Goal: Task Accomplishment & Management: Complete application form

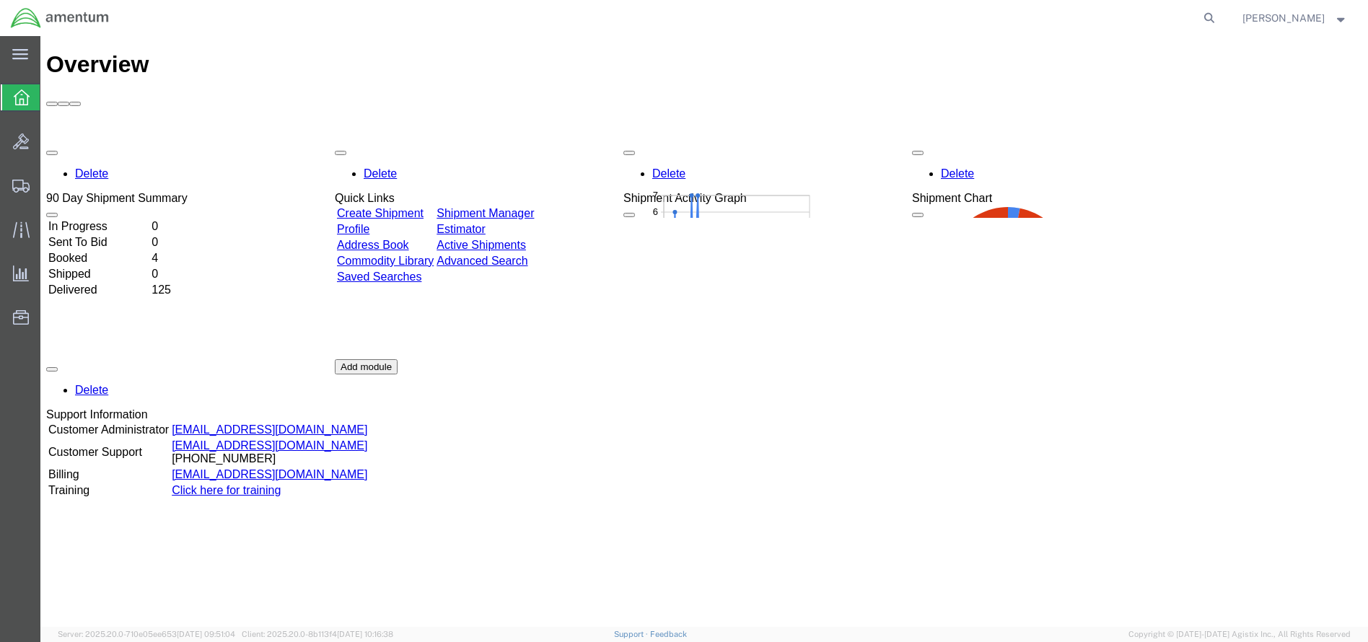
click at [100, 251] on td "Booked" at bounding box center [99, 258] width 102 height 14
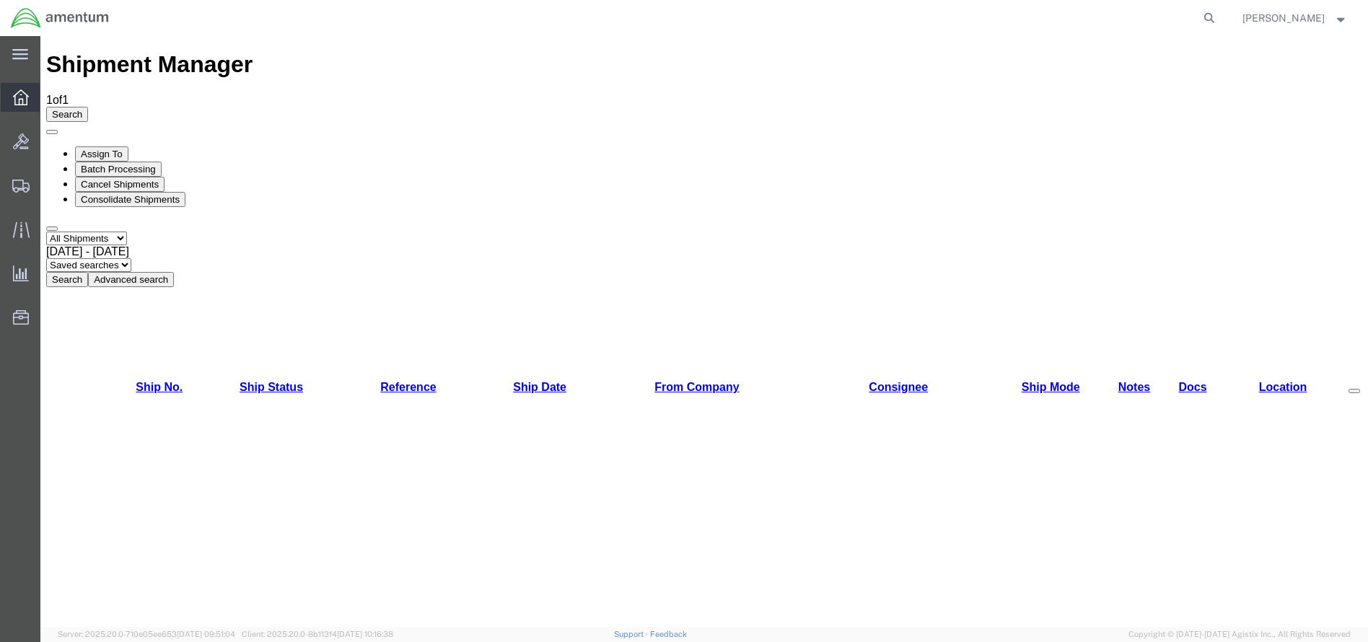
click at [21, 104] on icon at bounding box center [21, 97] width 16 height 16
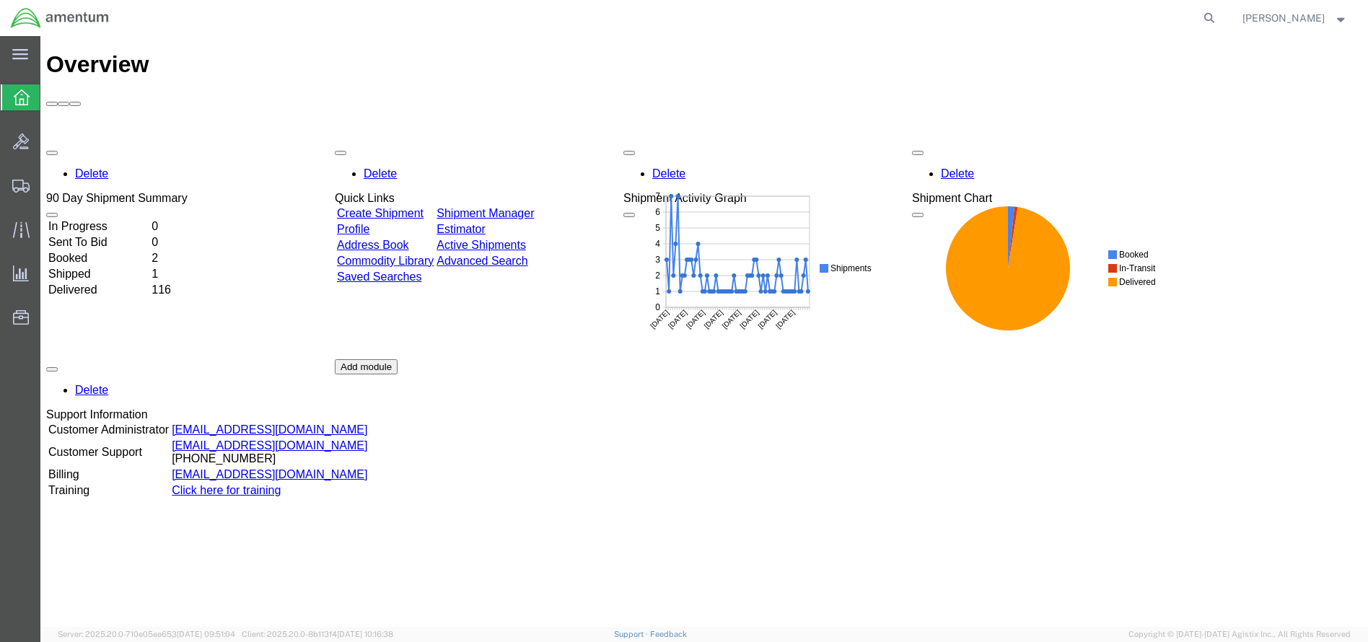
click at [102, 251] on td "Booked" at bounding box center [99, 258] width 102 height 14
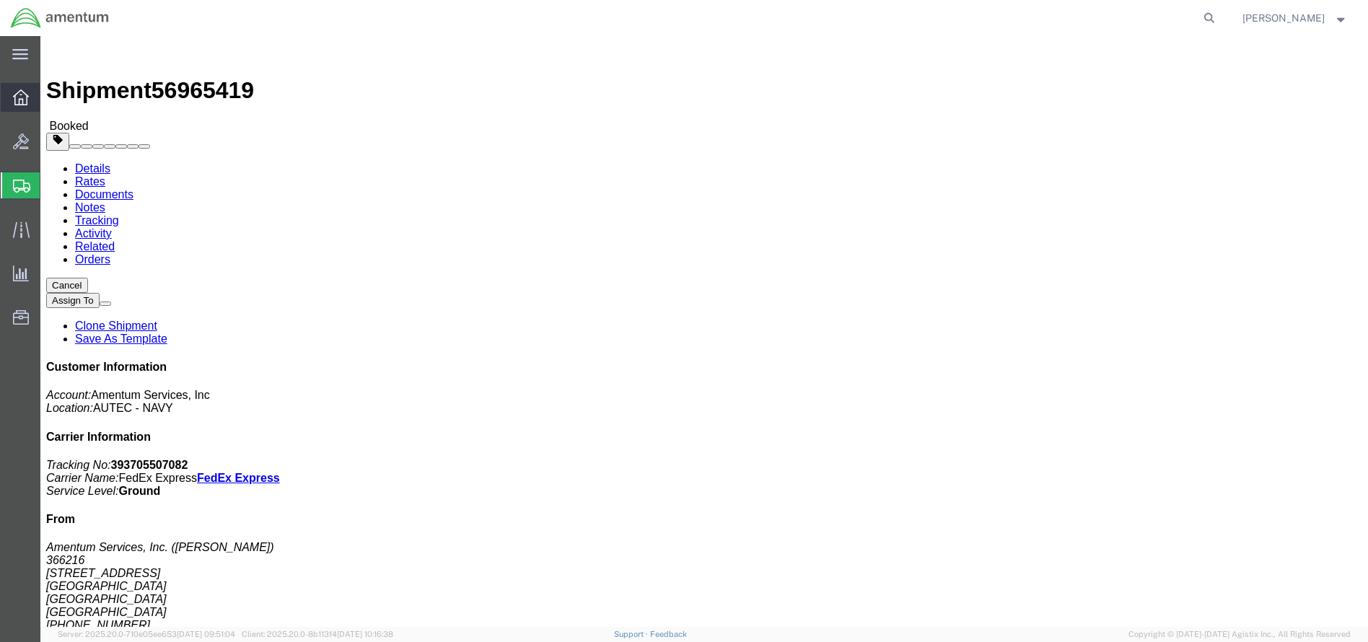
click at [27, 95] on icon at bounding box center [21, 97] width 16 height 16
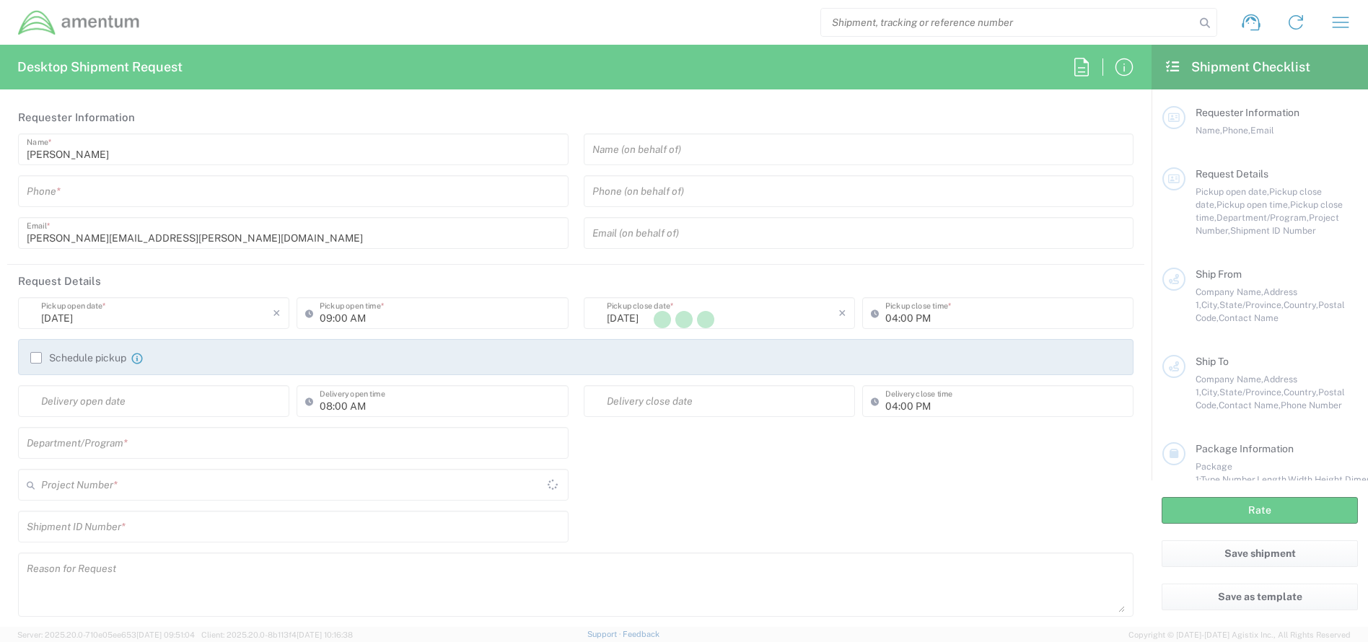
type input "AUTEC"
type input "[GEOGRAPHIC_DATA]"
type input "United States"
type input "AUTEC"
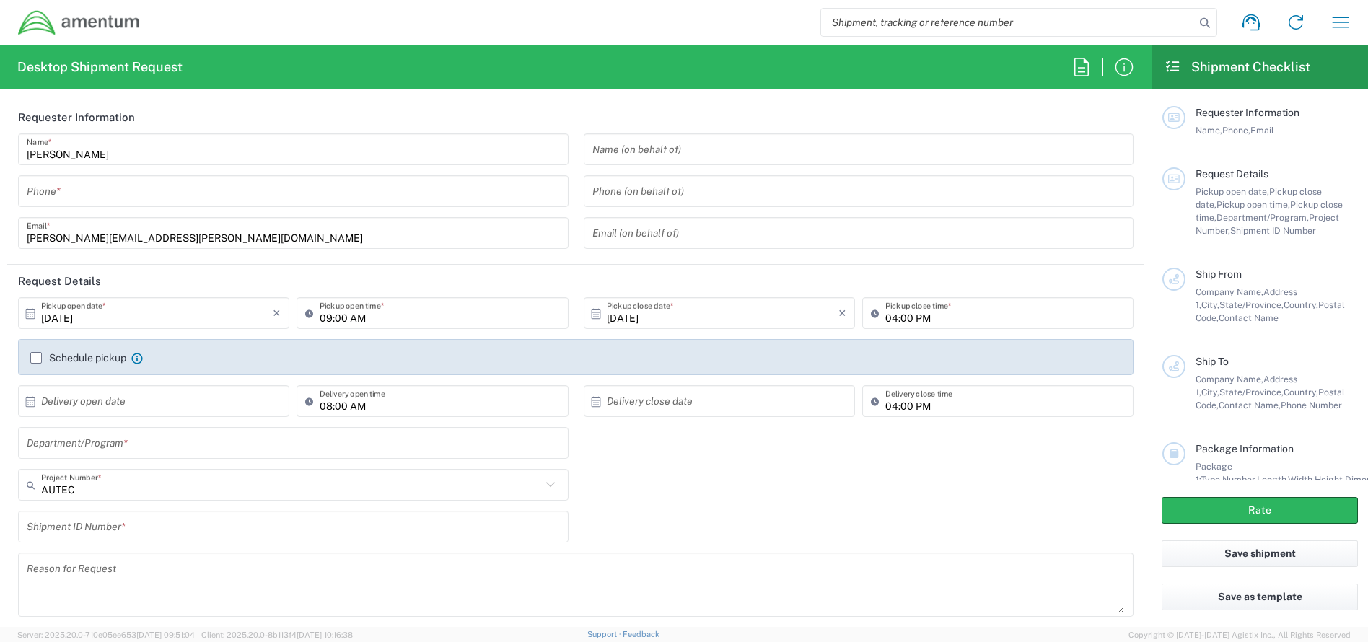
click at [122, 198] on input "tel" at bounding box center [293, 191] width 533 height 25
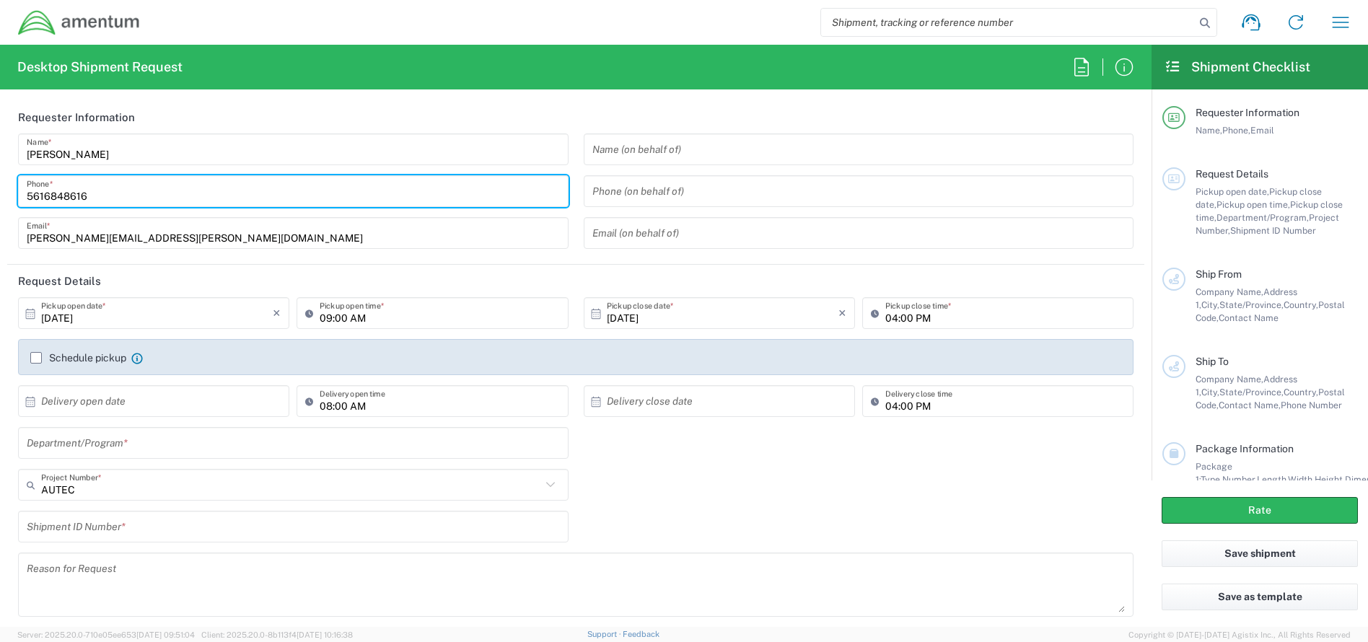
type input "5616848616"
click at [714, 142] on input "text" at bounding box center [858, 149] width 533 height 25
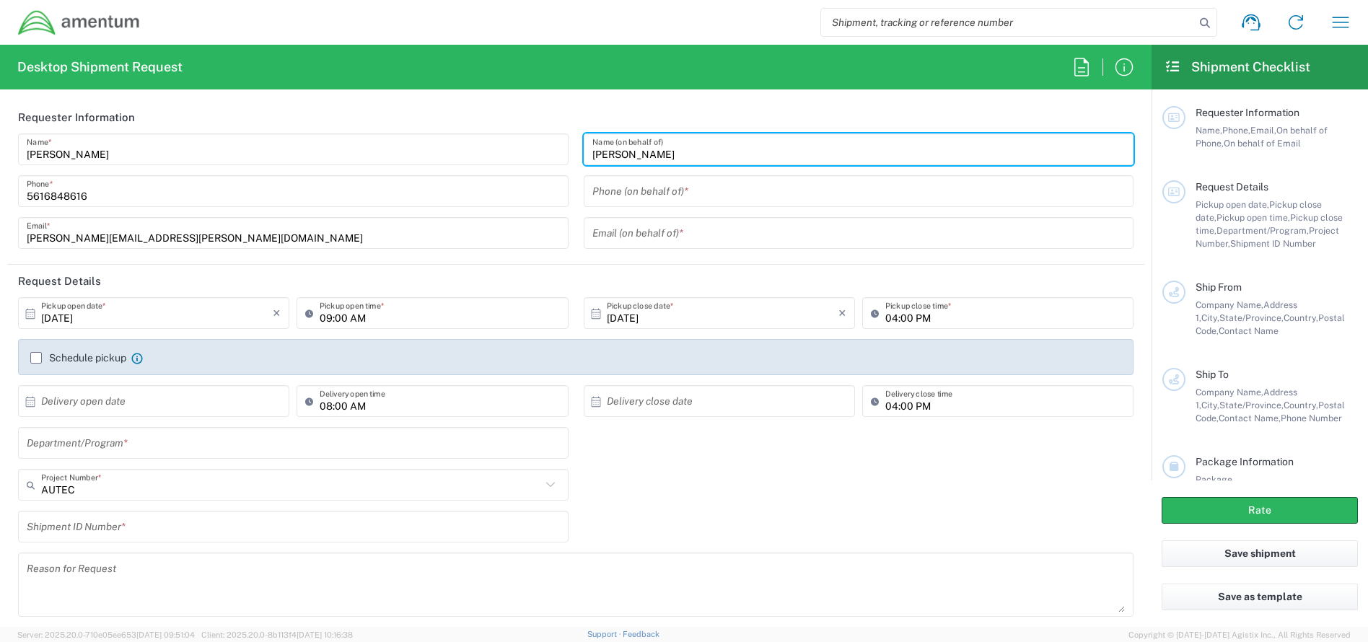
drag, startPoint x: 606, startPoint y: 155, endPoint x: 577, endPoint y: 152, distance: 29.1
click at [577, 152] on div "jOHN PEREZ Name (on behalf of) Phone (on behalf of) * Email (on behalf of) *" at bounding box center [859, 196] width 566 height 126
click at [711, 134] on div "john PEREZ Name (on behalf of)" at bounding box center [859, 149] width 550 height 32
click at [607, 150] on input "john PEREZ" at bounding box center [858, 149] width 533 height 25
type input "[PERSON_NAME]"
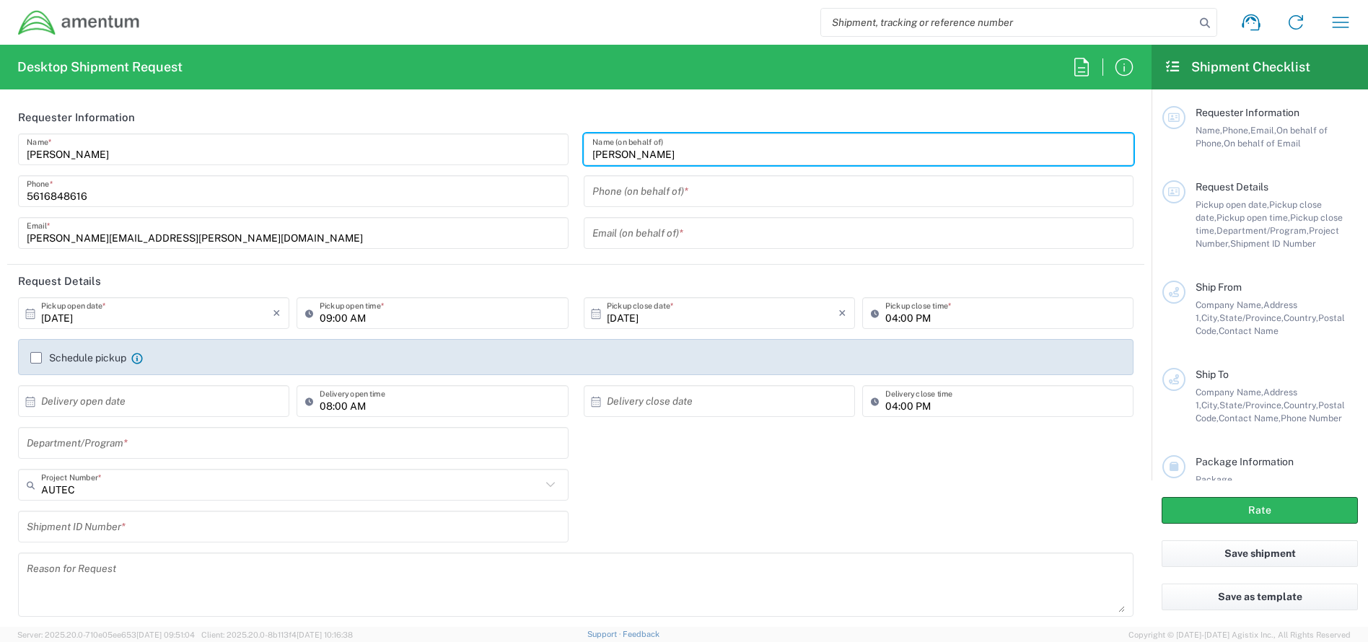
click at [620, 201] on input "tel" at bounding box center [858, 191] width 533 height 25
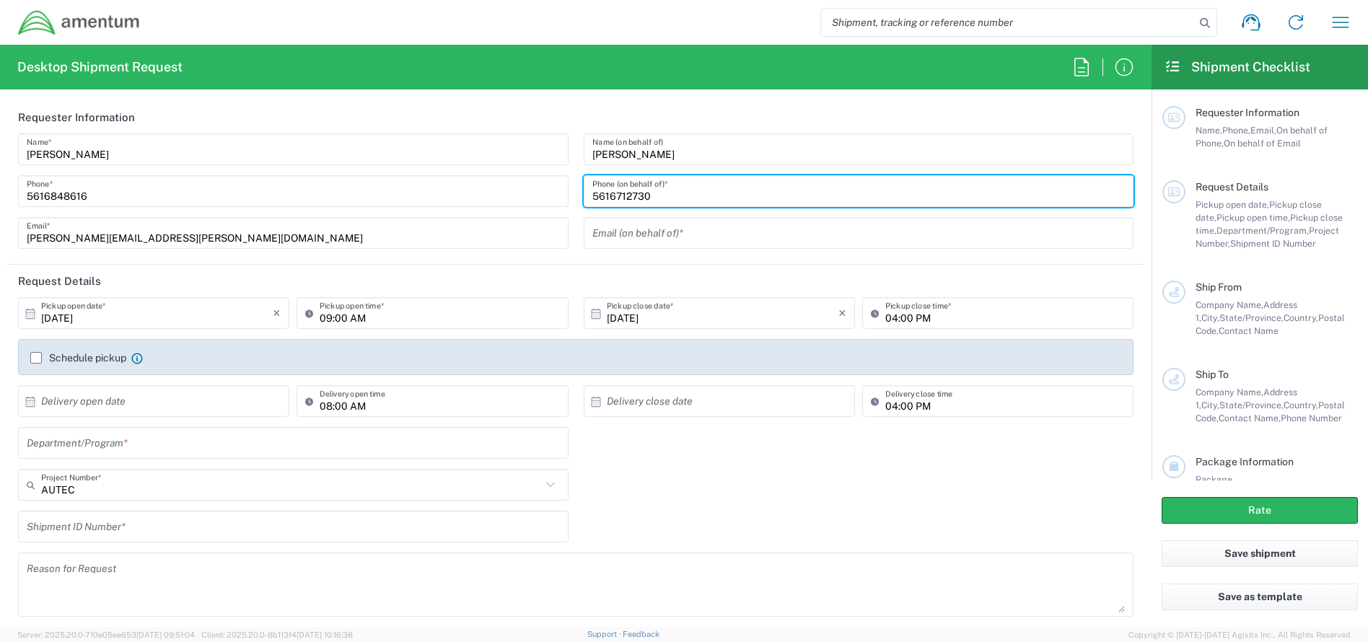
type input "5616712730"
click at [631, 240] on input "text" at bounding box center [858, 233] width 533 height 25
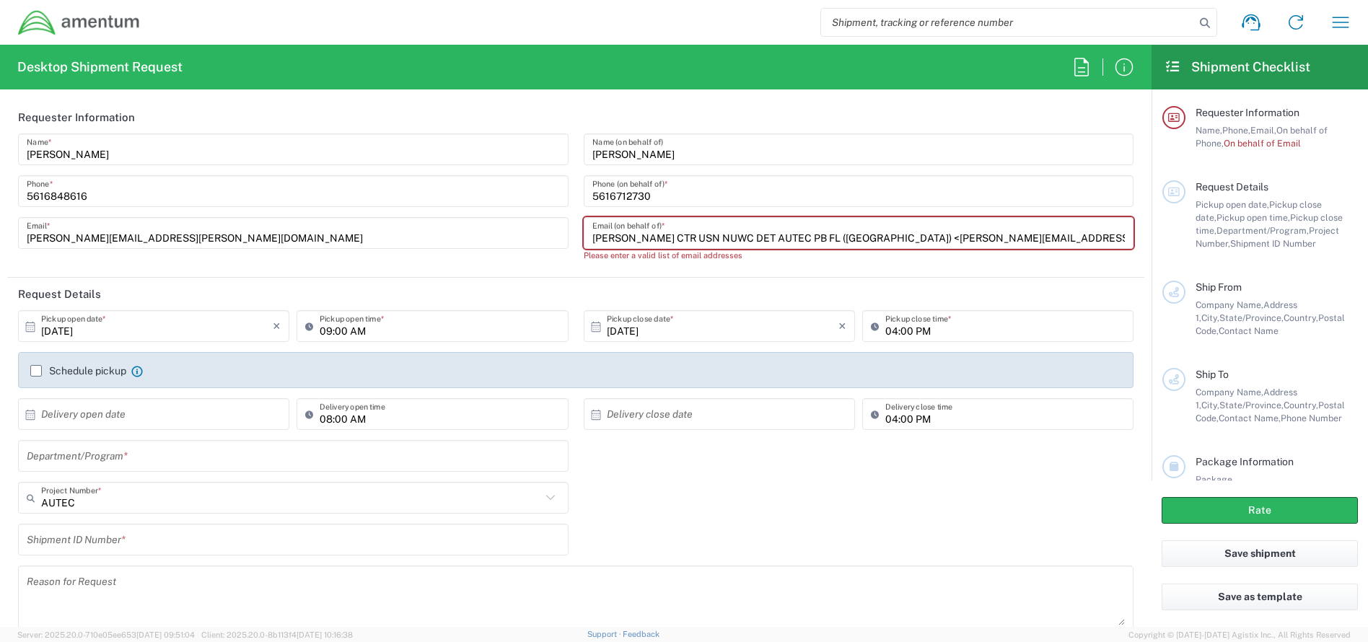
click at [848, 238] on input "Perez, John I CTR USN NUWC DET AUTEC PB FL (USA) <john.perez129.ctr@us.navy.mil" at bounding box center [858, 233] width 533 height 25
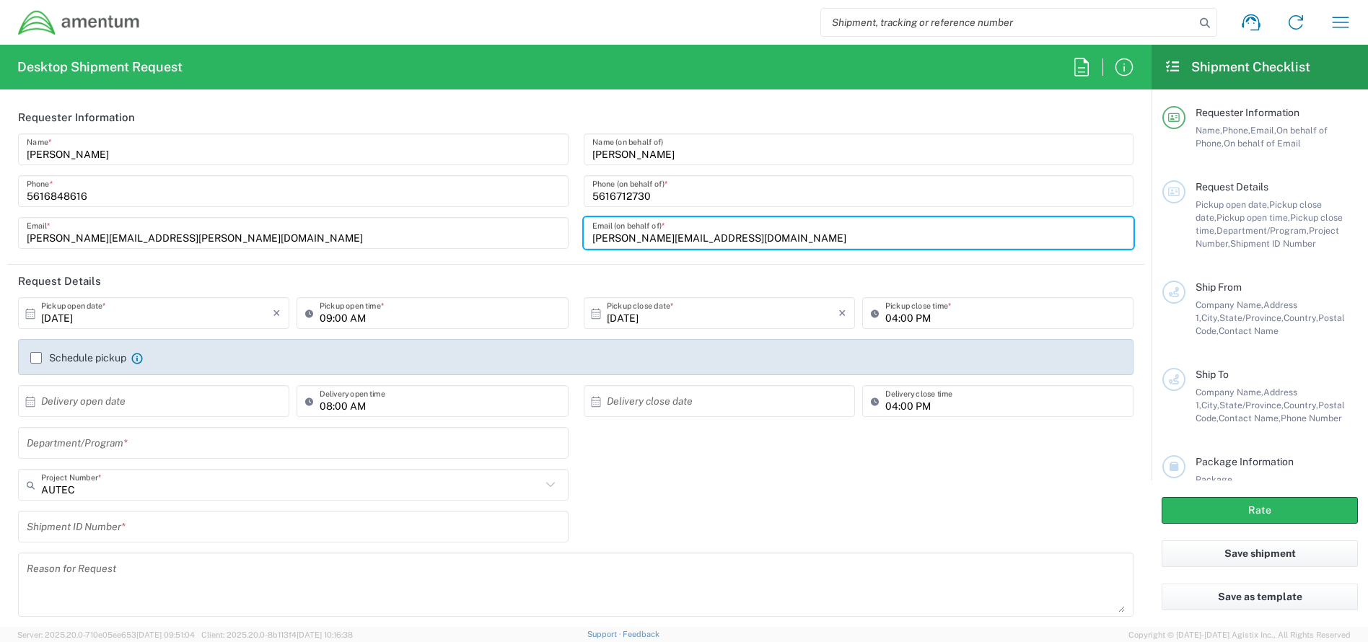
click at [818, 227] on input "john.perez129.ctr@us.navy.mil" at bounding box center [858, 233] width 533 height 25
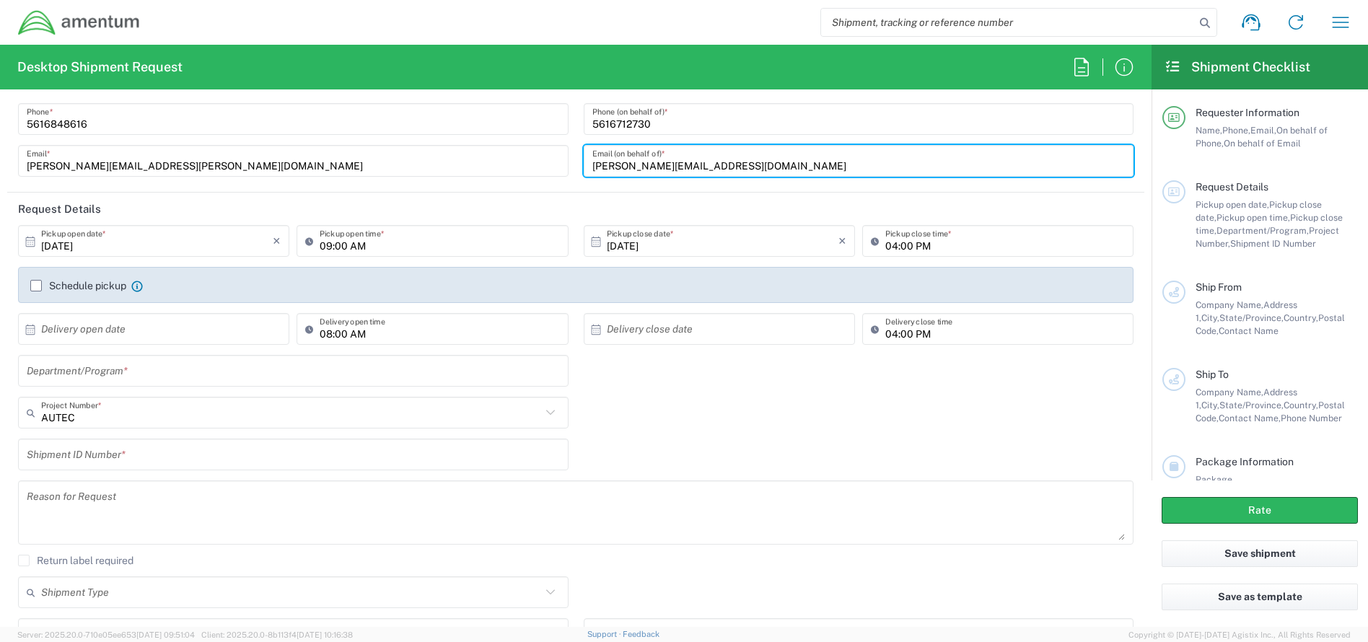
type input "john.perez129.ctr@us.navy.mil"
click at [37, 287] on label "Schedule pickup" at bounding box center [78, 286] width 96 height 12
click at [36, 286] on input "Schedule pickup" at bounding box center [36, 286] width 0 height 0
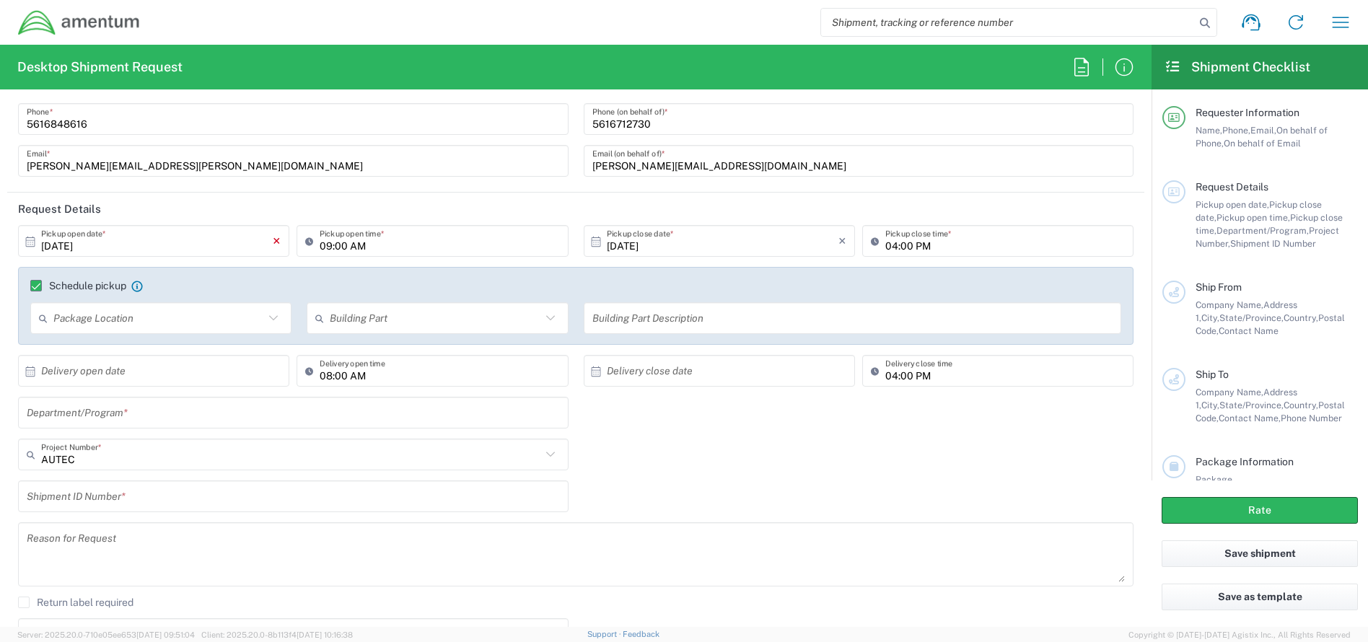
click at [274, 242] on icon "×" at bounding box center [277, 240] width 8 height 23
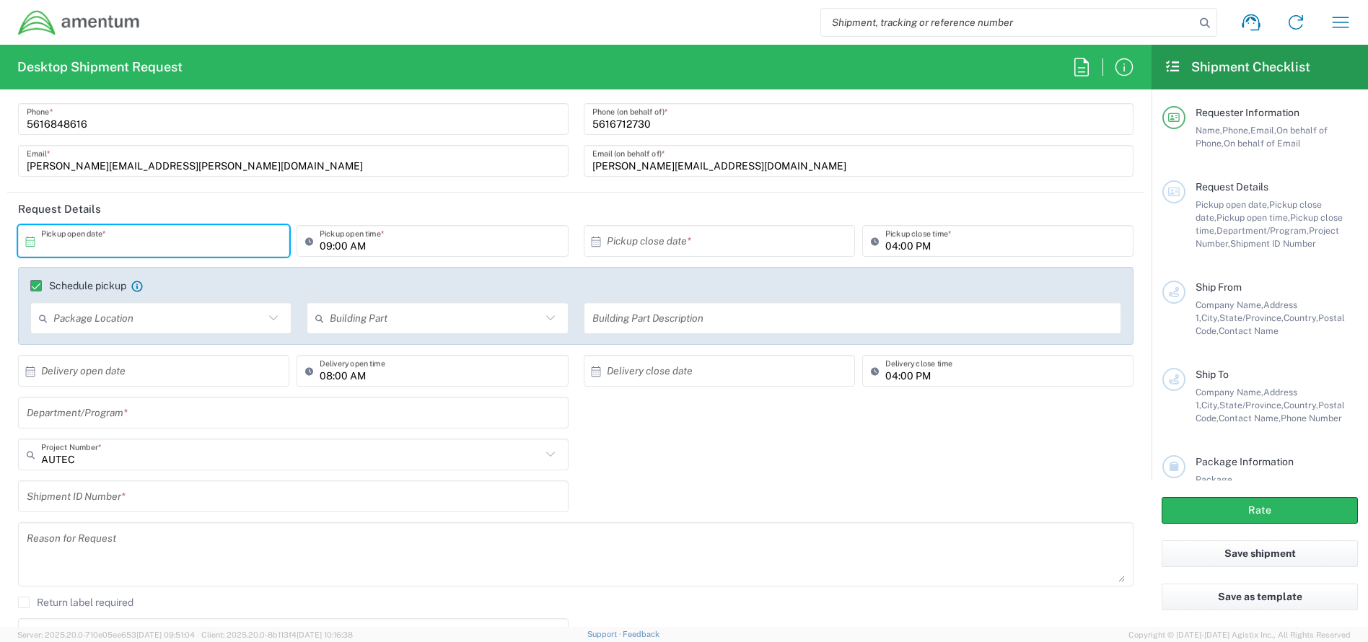
click at [200, 250] on input "text" at bounding box center [157, 241] width 232 height 25
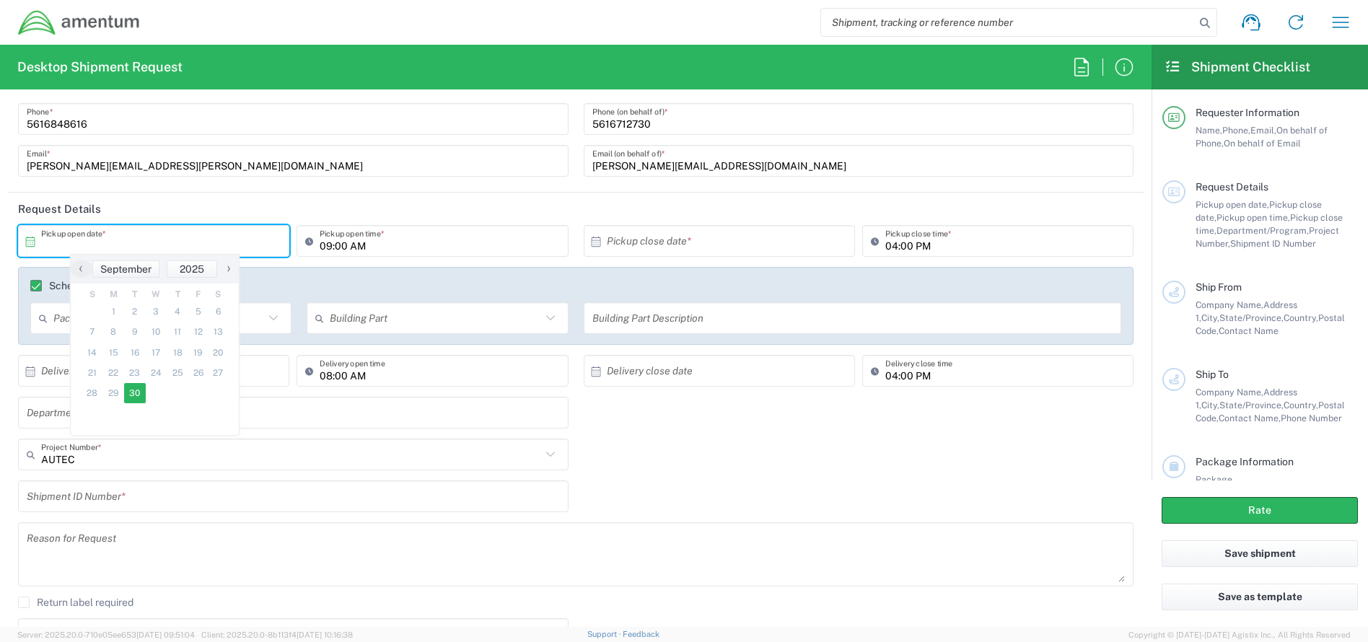
click at [130, 390] on span "30" at bounding box center [135, 393] width 22 height 20
type input "09/30/2025"
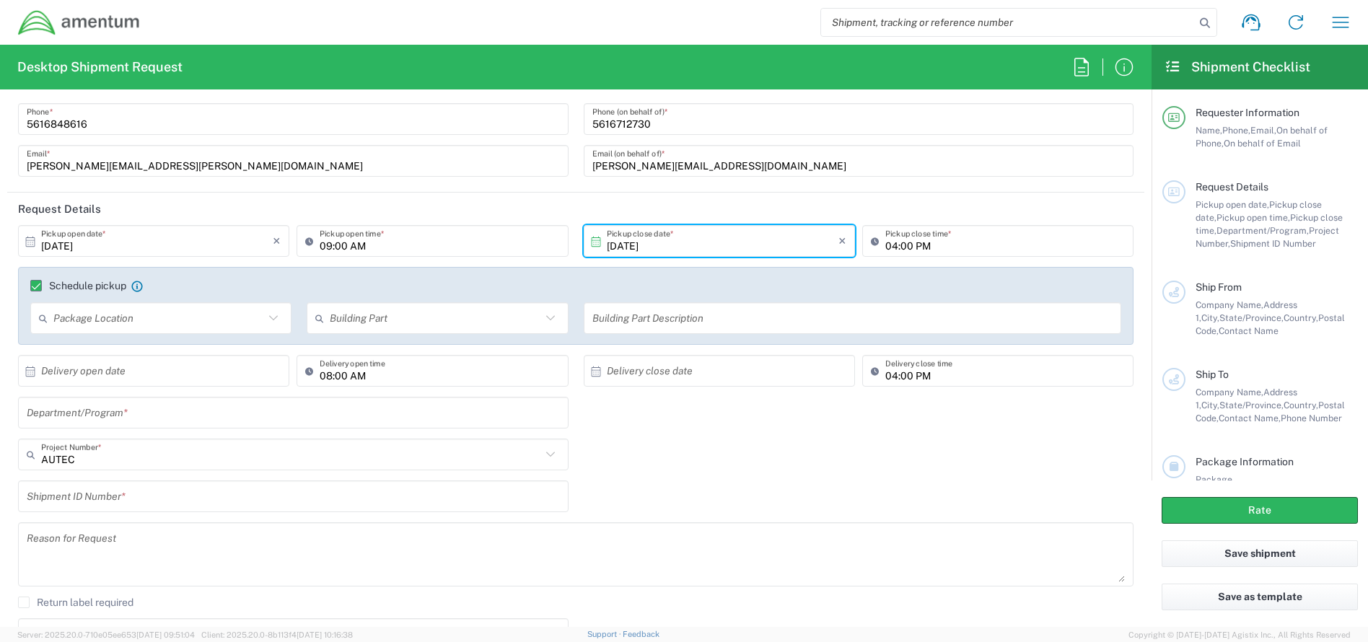
click at [365, 250] on input "09:00 AM" at bounding box center [440, 241] width 240 height 25
click at [390, 247] on input "09:00 AM" at bounding box center [440, 241] width 240 height 25
type input "0"
type input "12:00PM"
click at [270, 328] on icon at bounding box center [273, 318] width 19 height 19
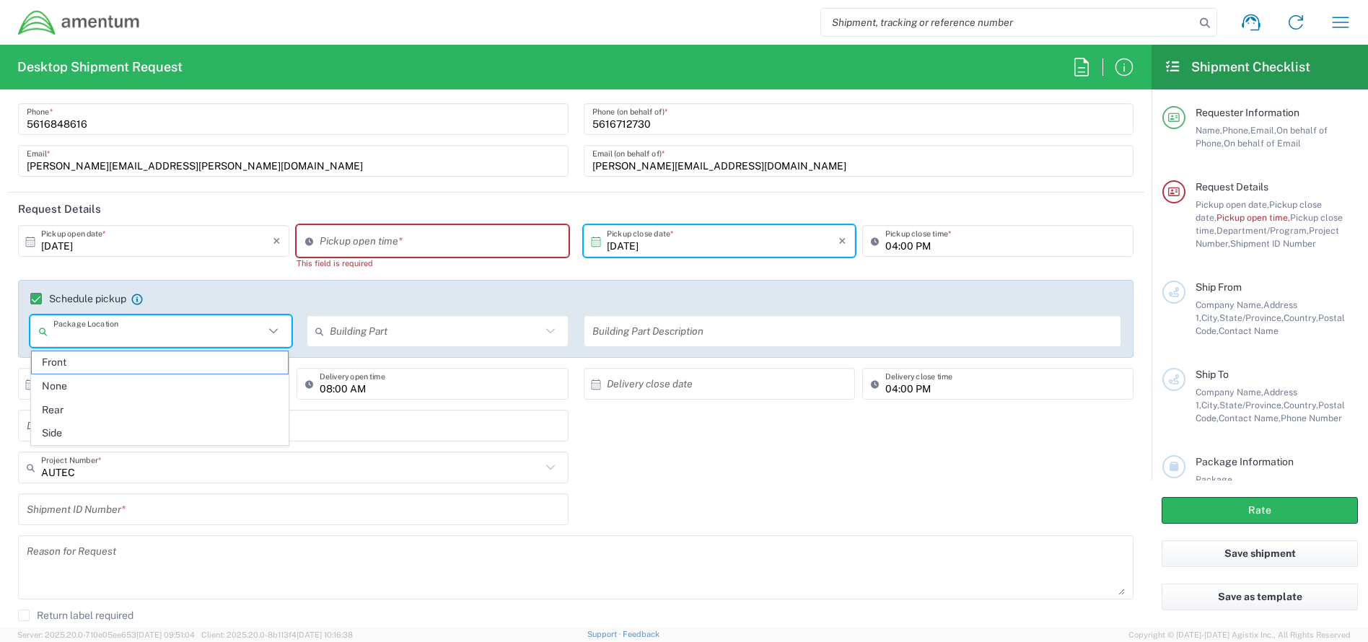
click at [270, 327] on icon at bounding box center [273, 331] width 19 height 19
click at [253, 304] on agx-checkbox-control "Schedule pickup Check the flag if you need to request carrier to pickup from th…" at bounding box center [575, 298] width 1091 height 13
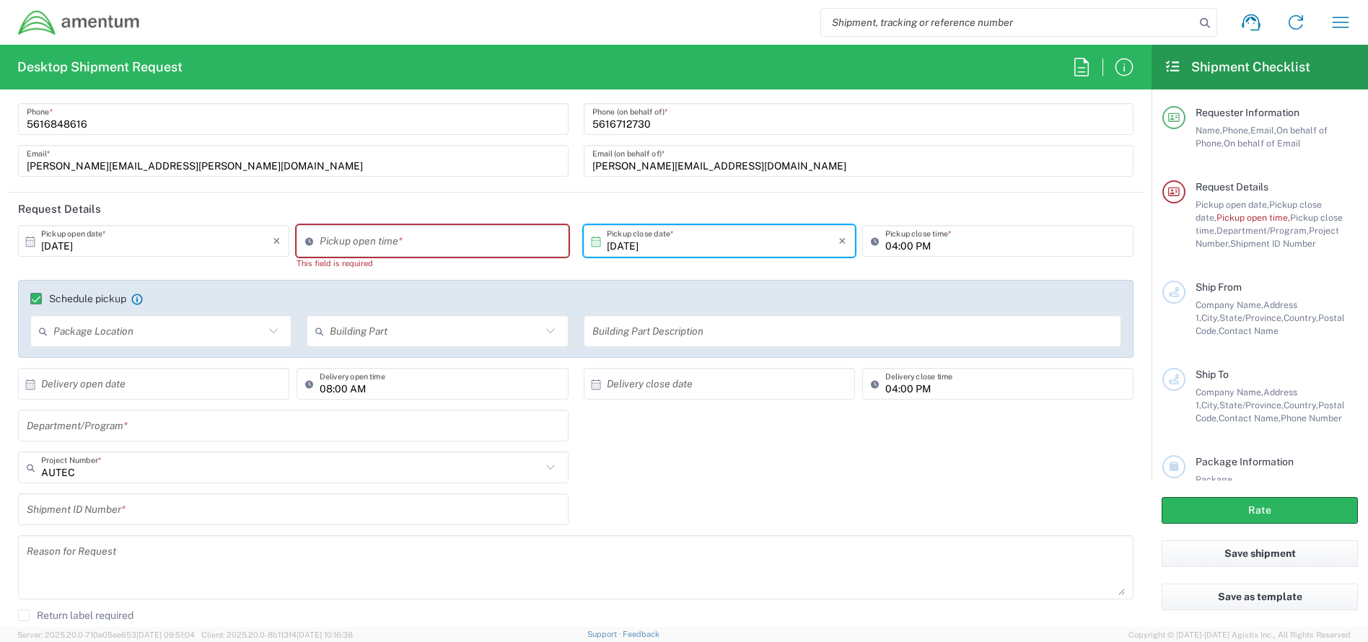
type input "08:45 AM"
click at [435, 244] on input "08:45 AM" at bounding box center [440, 241] width 240 height 25
drag, startPoint x: 429, startPoint y: 244, endPoint x: 306, endPoint y: 248, distance: 123.4
click at [306, 248] on div "08:45 AM Pickup open time *" at bounding box center [432, 241] width 271 height 32
type input "12:00 PM"
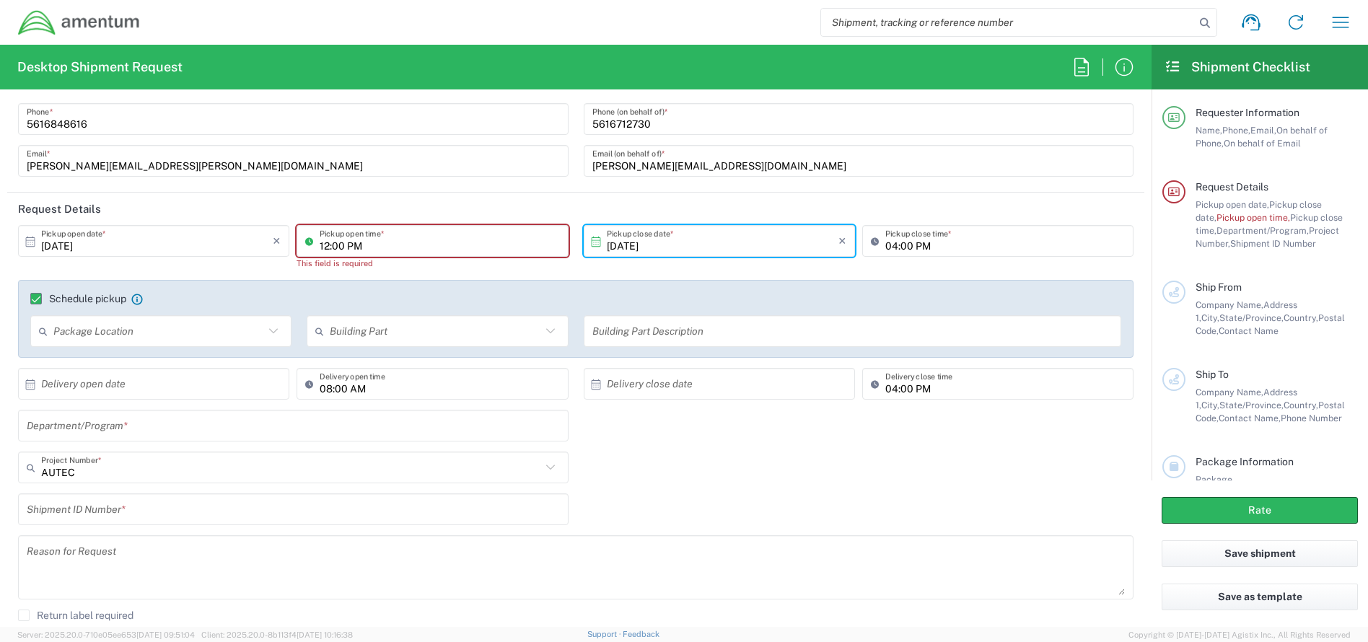
click at [998, 238] on input "04:00 PM" at bounding box center [1005, 241] width 240 height 25
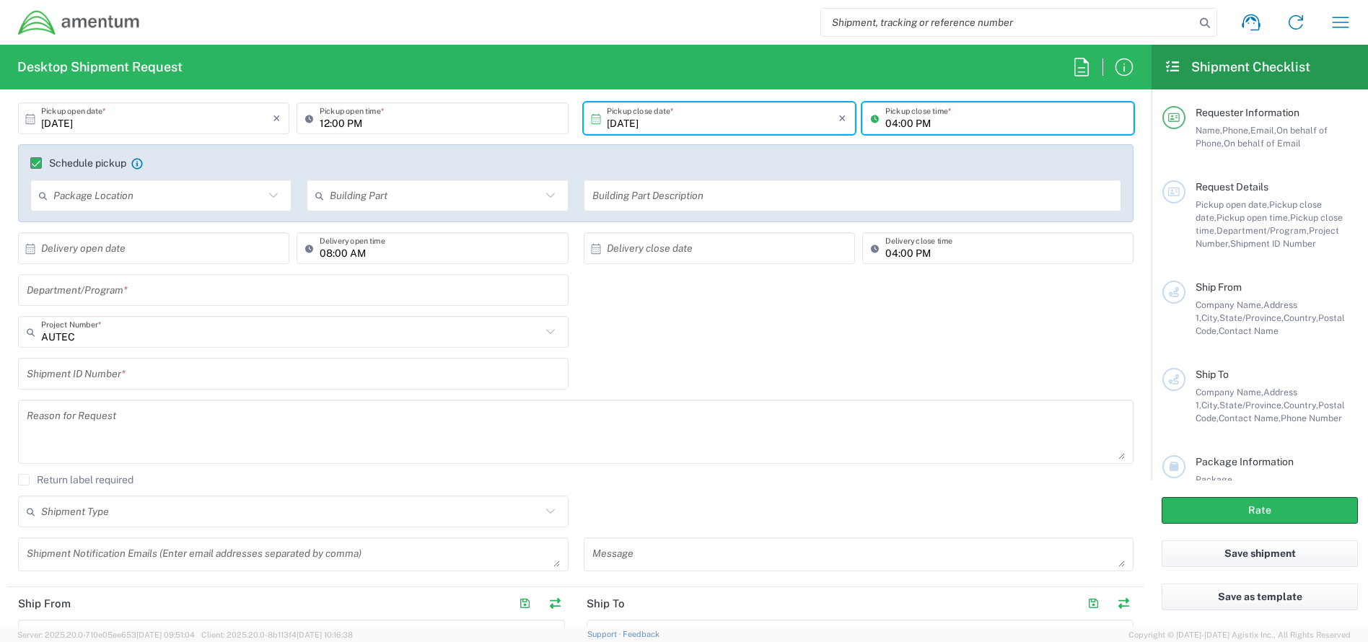
scroll to position [289, 0]
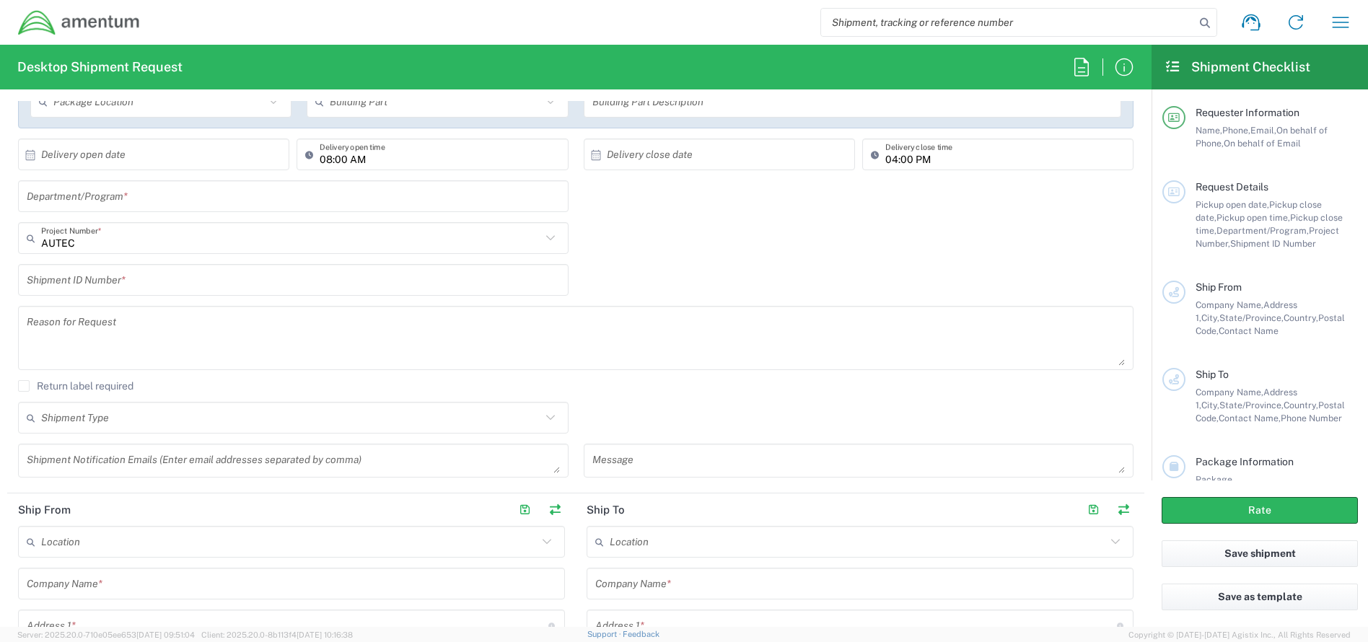
click at [146, 201] on input "text" at bounding box center [293, 196] width 533 height 25
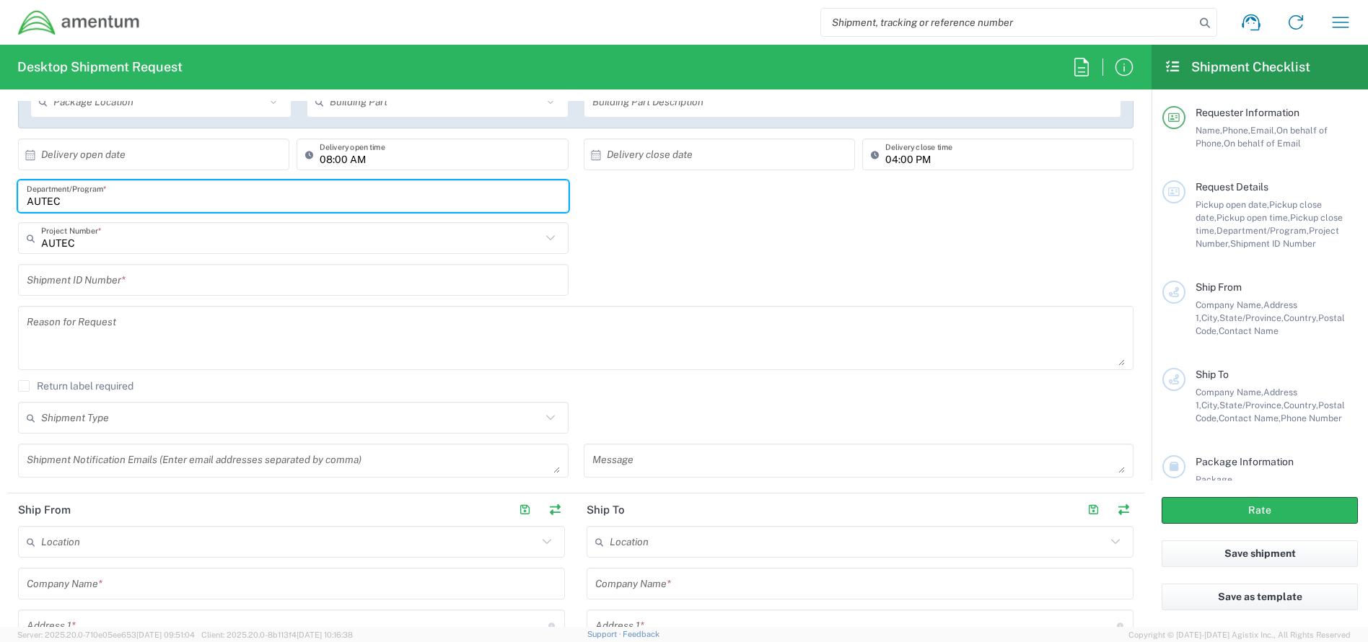
type input "AUTEC"
click at [142, 243] on input "text" at bounding box center [291, 238] width 500 height 25
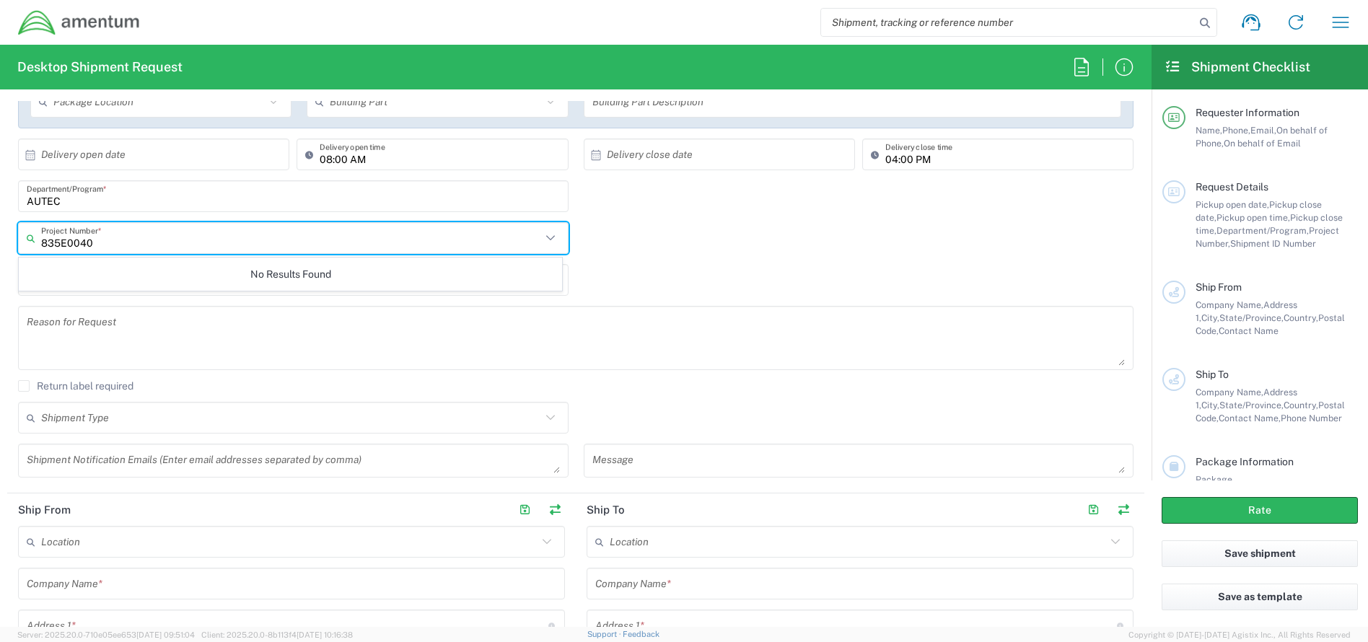
click at [174, 288] on div "No Results Found" at bounding box center [290, 274] width 543 height 33
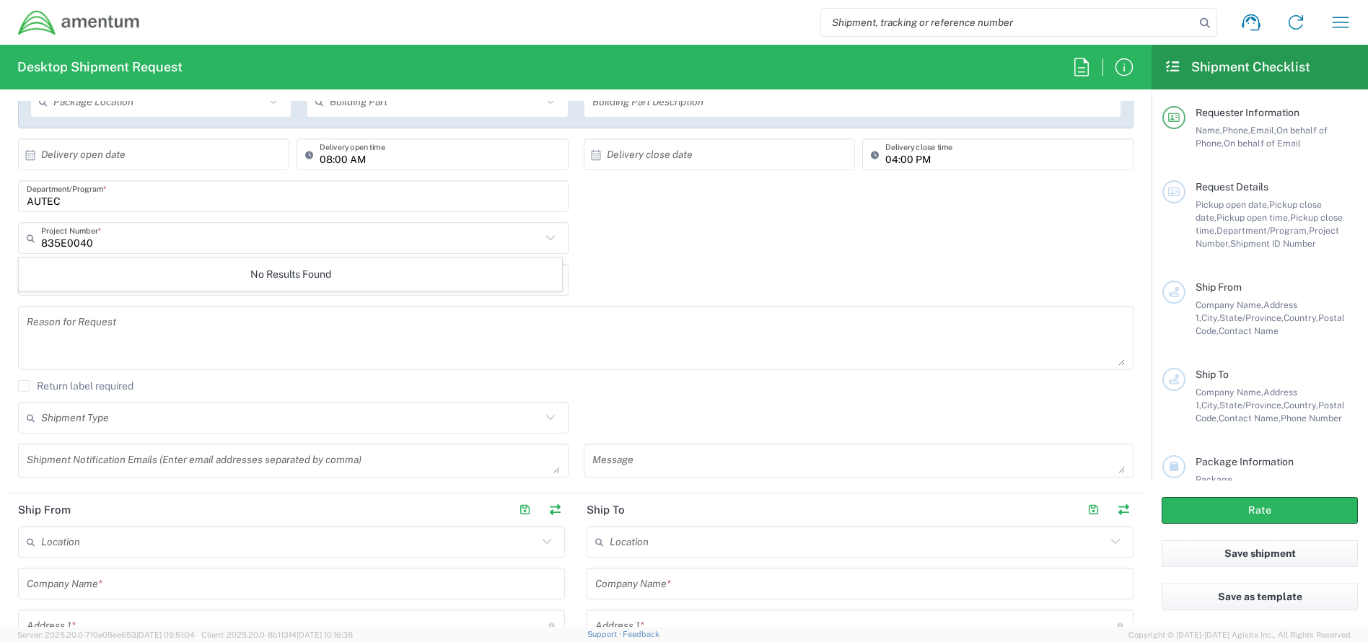
click at [128, 246] on input "835E0040" at bounding box center [291, 238] width 500 height 25
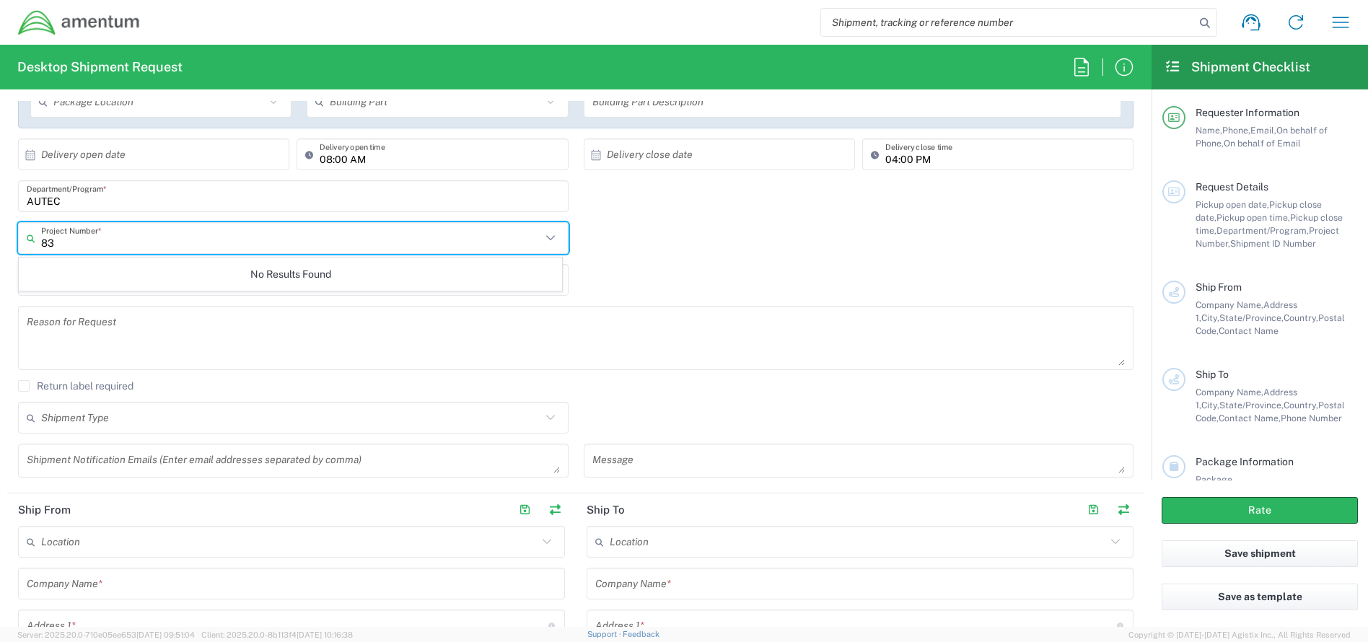
type input "8"
click at [227, 239] on input "4732.C0.01NZ.12060300.835E0040" at bounding box center [291, 238] width 500 height 25
type input "4732.C0.01NZ.12060300.835E0040"
click at [136, 356] on textarea at bounding box center [576, 338] width 1098 height 56
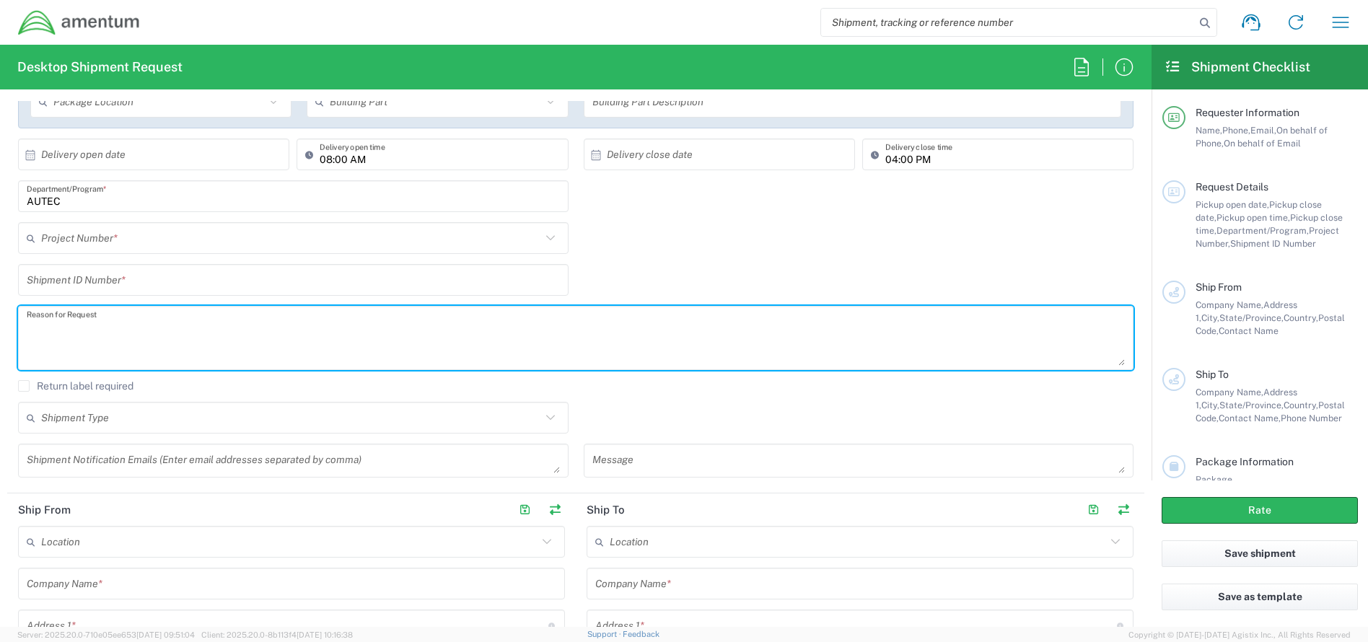
click at [138, 240] on input "text" at bounding box center [291, 238] width 500 height 25
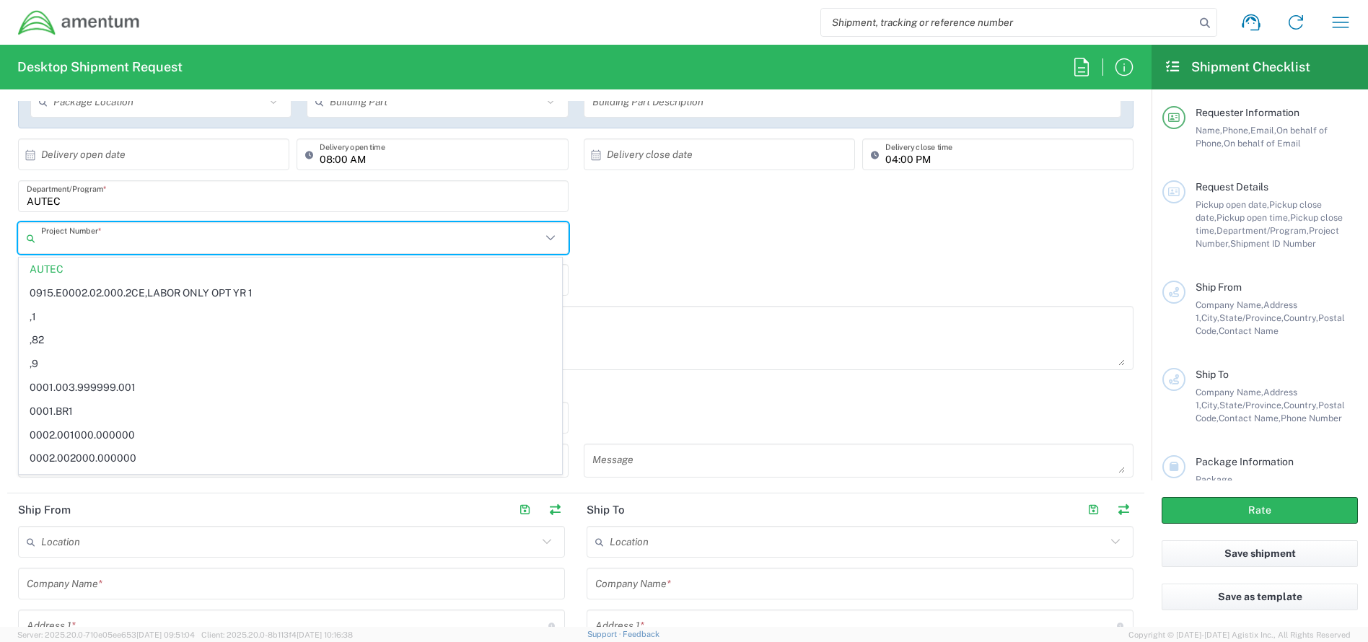
click at [32, 238] on icon at bounding box center [34, 238] width 14 height 23
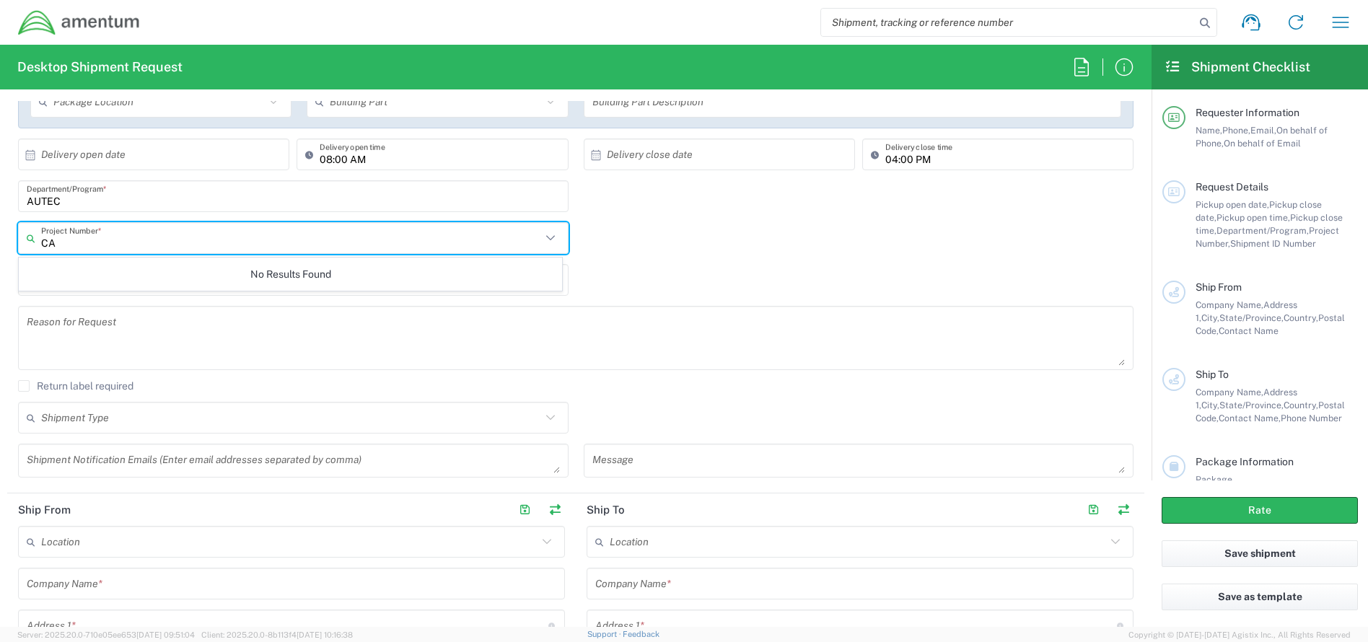
type input "C"
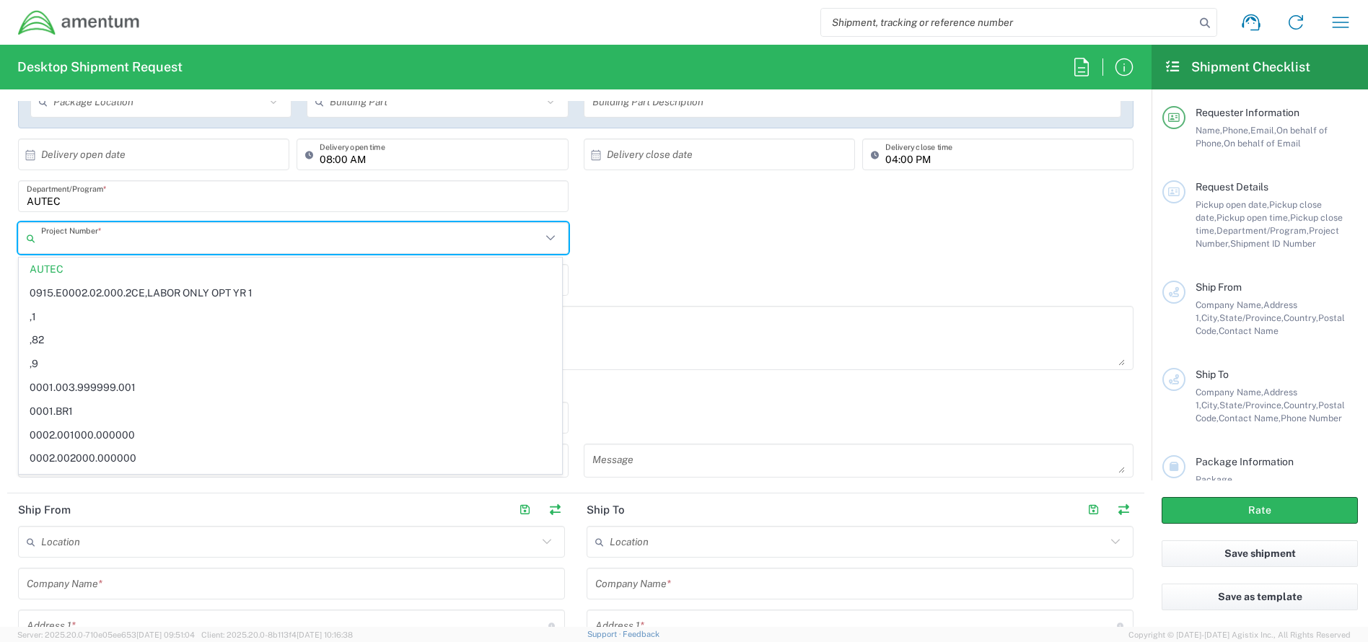
click at [324, 235] on input "text" at bounding box center [291, 238] width 500 height 25
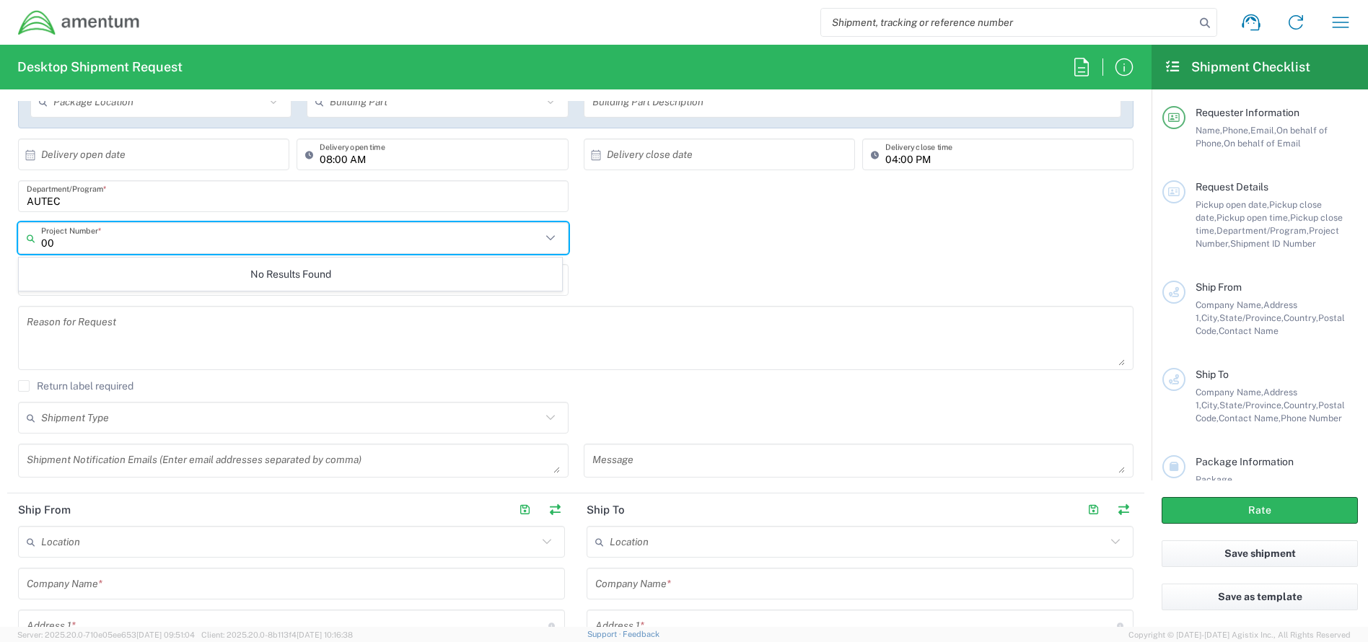
type input "0"
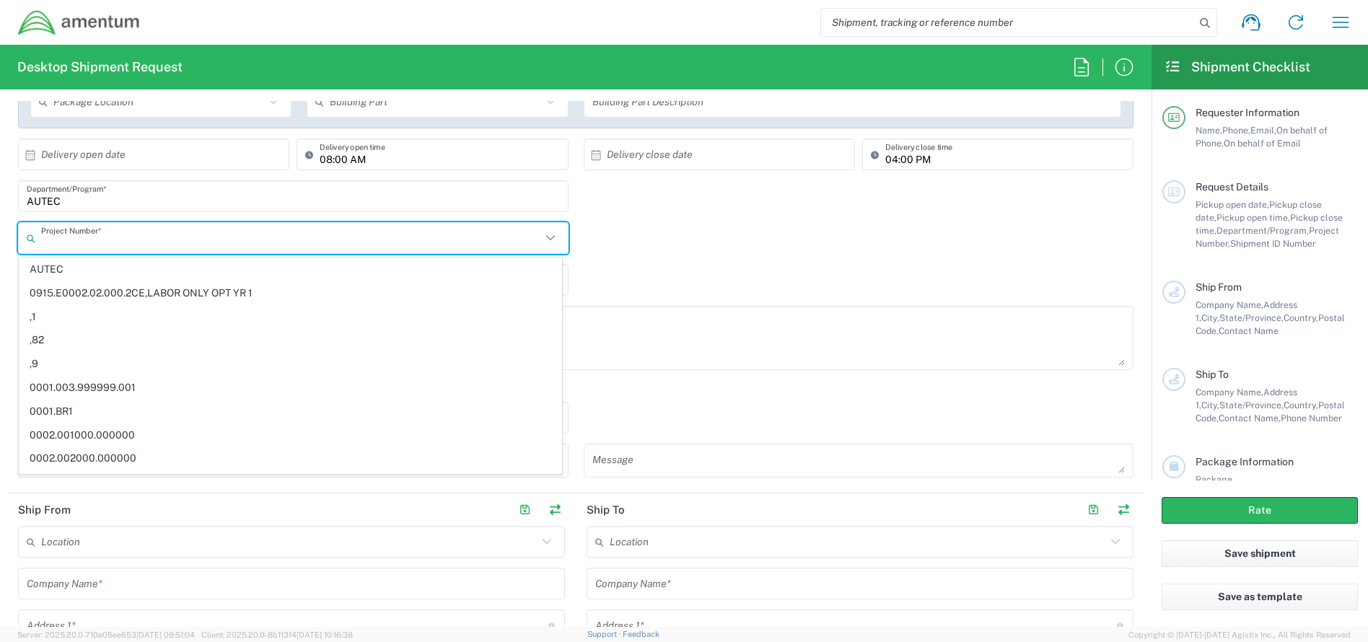
click at [665, 245] on div "Project Number * AUTEC 0915.E0002.02.000.2CE,LABOR ONLY OPT YR 1 ,1 ,82 ,9 0001…" at bounding box center [576, 243] width 1131 height 42
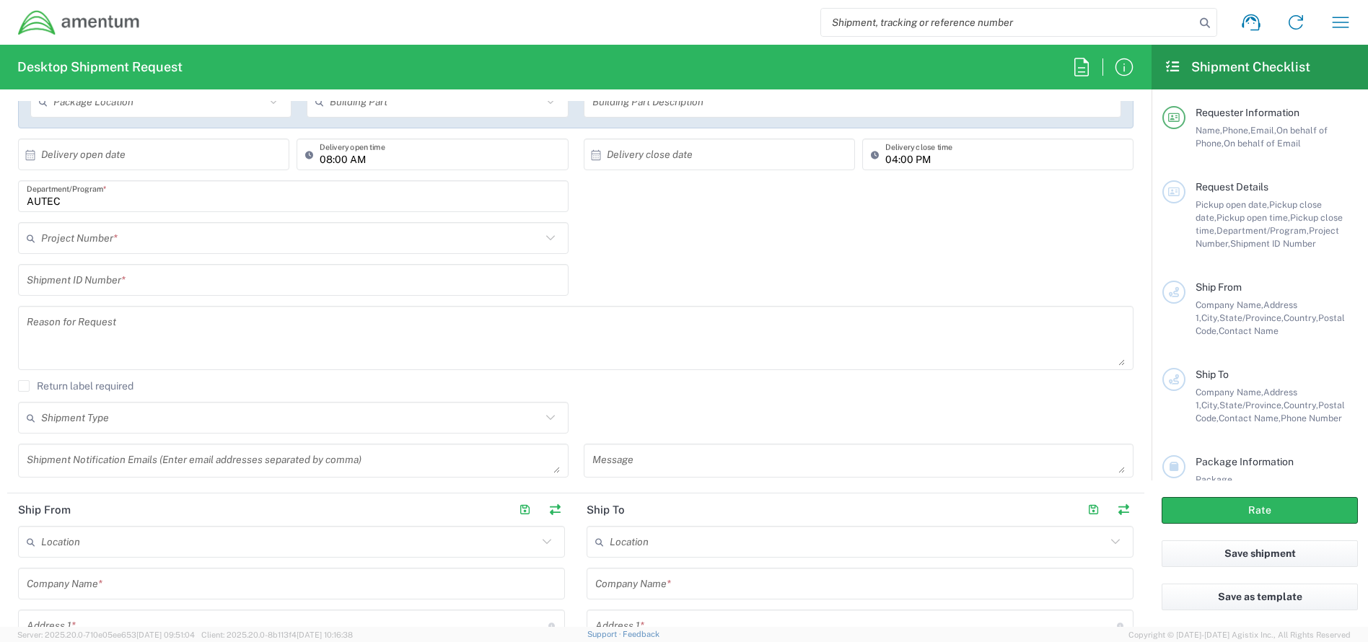
click at [175, 286] on input "text" at bounding box center [293, 280] width 533 height 25
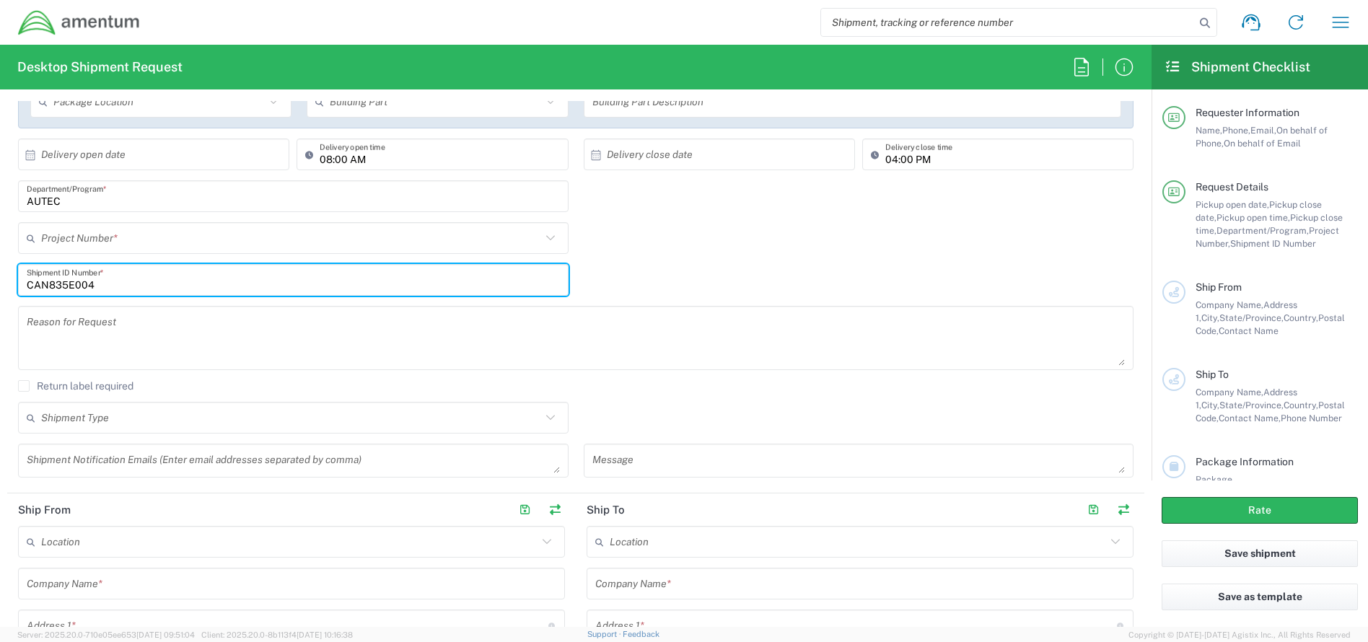
type input "CAN835E004"
click at [138, 241] on input "text" at bounding box center [291, 238] width 500 height 25
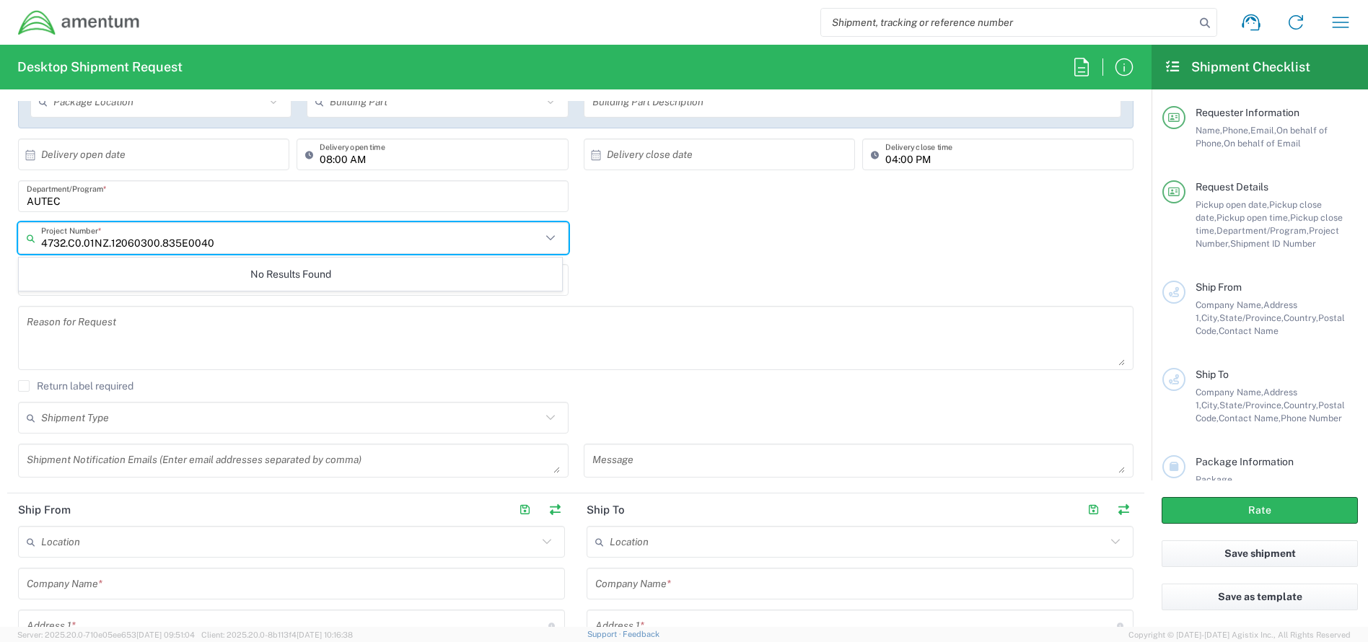
drag, startPoint x: 221, startPoint y: 242, endPoint x: 39, endPoint y: 245, distance: 181.8
click at [39, 245] on div "4732.C0.01NZ.12060300.835E0040 Project Number *" at bounding box center [293, 238] width 550 height 32
click at [227, 240] on input "4732.C0.01NZ.12060300.835E0040" at bounding box center [291, 238] width 500 height 25
type input "4732.C0.01NZ.12060300.835E0040"
click at [290, 279] on div "No Results Found" at bounding box center [290, 274] width 543 height 33
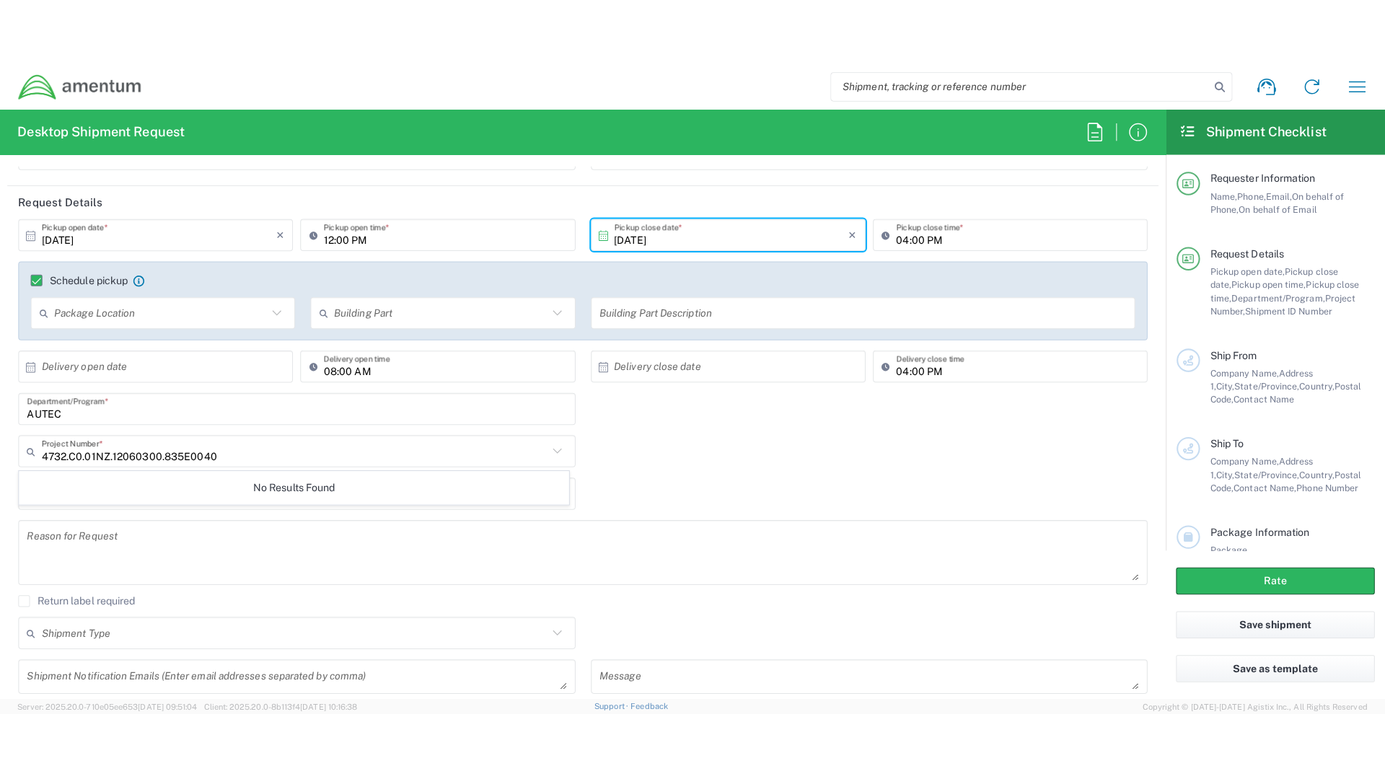
scroll to position [216, 0]
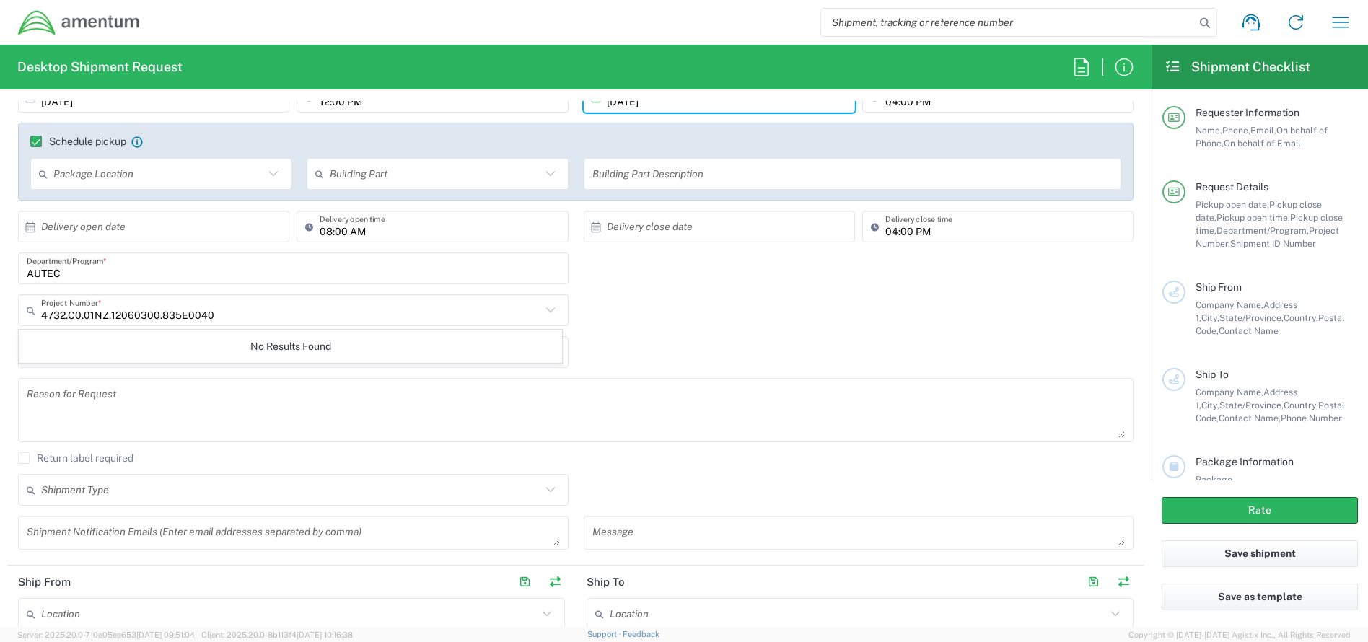
click at [675, 312] on div "4732.C0.01NZ.12060300.835E0040 Project Number * No Results Found" at bounding box center [576, 315] width 1131 height 42
click at [230, 315] on input "text" at bounding box center [291, 310] width 500 height 25
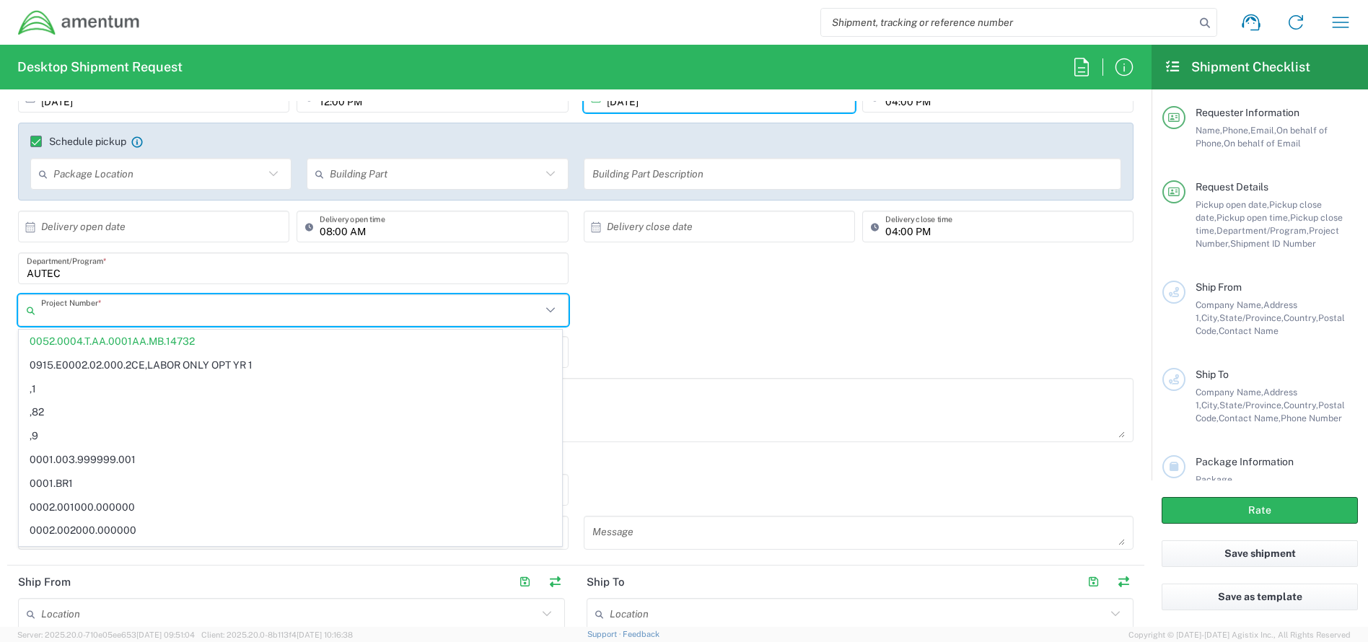
paste input "4732.C0.01NZ.12060300.835E0040"
click at [868, 399] on textarea at bounding box center [576, 410] width 1098 height 56
type input "0052.0004.T.AA.0001AA.MB.14732"
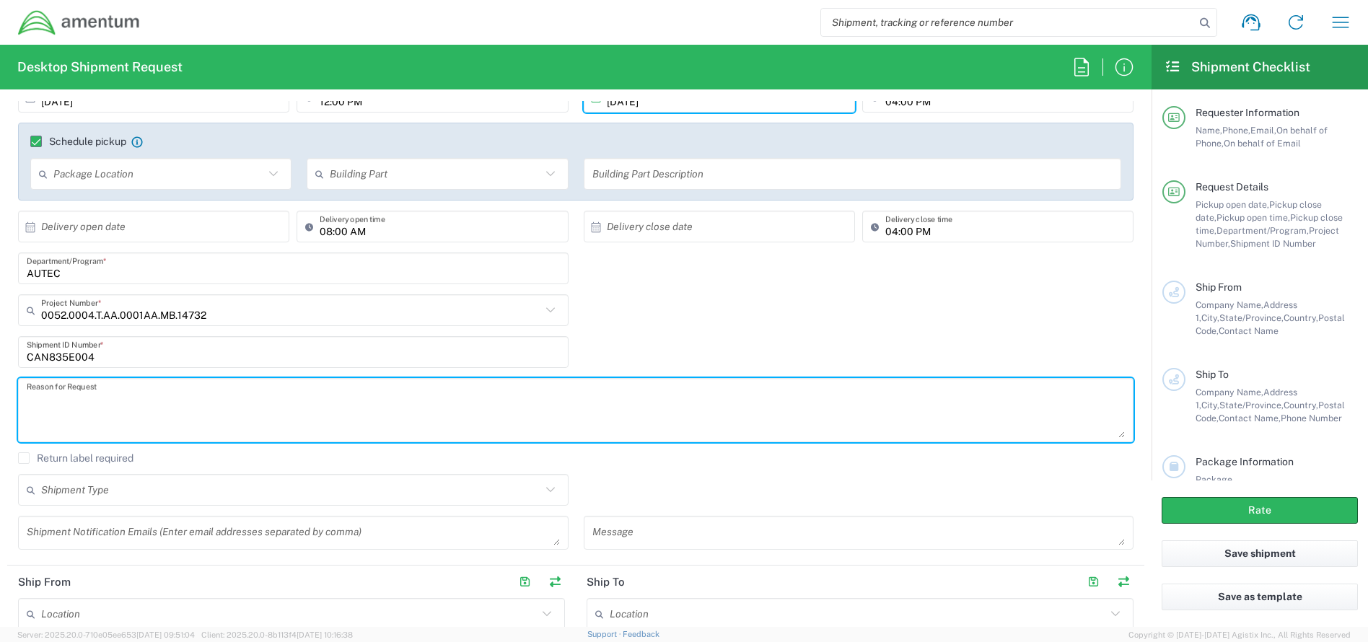
click at [240, 318] on input "0052.0004.T.AA.0001AA.MB.14732" at bounding box center [291, 310] width 500 height 25
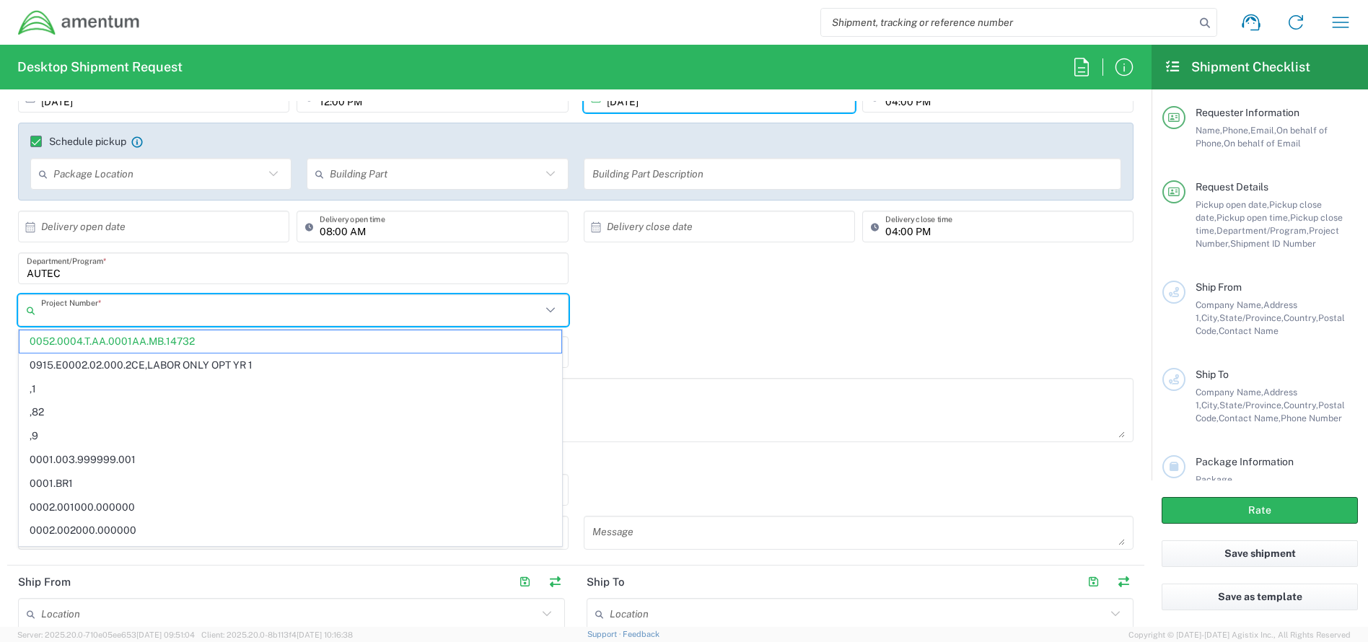
drag, startPoint x: 240, startPoint y: 318, endPoint x: 162, endPoint y: 316, distance: 77.9
click at [162, 316] on input "text" at bounding box center [291, 310] width 500 height 25
click at [687, 331] on div "Project Number * 0052.0004.T.AA.0001AA.MB.14732 0915.E0002.02.000.2CE,LABOR ONL…" at bounding box center [576, 315] width 1131 height 42
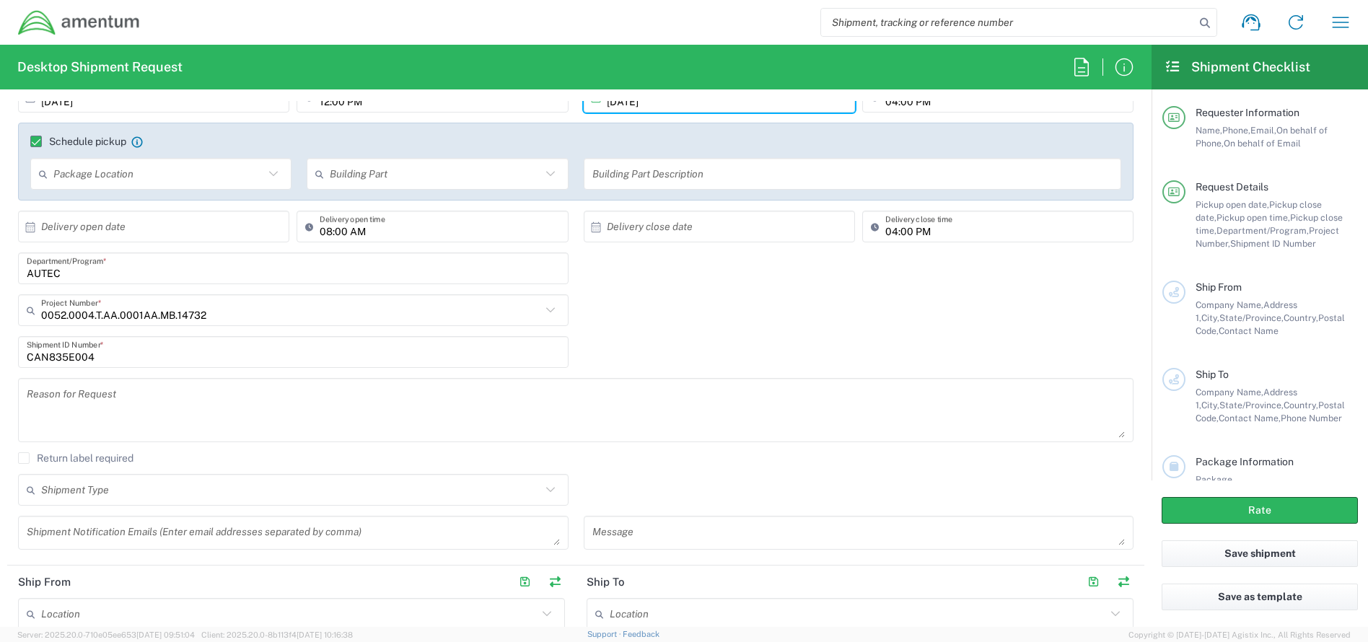
drag, startPoint x: 235, startPoint y: 310, endPoint x: 9, endPoint y: 310, distance: 226.5
click at [9, 310] on main "09/30/2025 × Pickup open date * Cancel Apply 12:00 PM Pickup open time * 09/30/…" at bounding box center [575, 320] width 1137 height 479
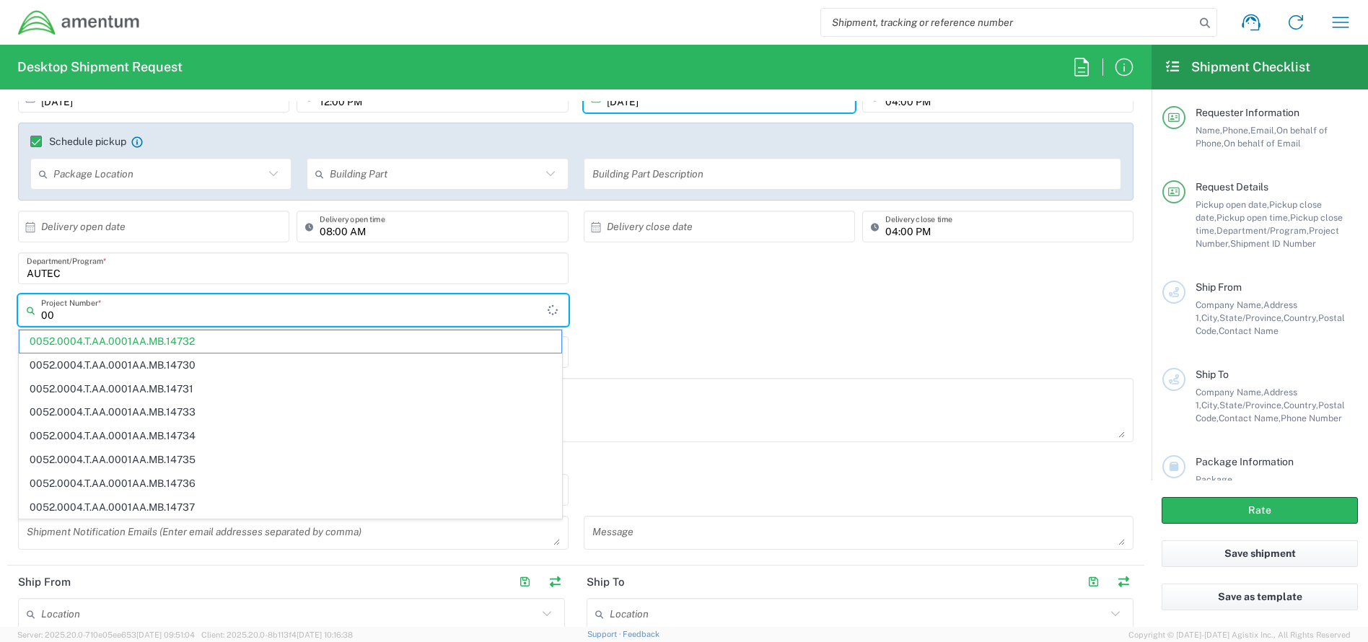
type input "0"
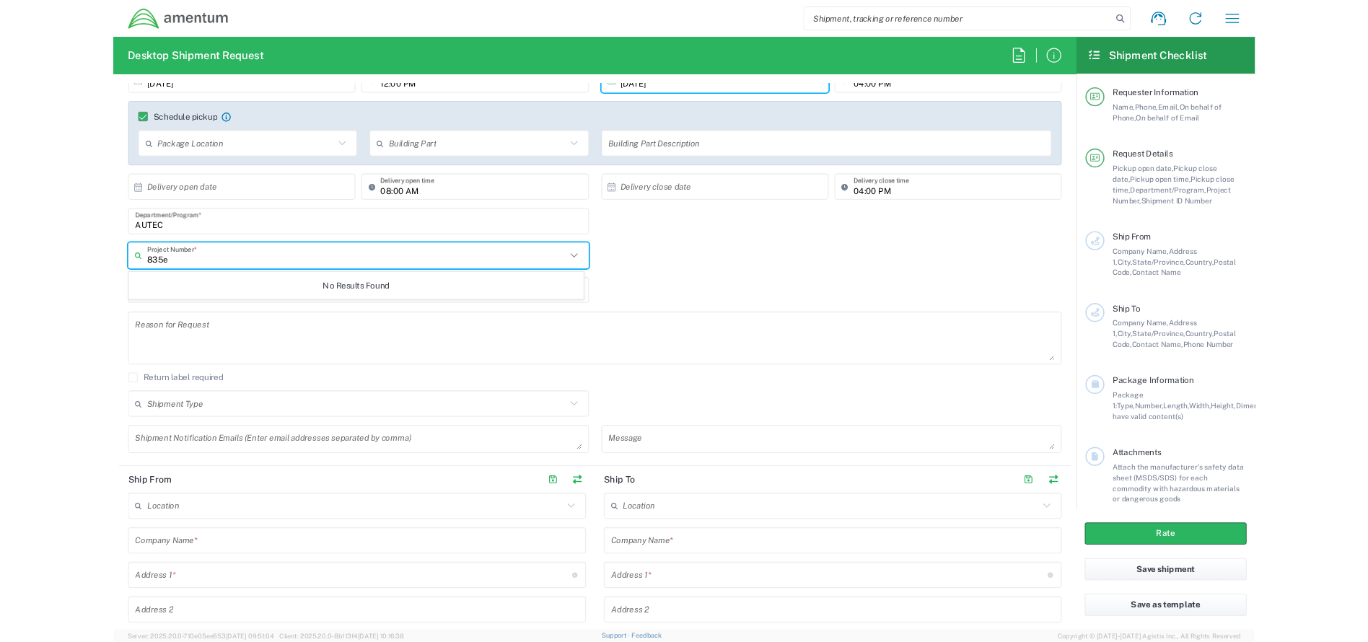
scroll to position [144, 0]
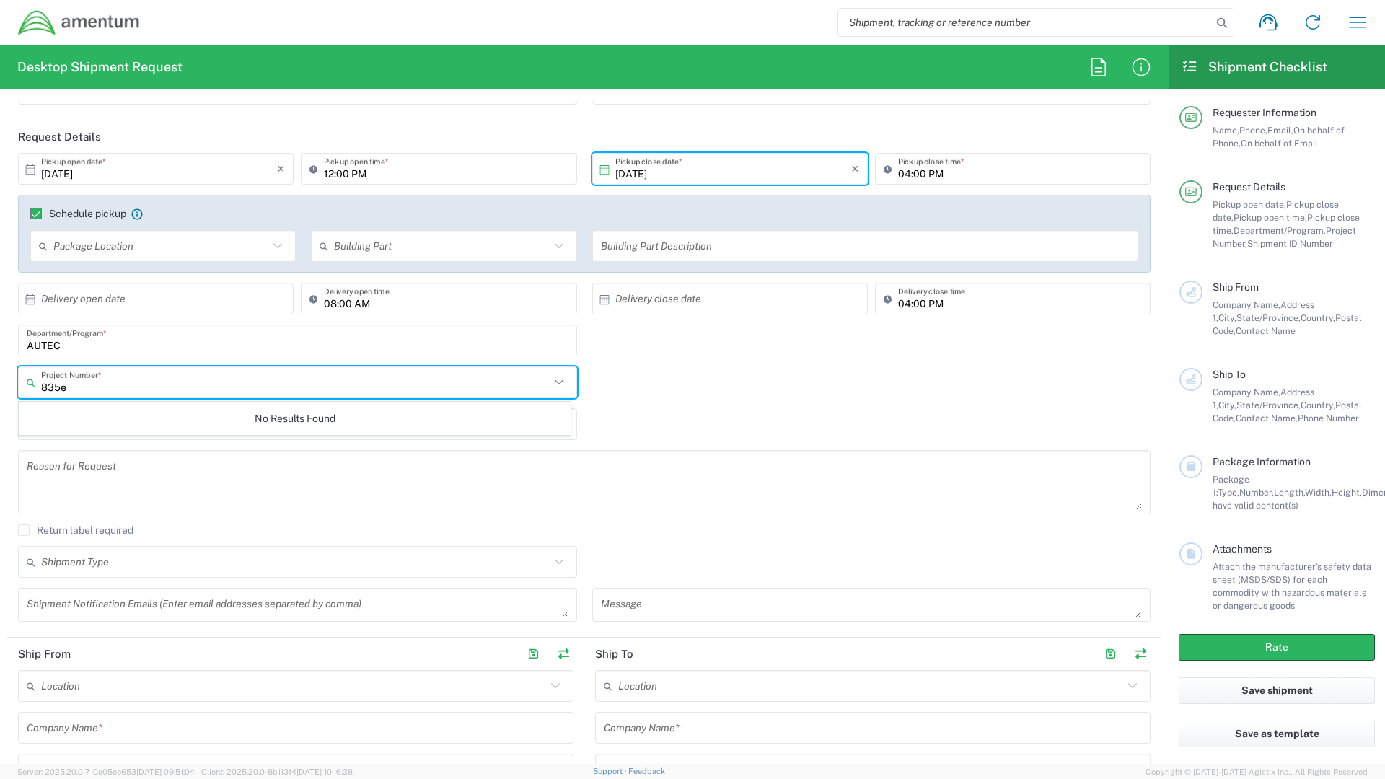
type input "835e"
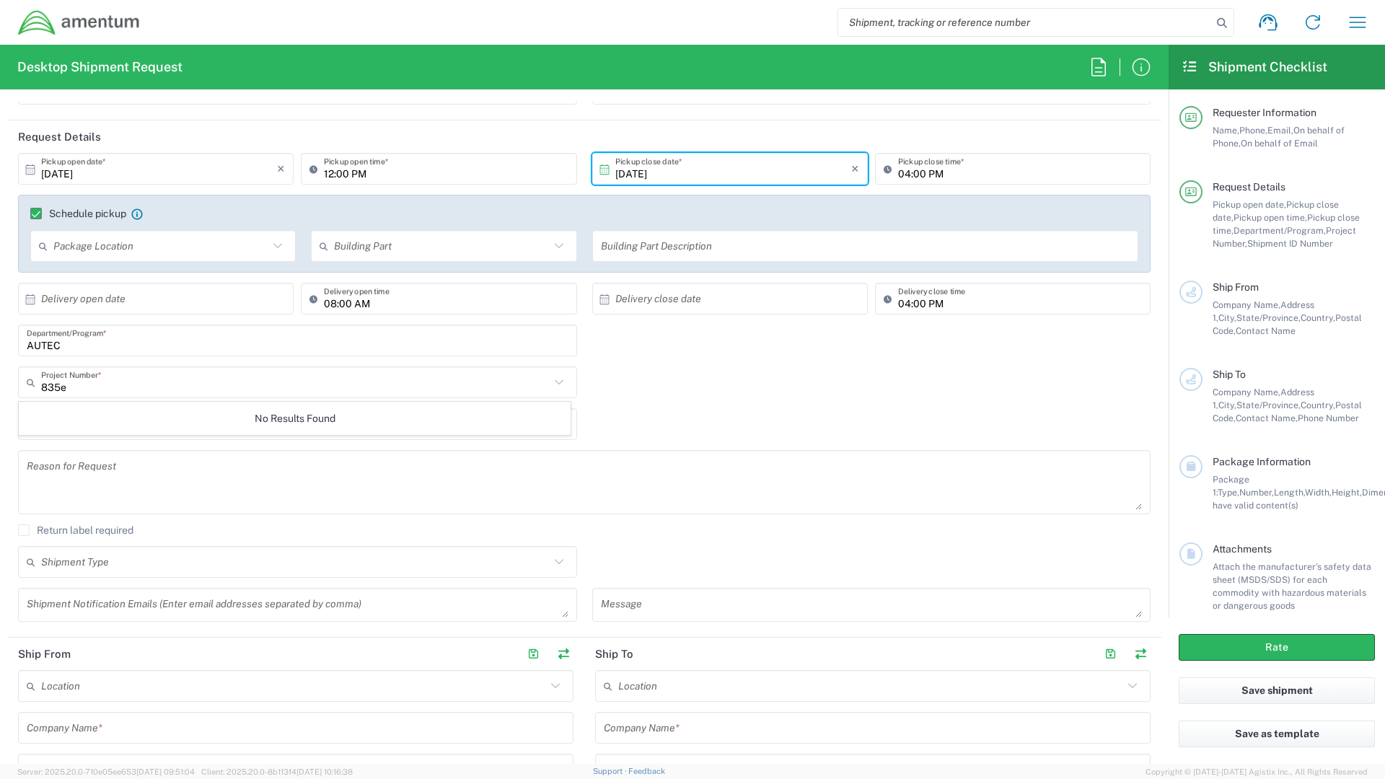
drag, startPoint x: 513, startPoint y: 6, endPoint x: 465, endPoint y: 18, distance: 49.9
click at [465, 18] on div "Shipment request Shipment tracking Shipment estimator Desktop shipment request …" at bounding box center [760, 22] width 1239 height 35
click at [163, 374] on input "text" at bounding box center [295, 382] width 509 height 25
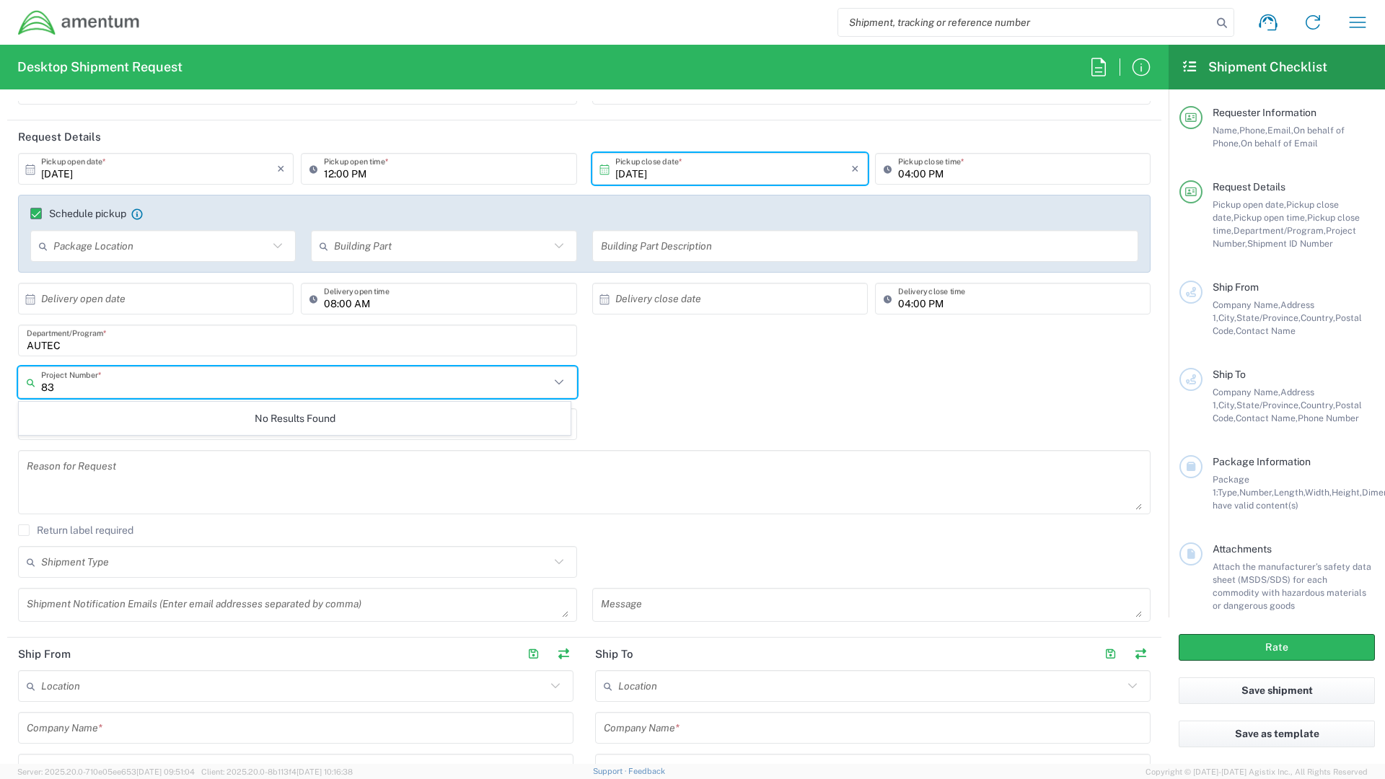
type input "8"
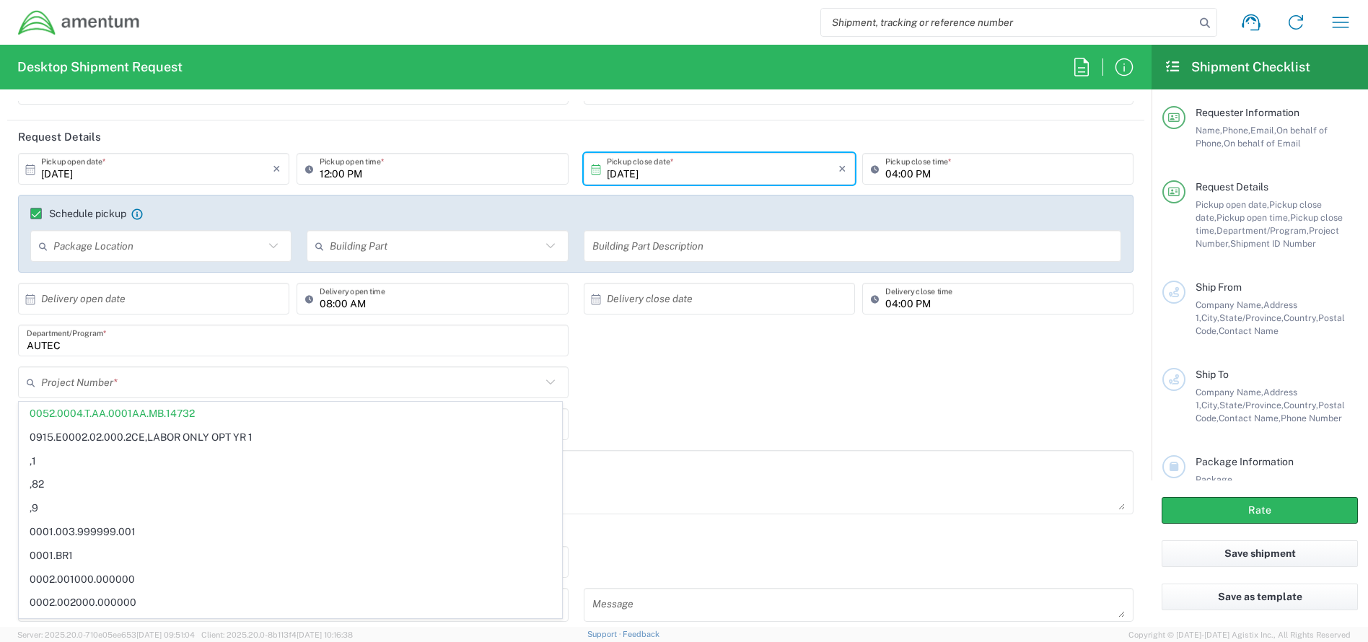
scroll to position [0, 0]
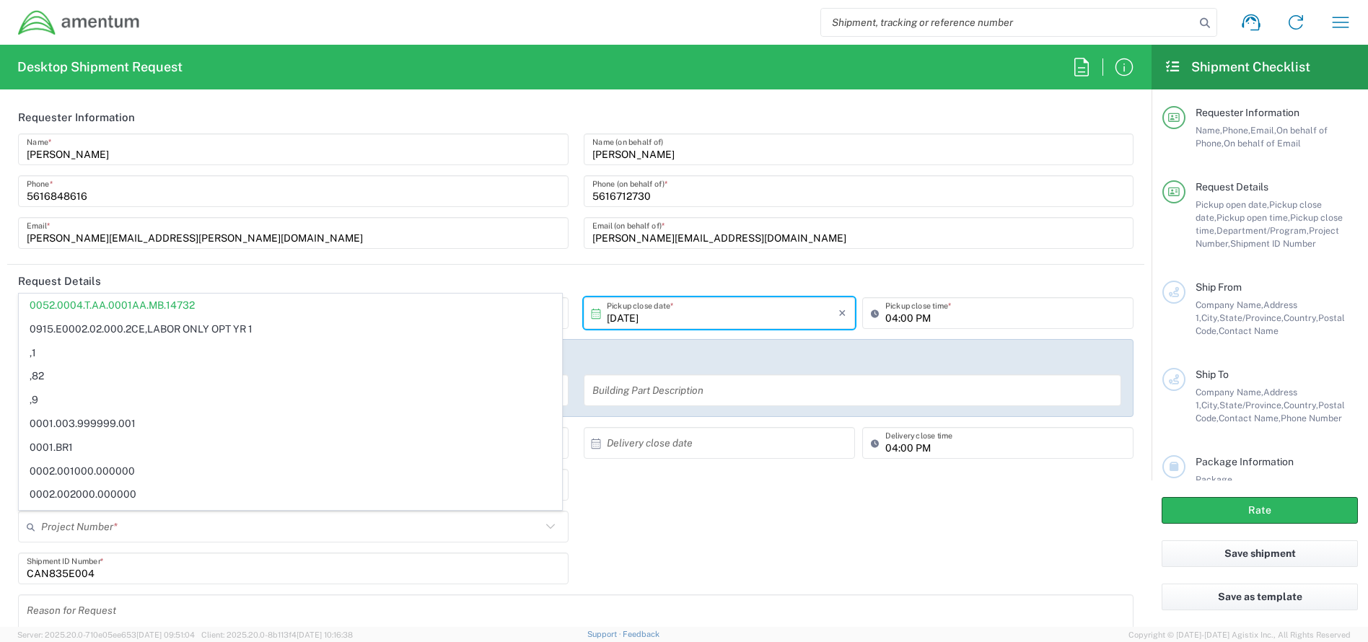
drag, startPoint x: 667, startPoint y: 155, endPoint x: 587, endPoint y: 158, distance: 79.4
click at [592, 158] on input "[PERSON_NAME]" at bounding box center [858, 149] width 533 height 25
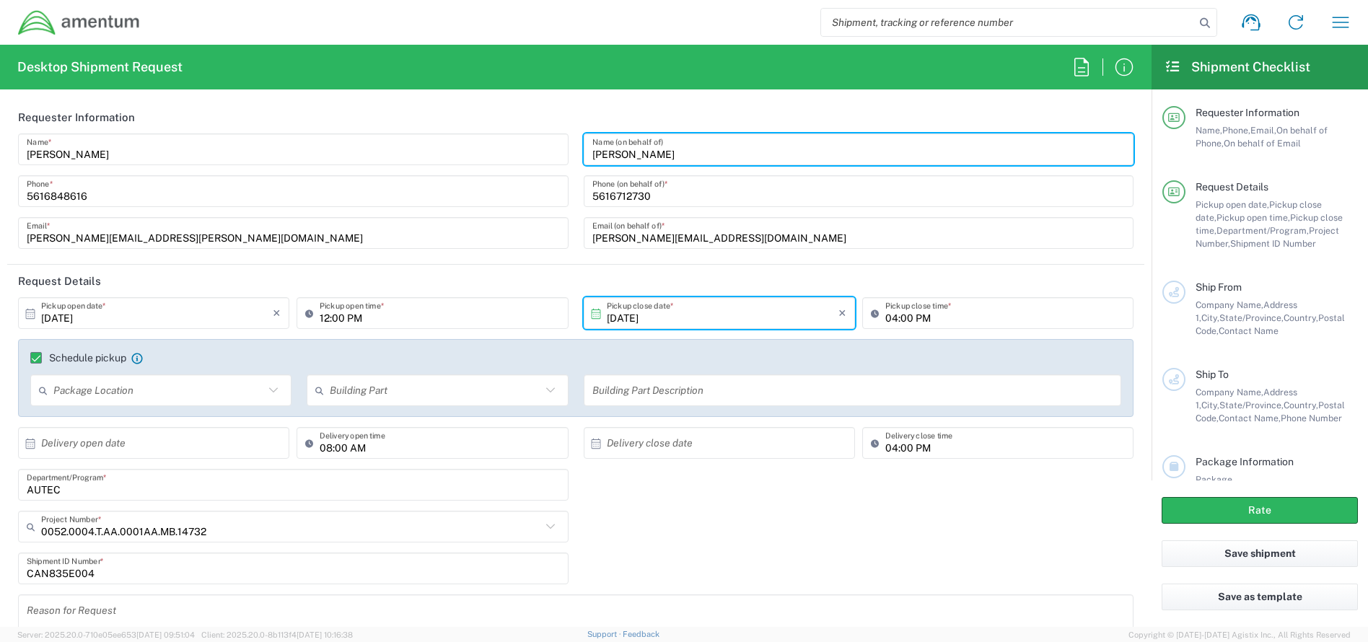
drag, startPoint x: 669, startPoint y: 198, endPoint x: 587, endPoint y: 201, distance: 82.3
click at [592, 201] on input "5616712730" at bounding box center [858, 191] width 533 height 25
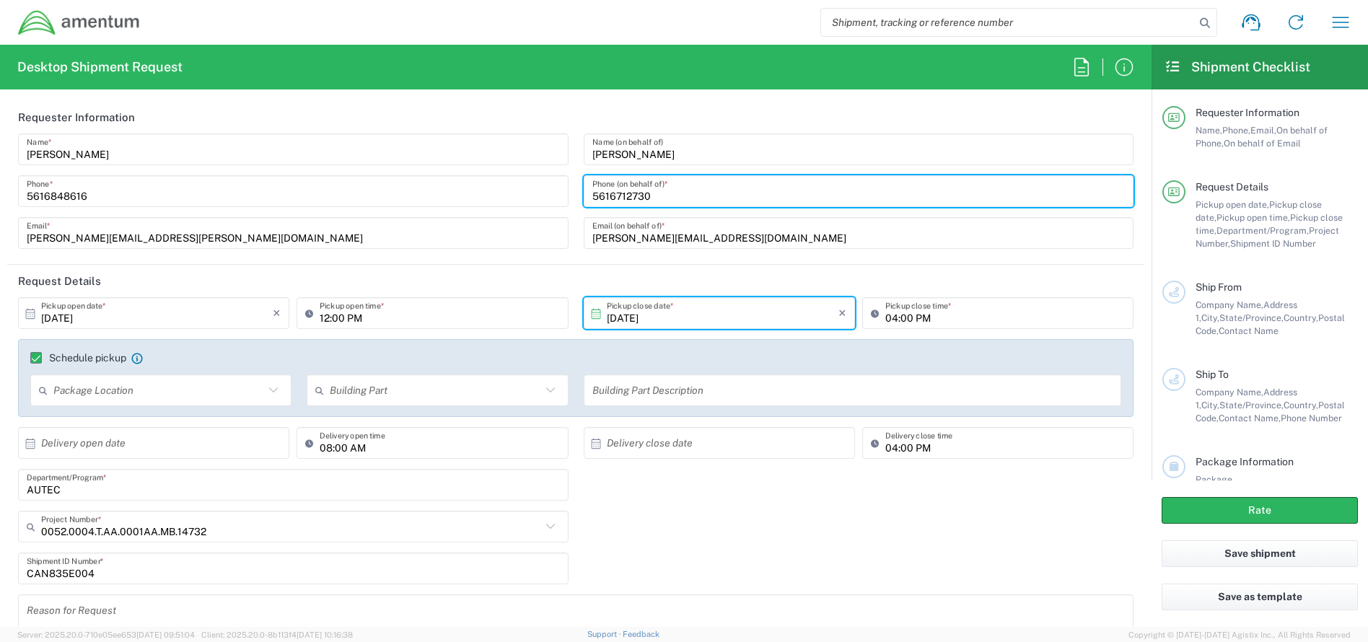
drag, startPoint x: 216, startPoint y: 241, endPoint x: 27, endPoint y: 264, distance: 189.7
click at [27, 264] on agx-form-section "Requester Information Patrick Ostrander Name * 5616848616 Phone * patrick.a.ost…" at bounding box center [575, 183] width 1137 height 164
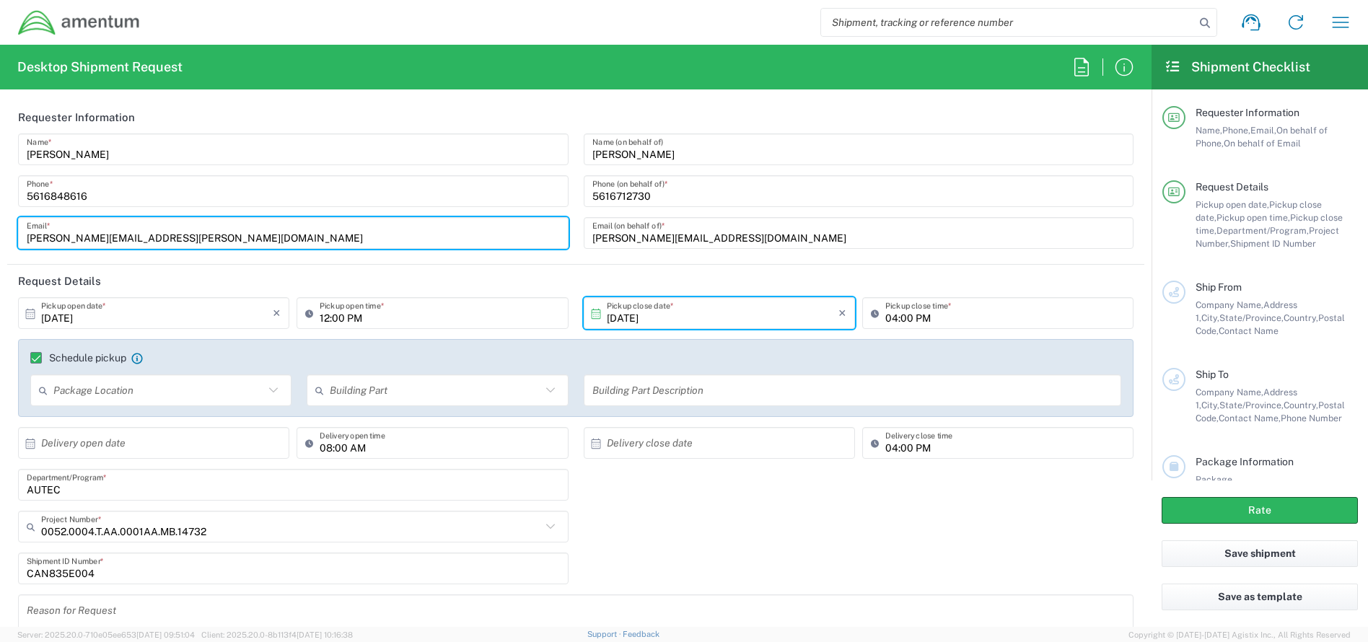
scroll to position [216, 0]
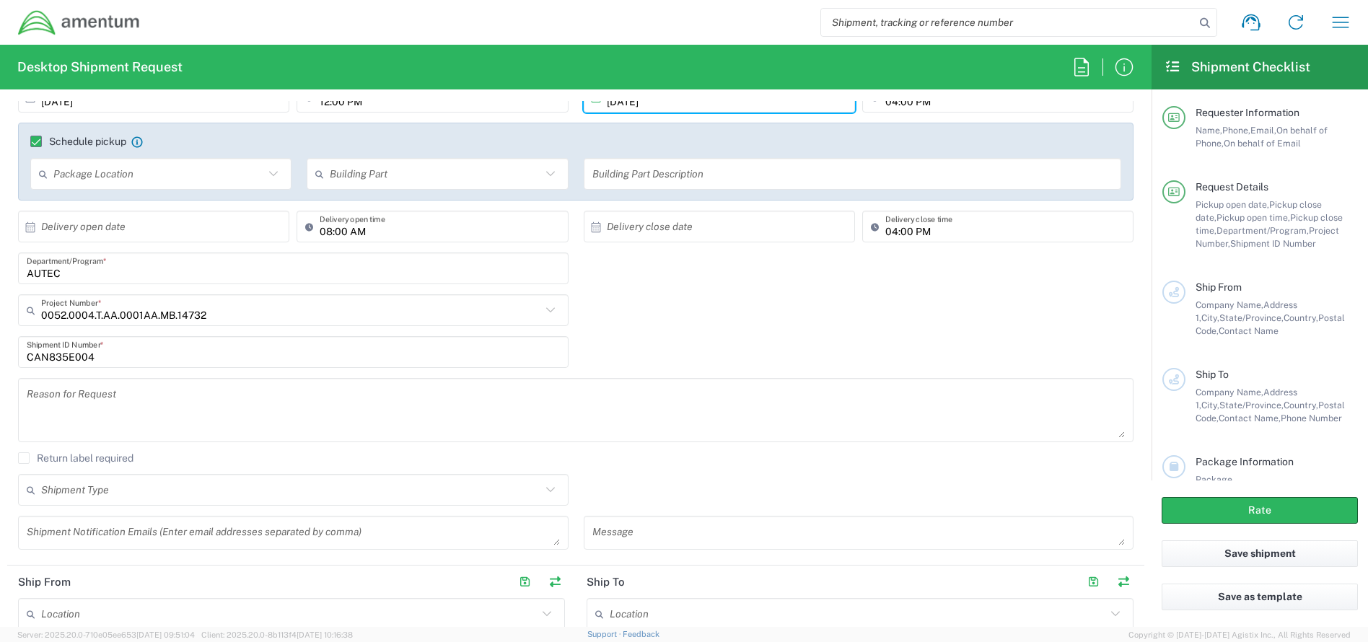
drag, startPoint x: 235, startPoint y: 320, endPoint x: -45, endPoint y: 307, distance: 280.2
click at [0, 307] on html "Shipment request Shipment tracking Shipment estimator Desktop shipment request …" at bounding box center [684, 321] width 1368 height 642
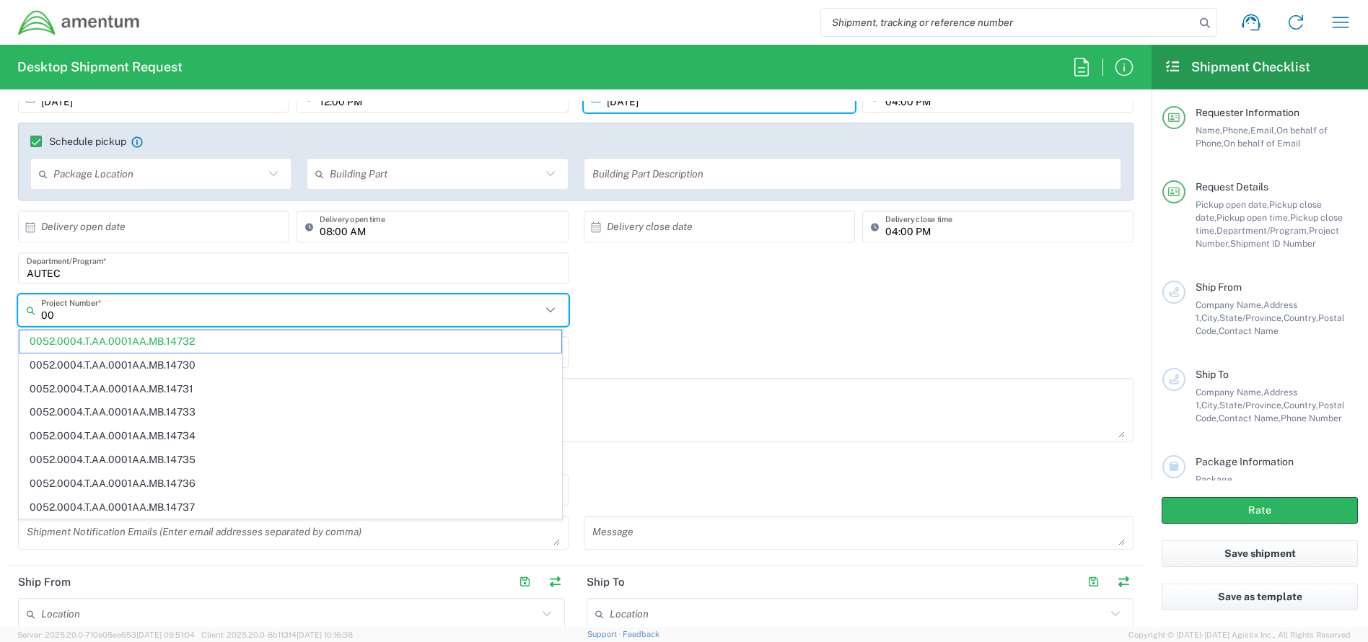
type input "0"
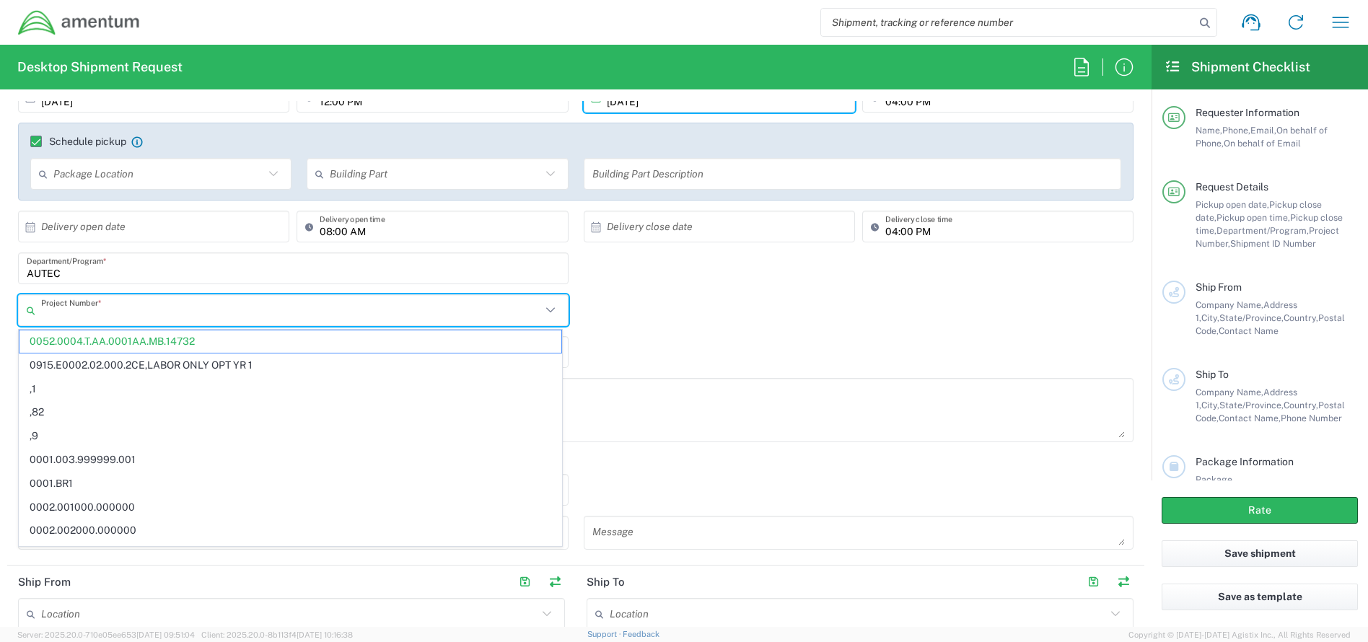
click at [78, 310] on input "text" at bounding box center [291, 310] width 500 height 25
paste input "[PERSON_NAME][EMAIL_ADDRESS][PERSON_NAME][DOMAIN_NAME]"
drag, startPoint x: 216, startPoint y: 311, endPoint x: -2, endPoint y: 300, distance: 218.1
click at [0, 300] on html "Shipment request Shipment tracking Shipment estimator Desktop shipment request …" at bounding box center [684, 321] width 1368 height 642
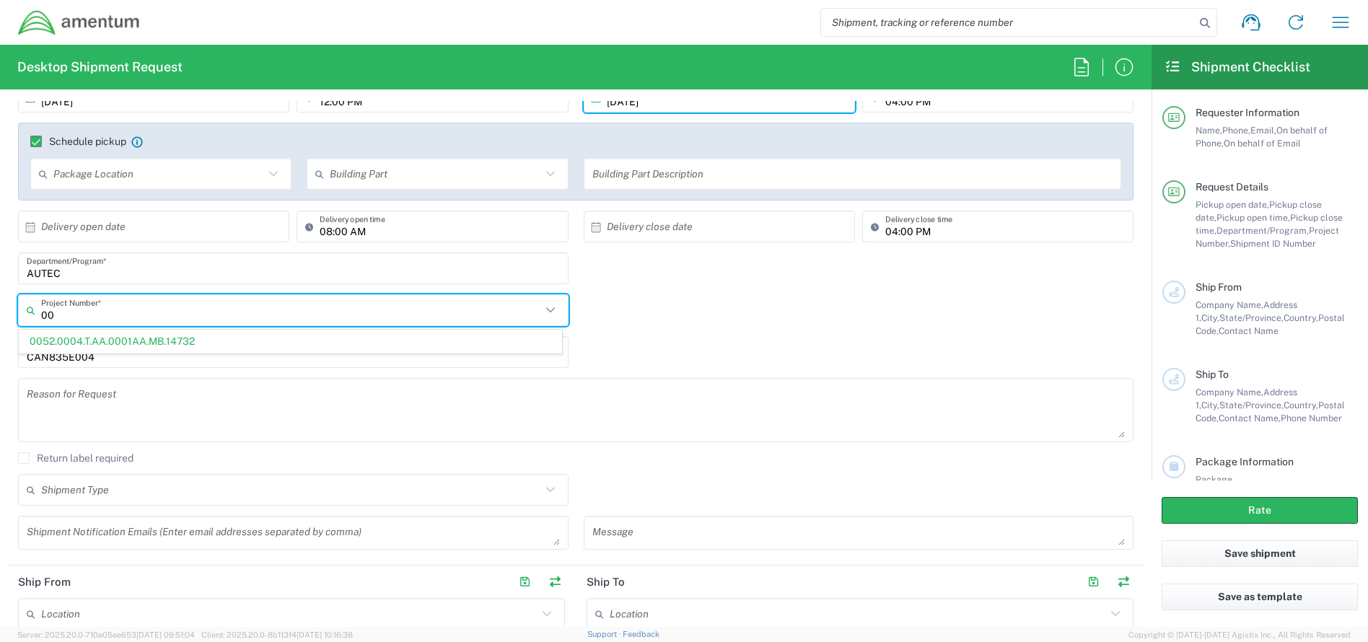
type input "0"
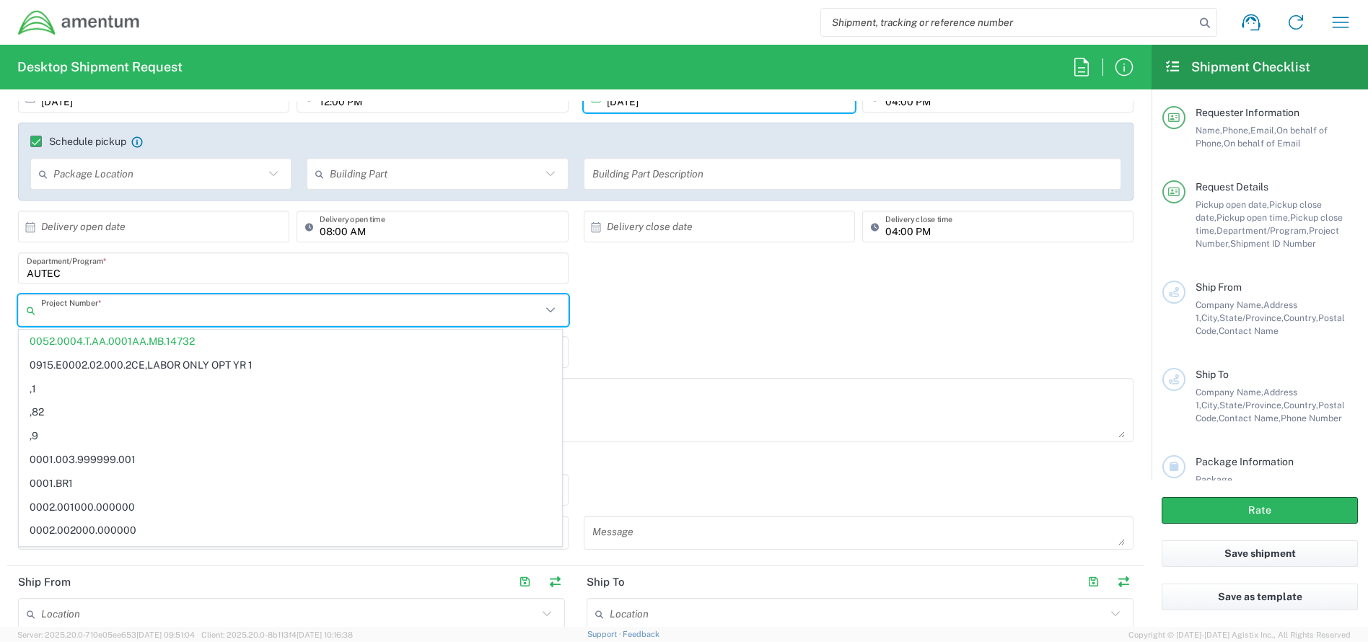
scroll to position [0, 0]
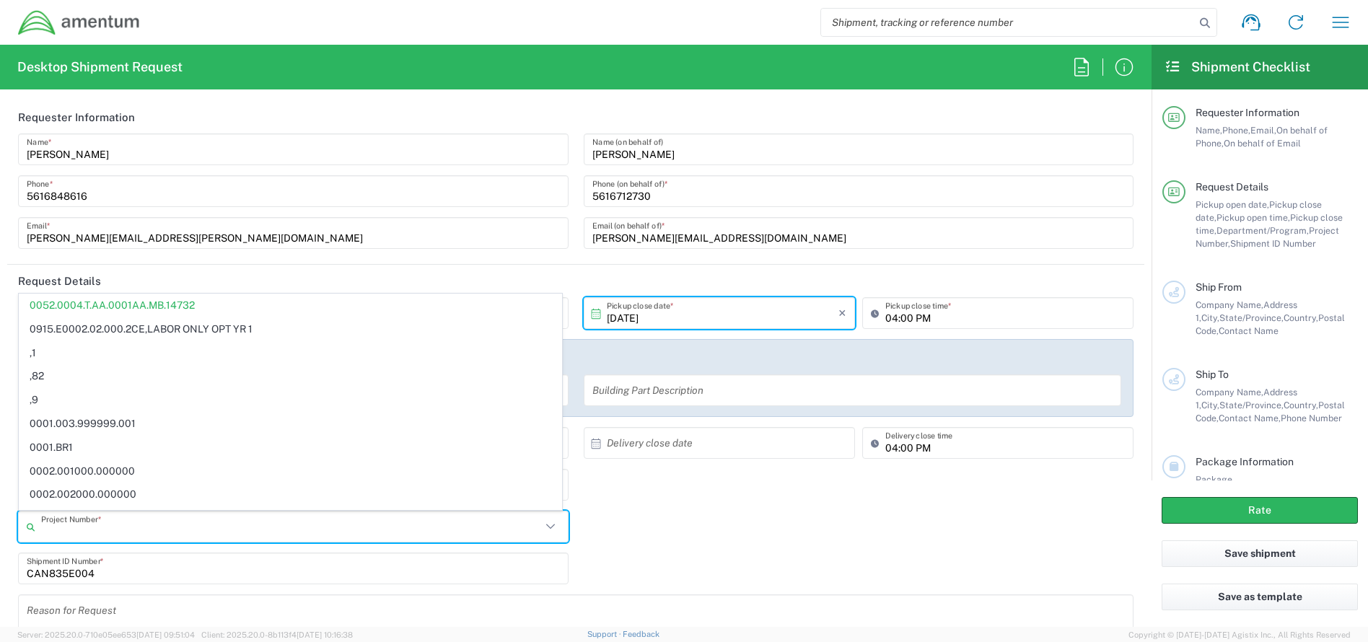
click at [512, 216] on div "Patrick Ostrander Name * 5616848616 Phone * patrick.a.ostrander.ctr@us.navy.mil…" at bounding box center [294, 196] width 566 height 126
type input "0052.0004.T.AA.0001AA.MB.14732"
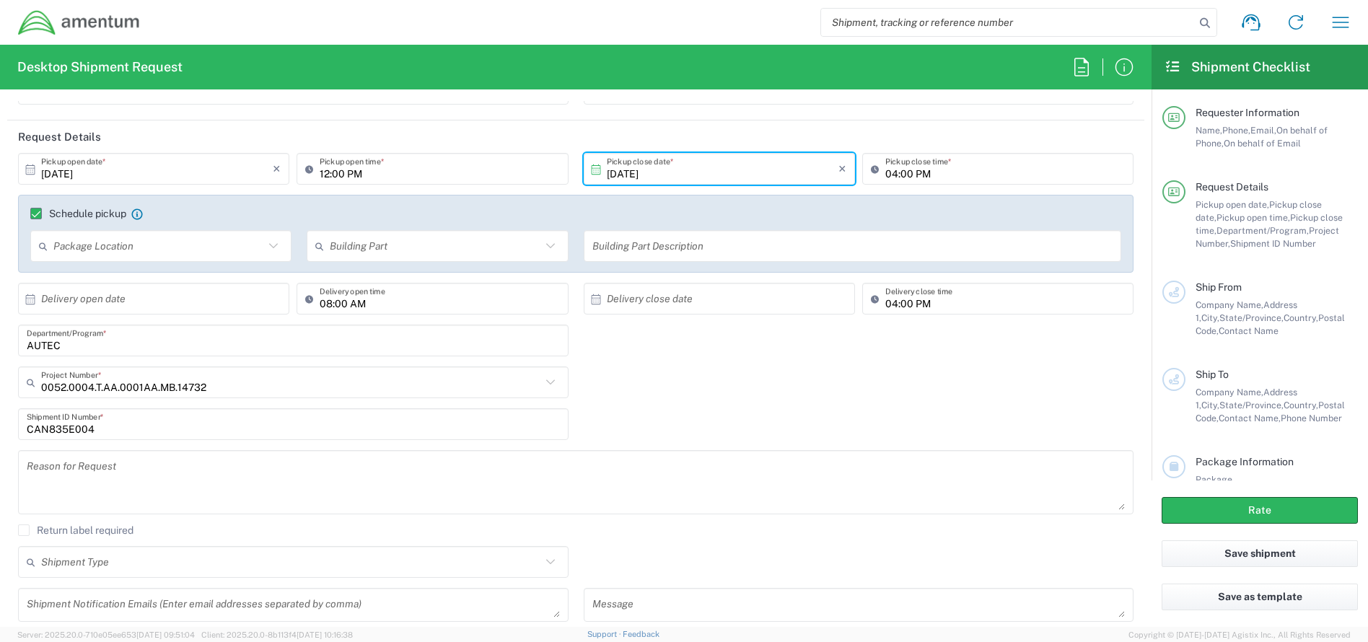
scroll to position [216, 0]
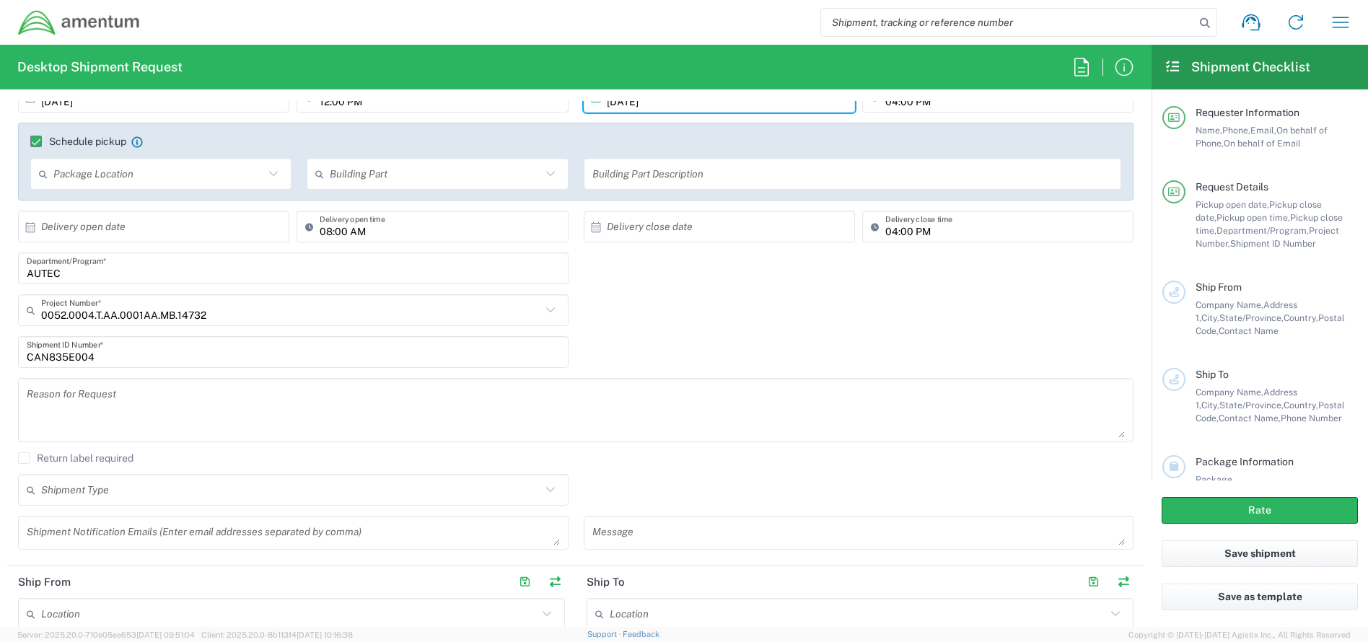
click at [211, 319] on input "0052.0004.T.AA.0001AA.MB.14732" at bounding box center [291, 310] width 500 height 25
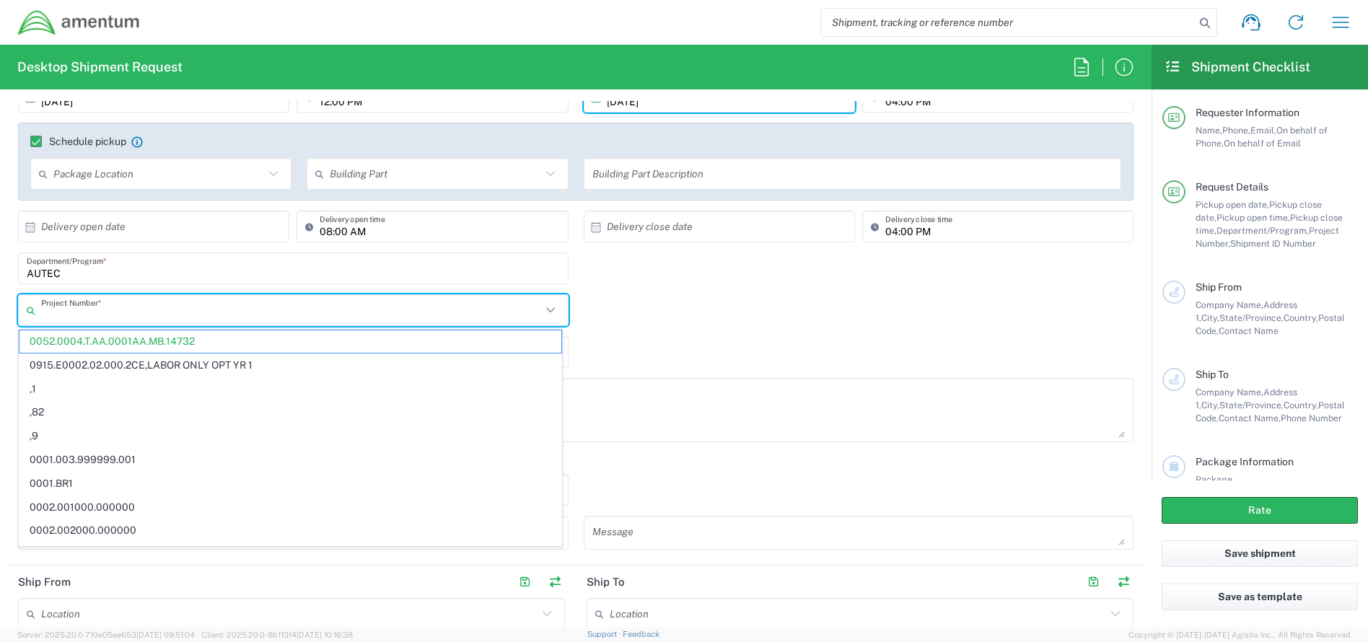
click at [750, 328] on div "Project Number * 0052.0004.T.AA.0001AA.MB.14732 0915.E0002.02.000.2CE,LABOR ONL…" at bounding box center [576, 315] width 1131 height 42
type input "0052.0004.T.AA.0001AA.MB.14732"
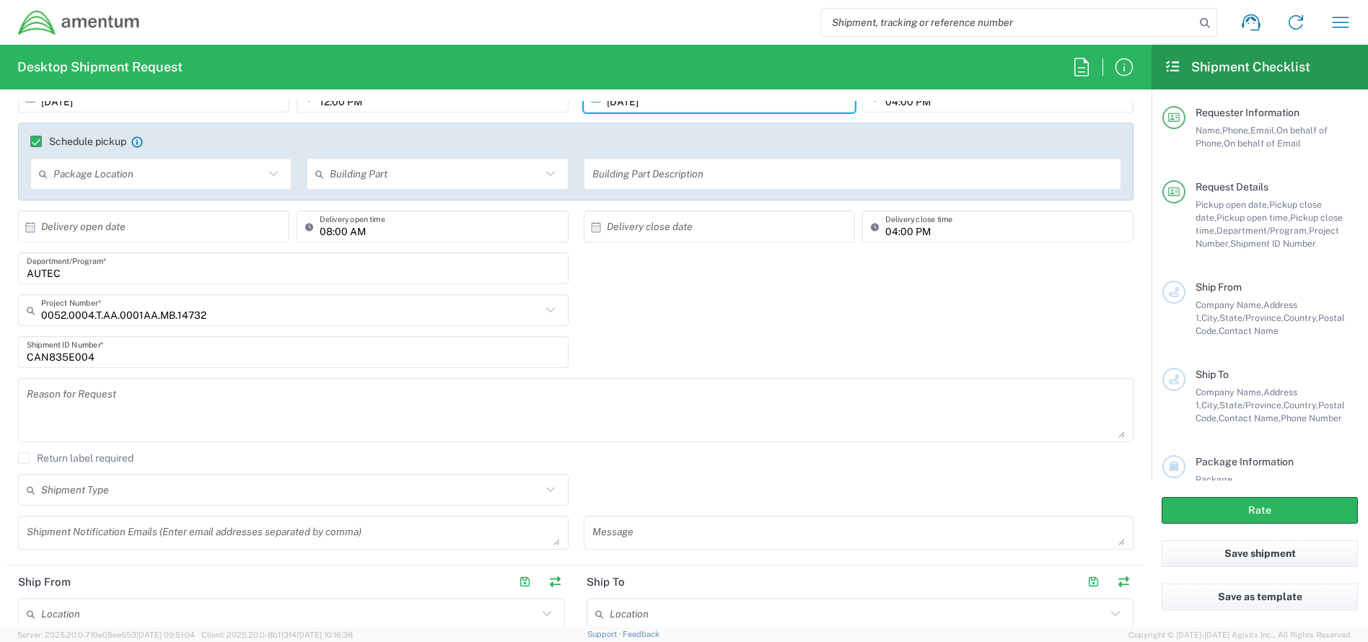
click at [233, 315] on input "0052.0004.T.AA.0001AA.MB.14732" at bounding box center [291, 310] width 500 height 25
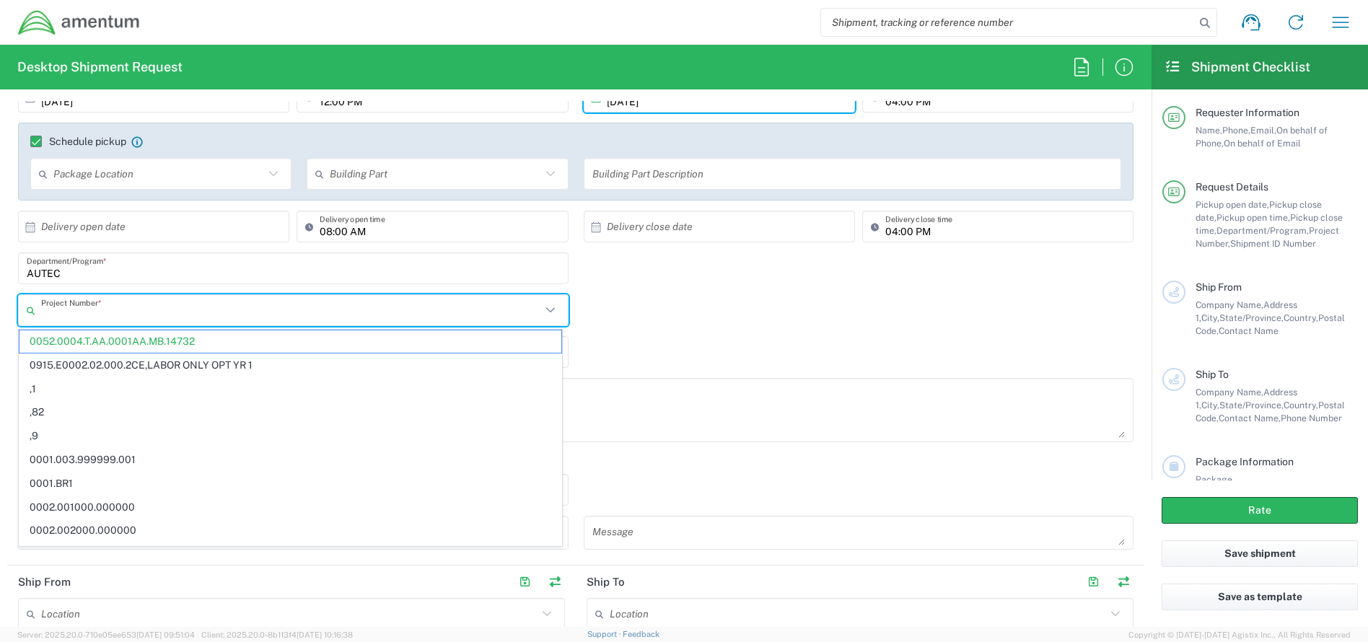
click at [835, 378] on div "Reason for Request" at bounding box center [575, 410] width 1115 height 64
type input "0052.0004.T.AA.0001AA.MB.14732"
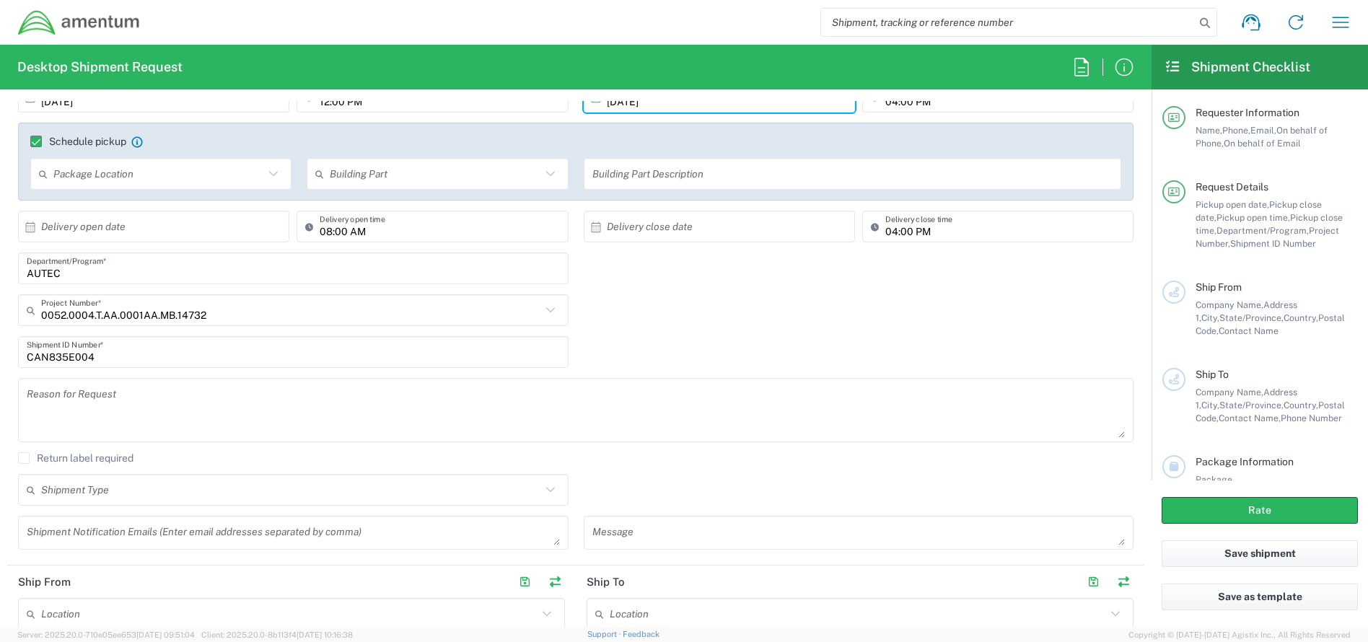
click at [231, 319] on input "0052.0004.T.AA.0001AA.MB.14732" at bounding box center [291, 310] width 500 height 25
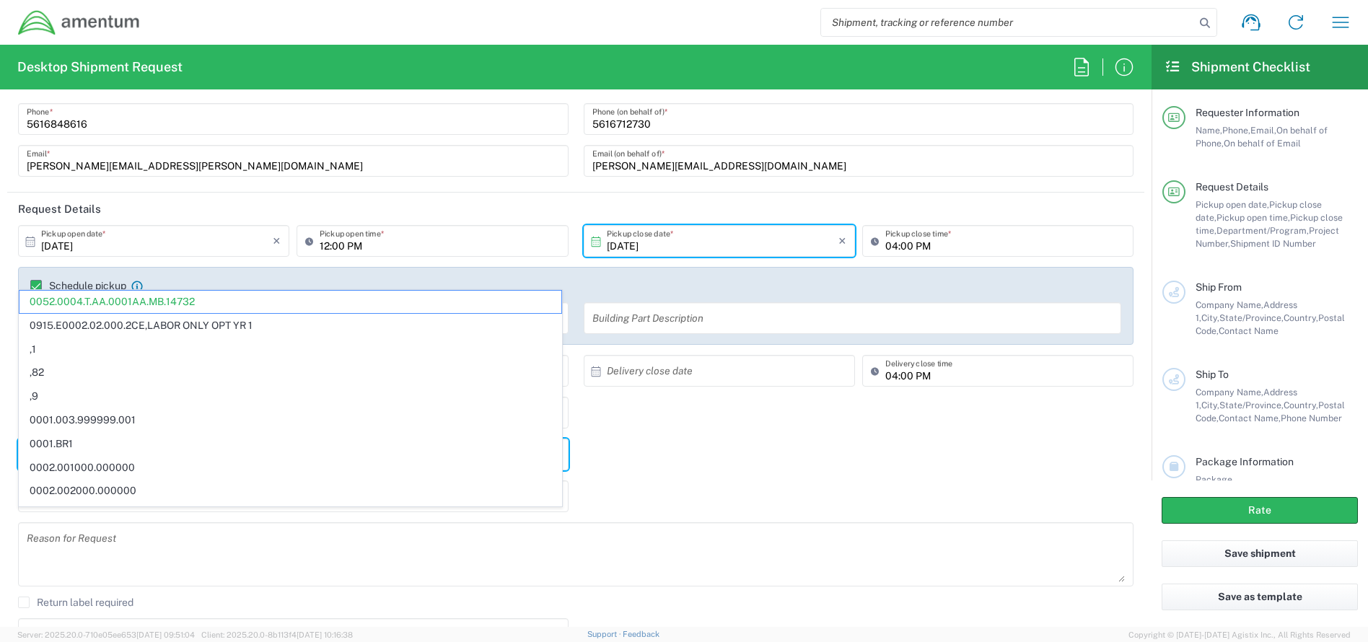
scroll to position [0, 0]
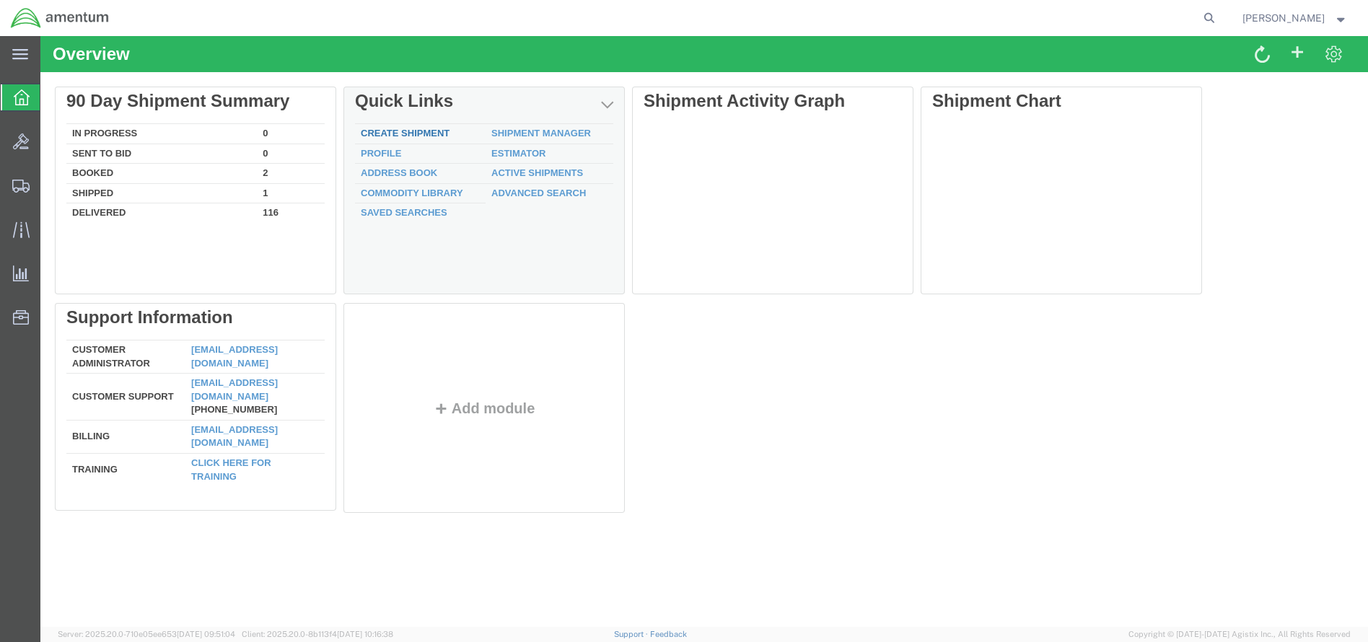
click at [431, 131] on link "Create Shipment" at bounding box center [405, 133] width 89 height 11
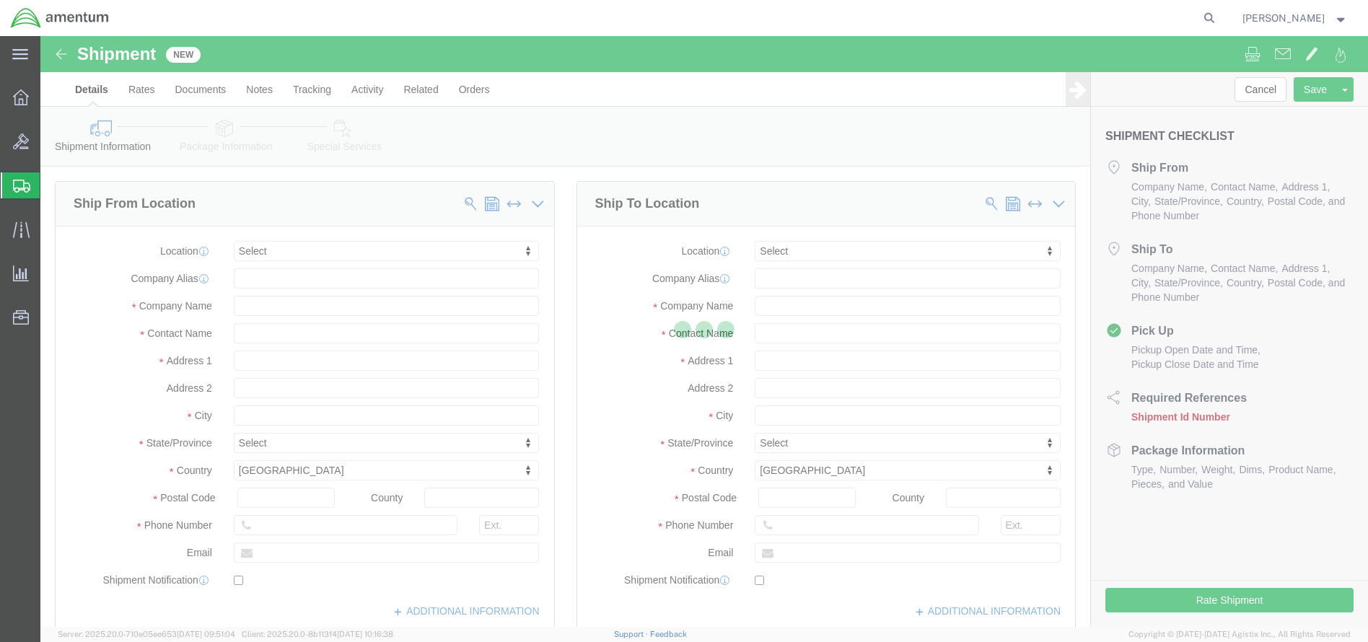
select select
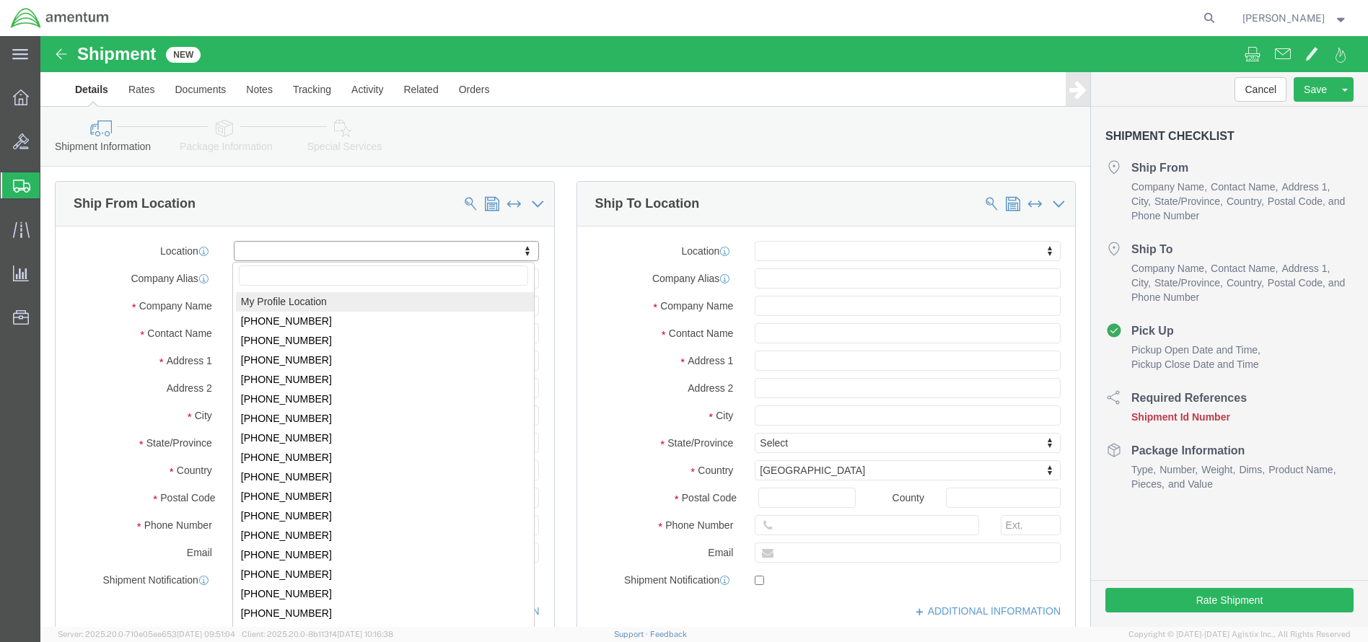
click body "Shipment New Details Rates Documents Notes Tracking Activity Related Orders Can…"
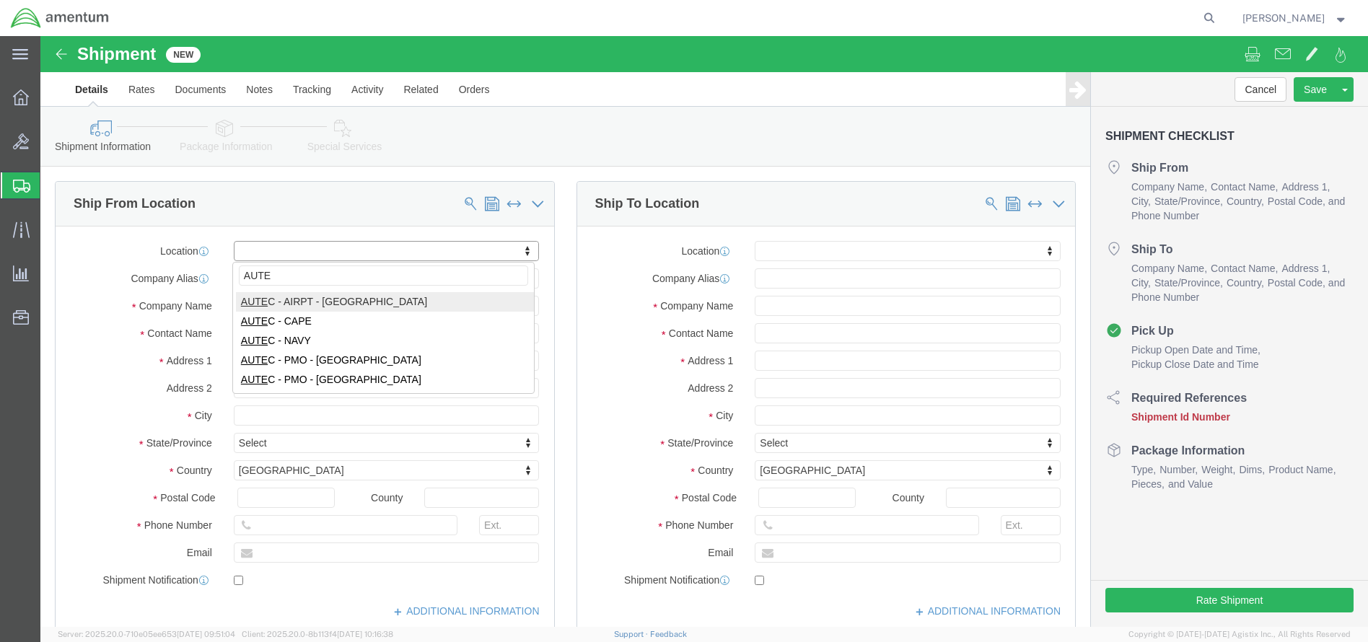
type input "AUTEC"
select select "53953"
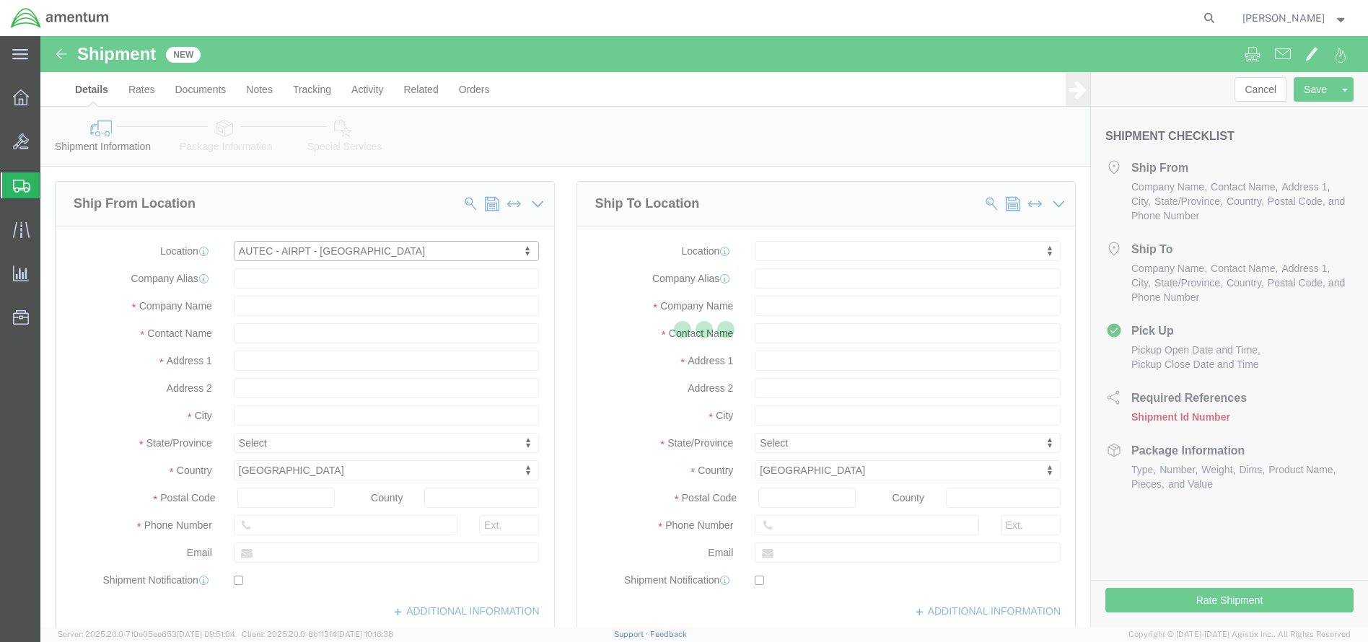
type input "366216"
type input "Amentum Services, Inc."
type input "[STREET_ADDRESS]"
type input "[GEOGRAPHIC_DATA]"
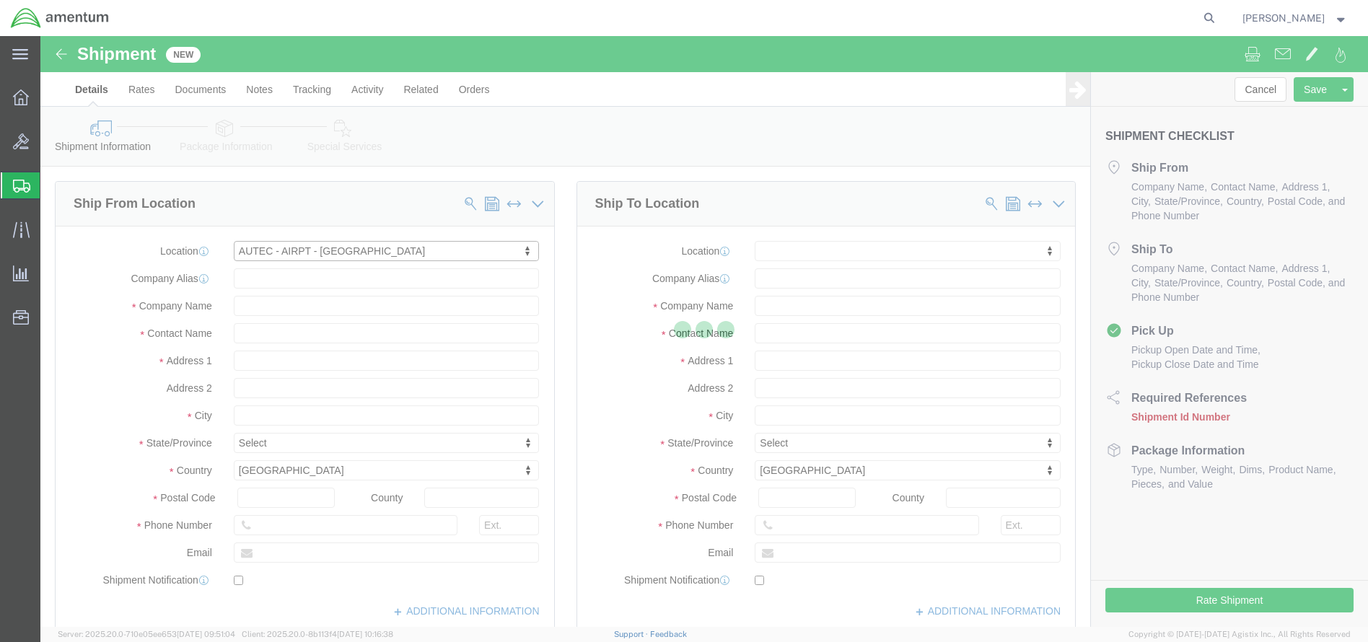
type input "33406"
select select "FL"
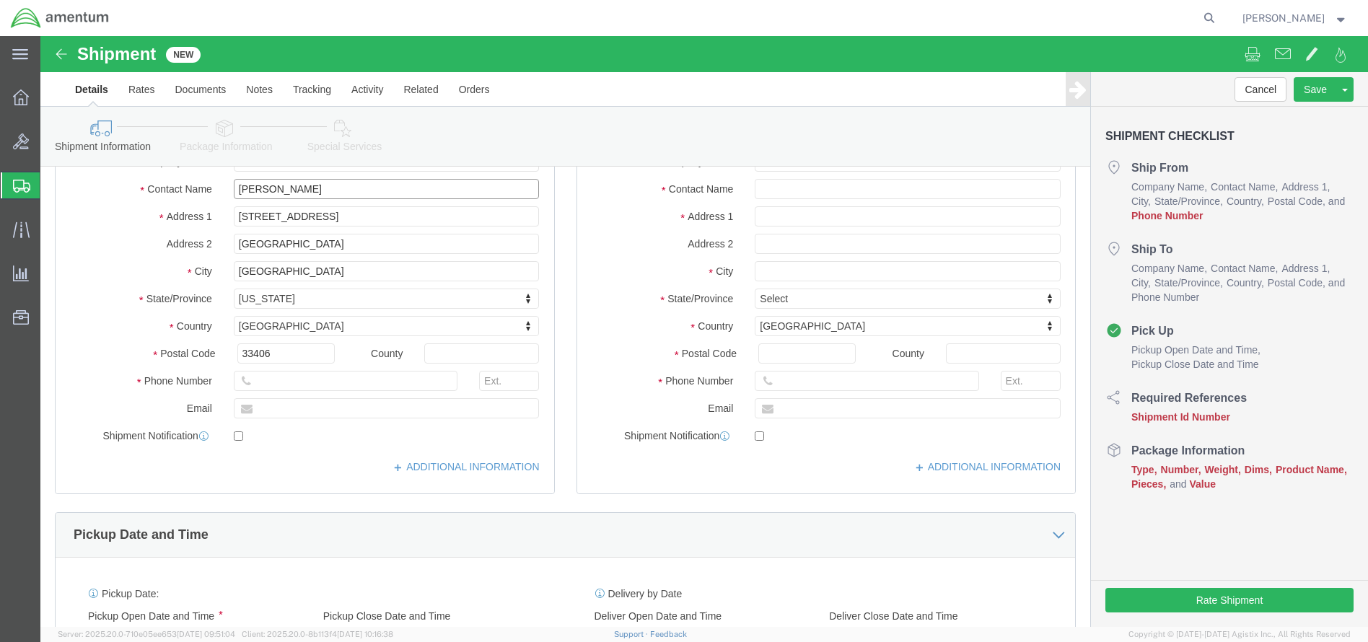
scroll to position [72, 0]
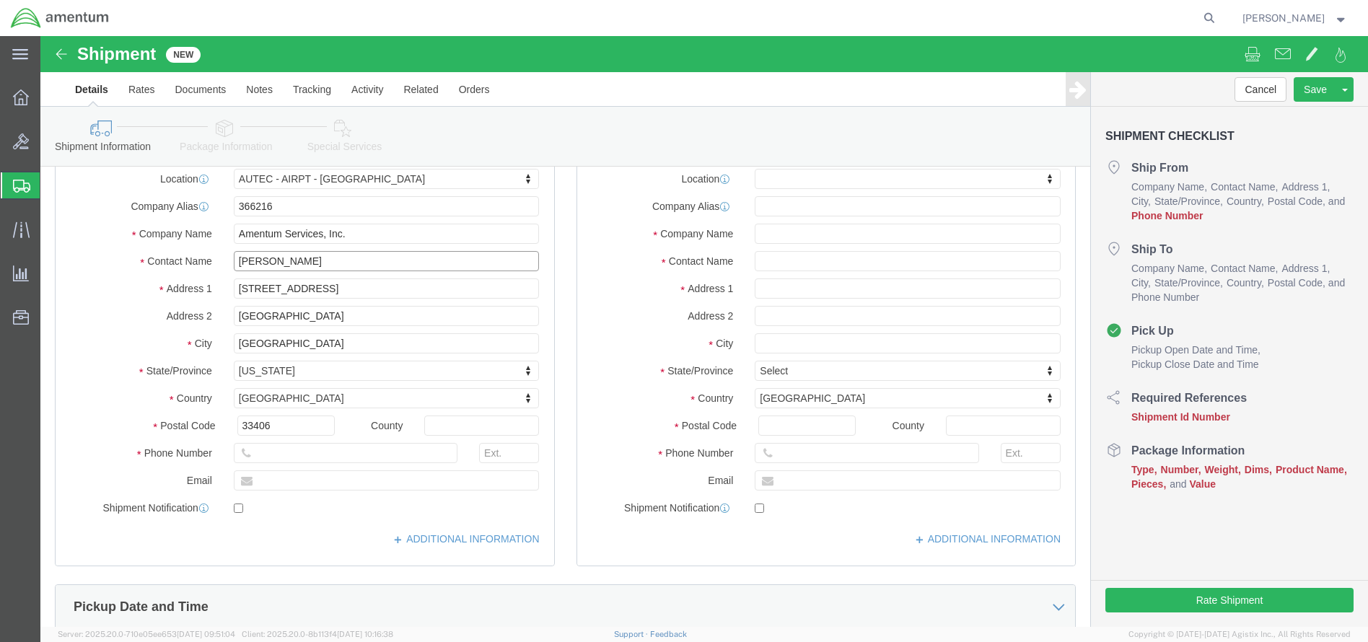
type input "[PERSON_NAME]"
type input "5616712730"
click input "text"
click label
click input "checkbox"
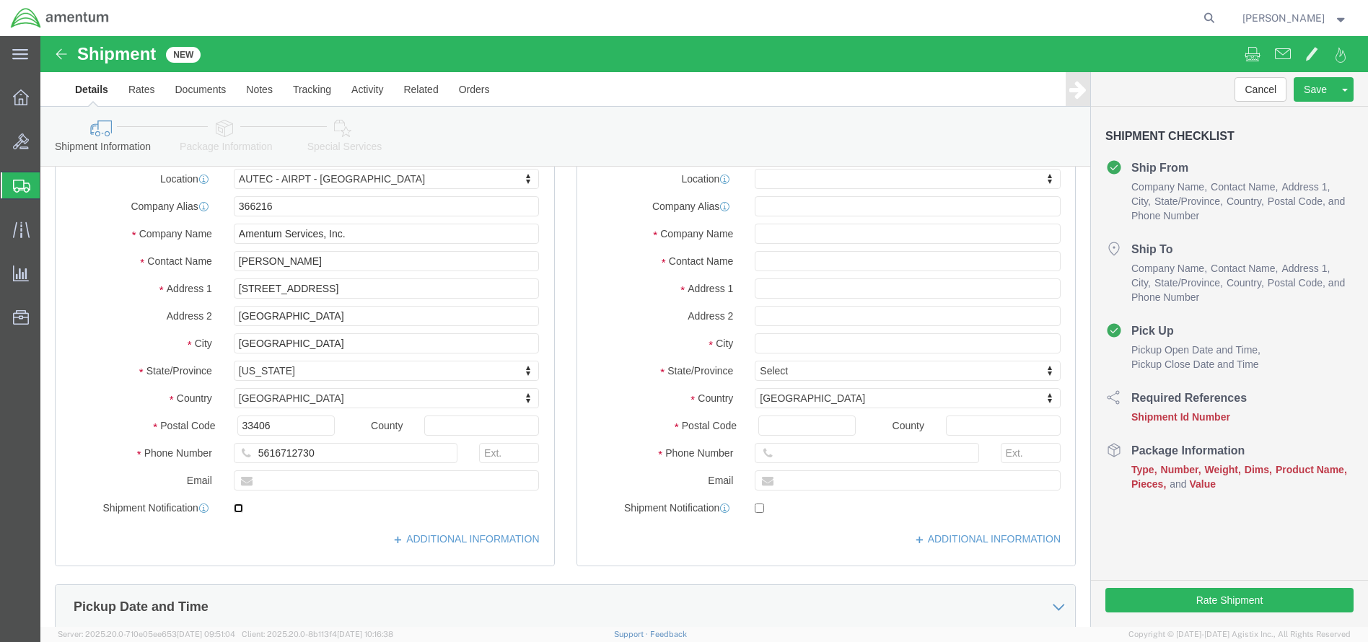
checkbox input "true"
click input "text"
type input "P"
type input "[PERSON_NAME][EMAIL_ADDRESS][PERSON_NAME][DOMAIN_NAME]"
click label
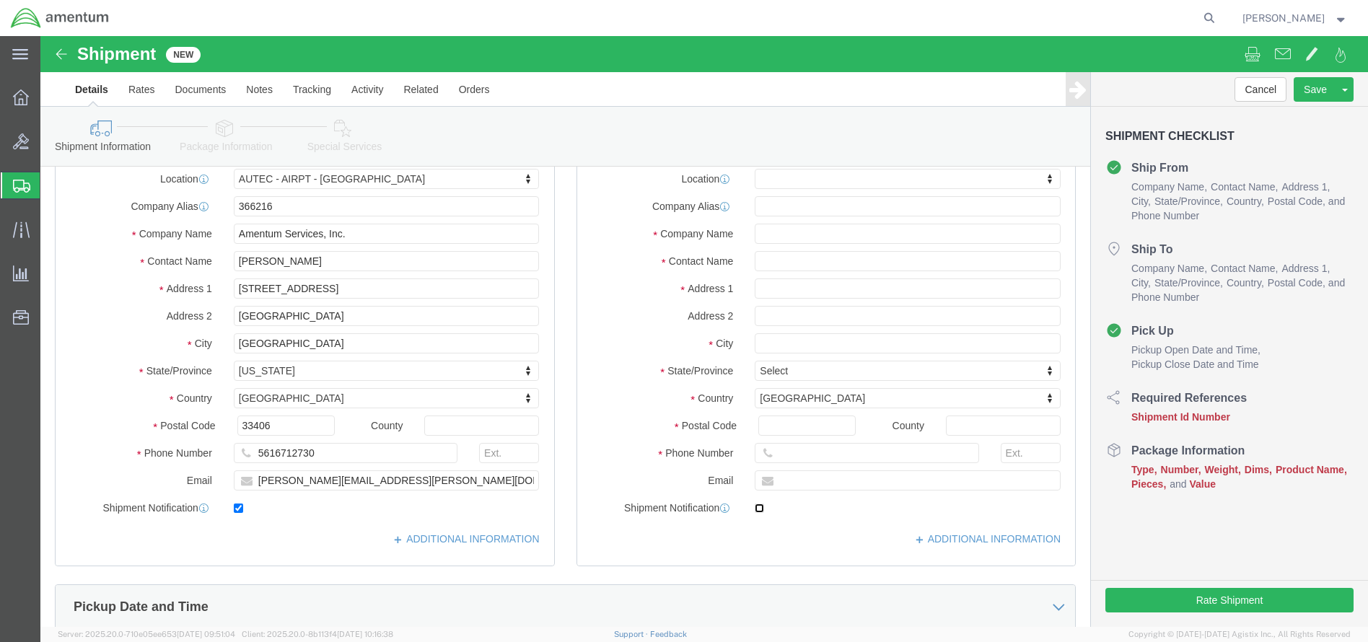
click input "checkbox"
checkbox input "true"
click input "text"
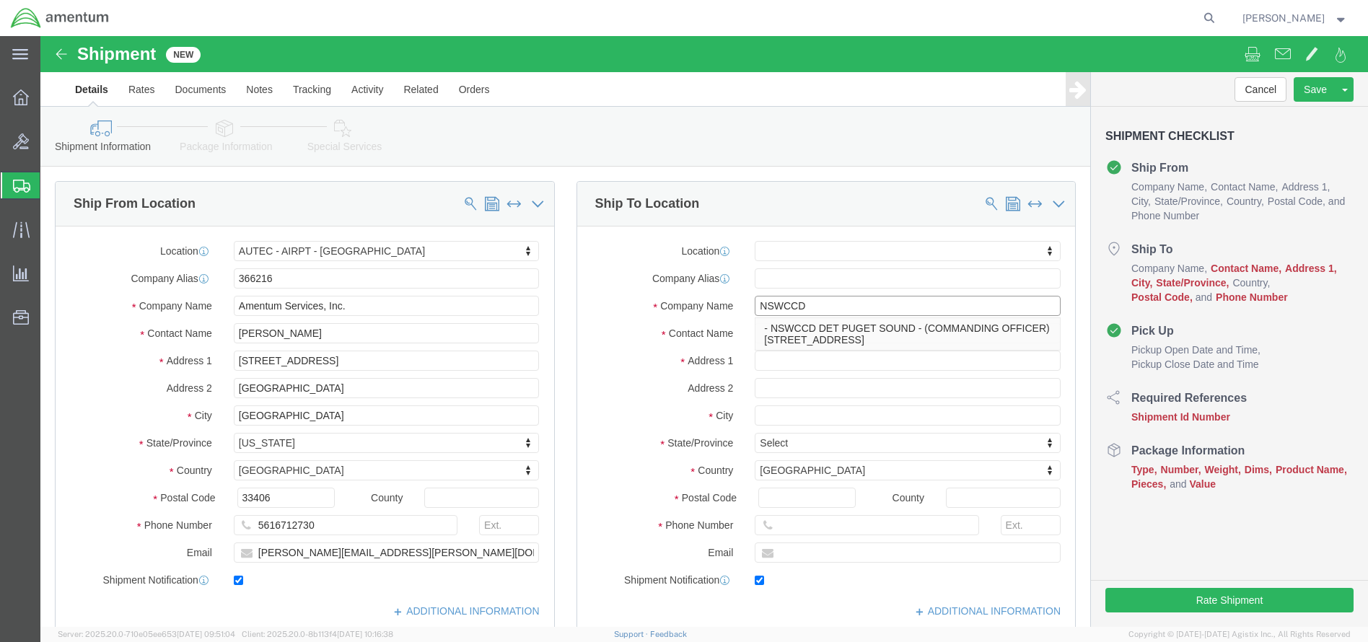
type input "NSWCCD"
click div "Location My Profile Location [PHONE_NUMBER] [PHONE_NUMBER] [PHONE_NUMBER] [PHON…"
click input "NSWCCD"
click input "text"
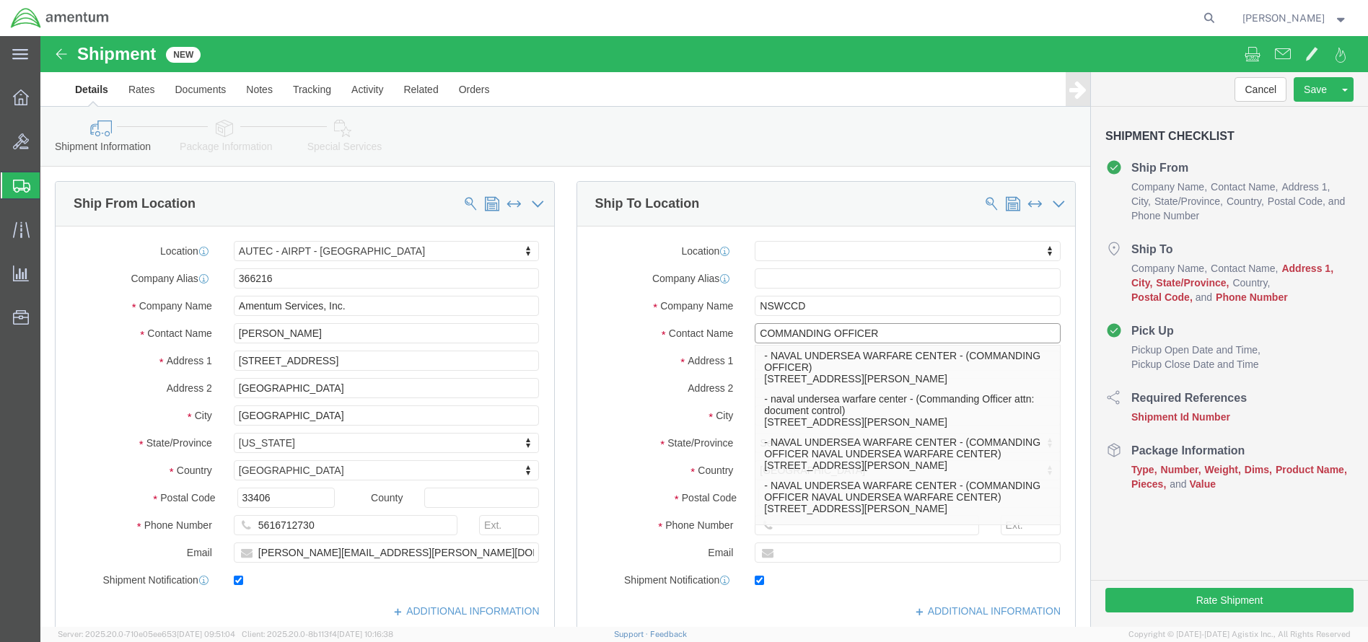
type input "COMMANDING OFFICER"
click label "Address 1"
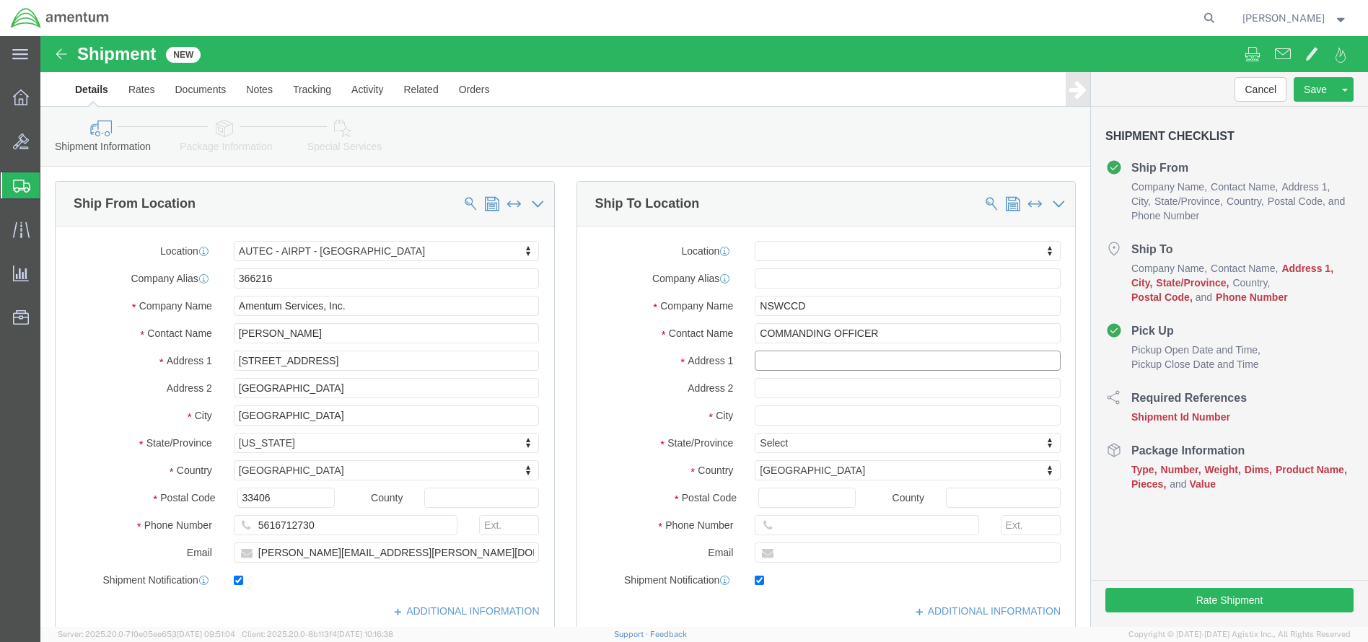
click input "text"
type input "9500"
select select
click input "COMMANDING OFFICER"
type input "COMMANDING OFFICER"
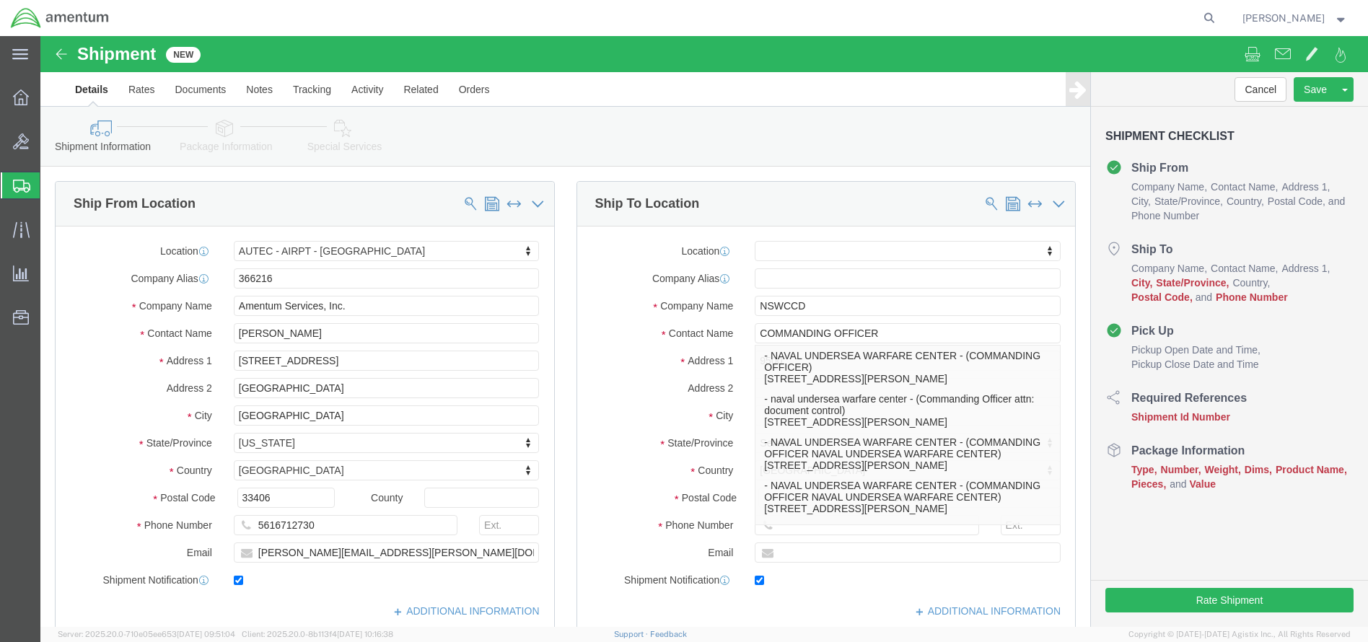
click div "Location My Profile Location [PHONE_NUMBER] [PHONE_NUMBER] [PHONE_NUMBER] [PHON…"
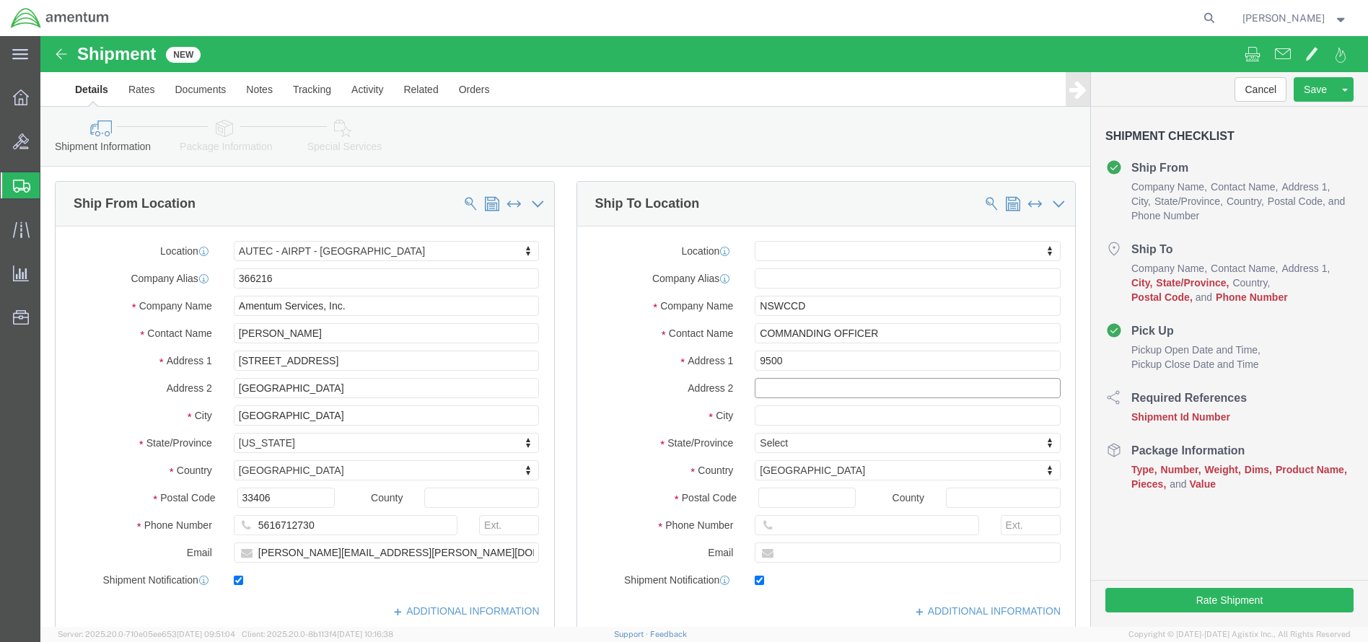
click input "text"
click input "9500"
type input "9500 MACARTHER"
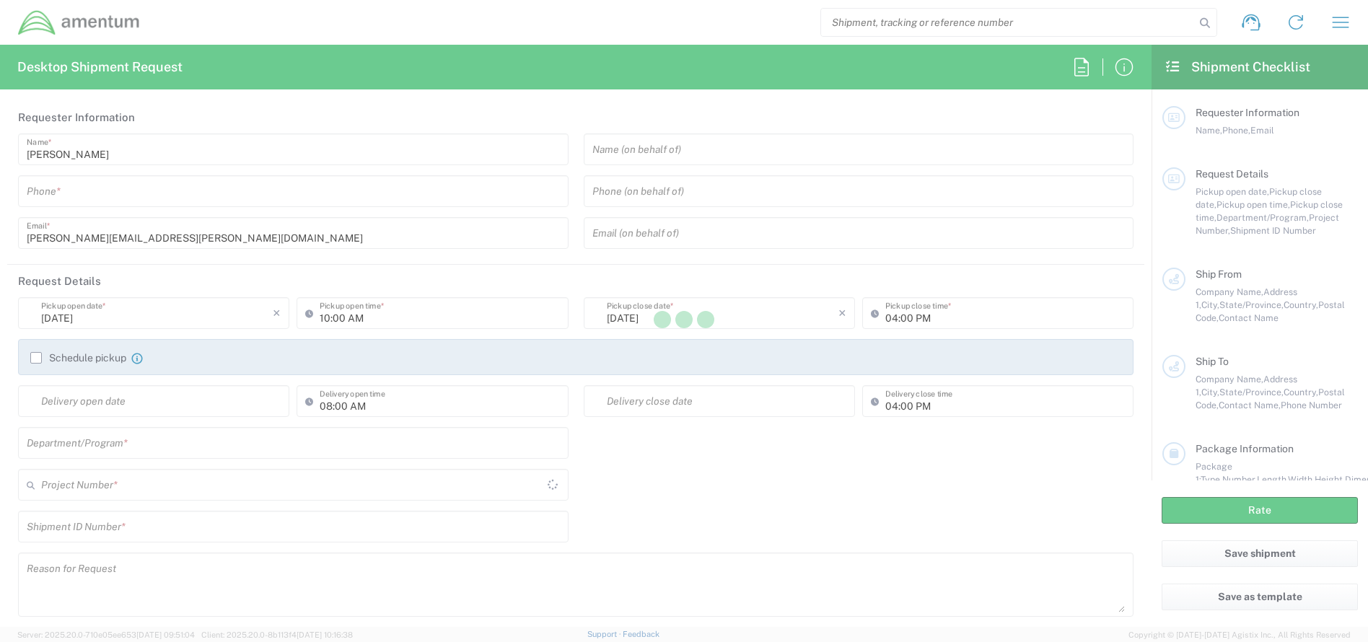
type input "[GEOGRAPHIC_DATA]"
type input "AUTEC"
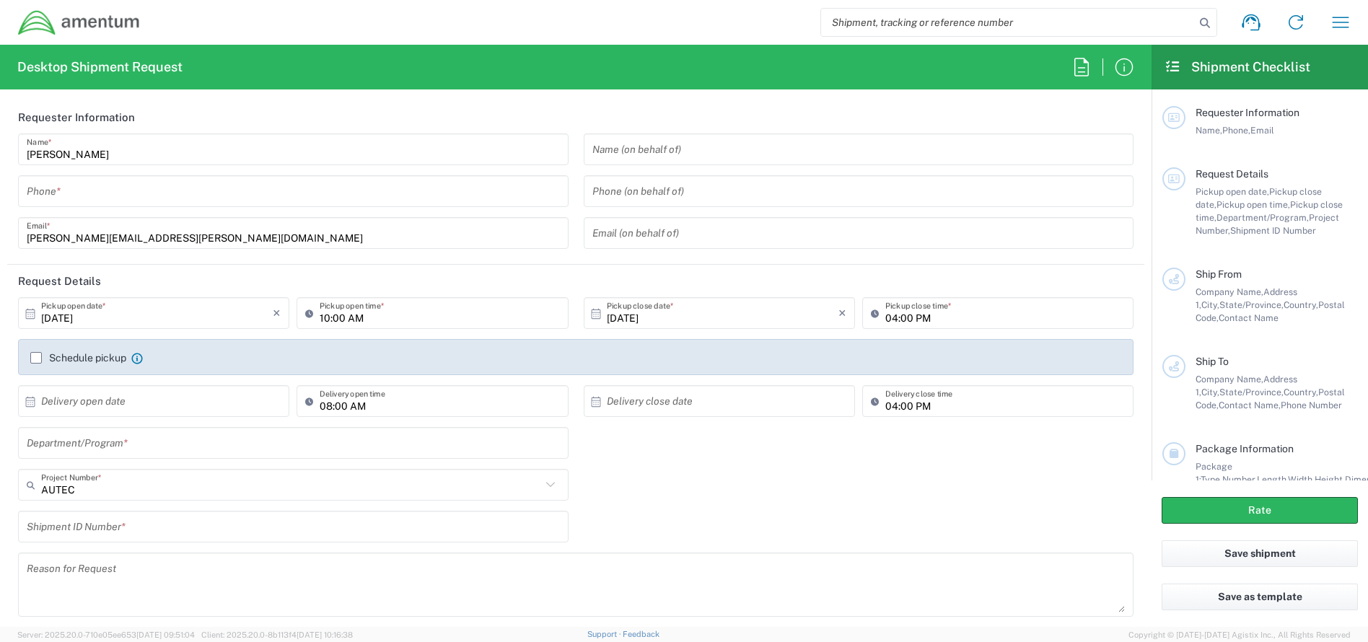
click at [149, 442] on input "text" at bounding box center [293, 443] width 533 height 25
